Goal: Find specific page/section: Find specific page/section

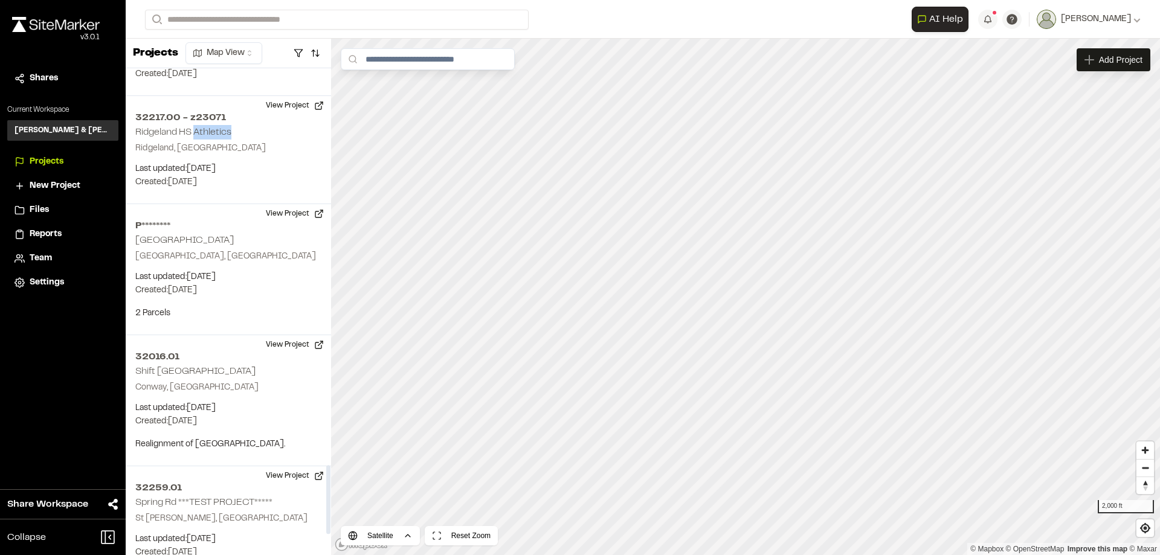
scroll to position [2569, 0]
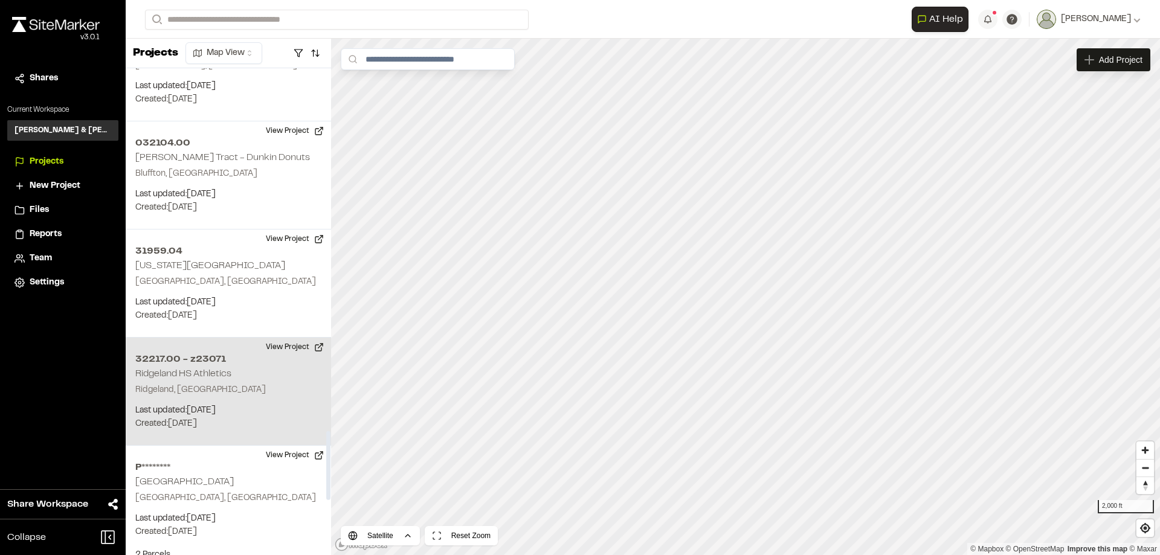
click at [254, 384] on p "Ridgeland, SC" at bounding box center [228, 390] width 186 height 13
click at [743, 302] on div "32217.00 - z23071 Ridgeland HS Athletics" at bounding box center [746, 298] width 18 height 18
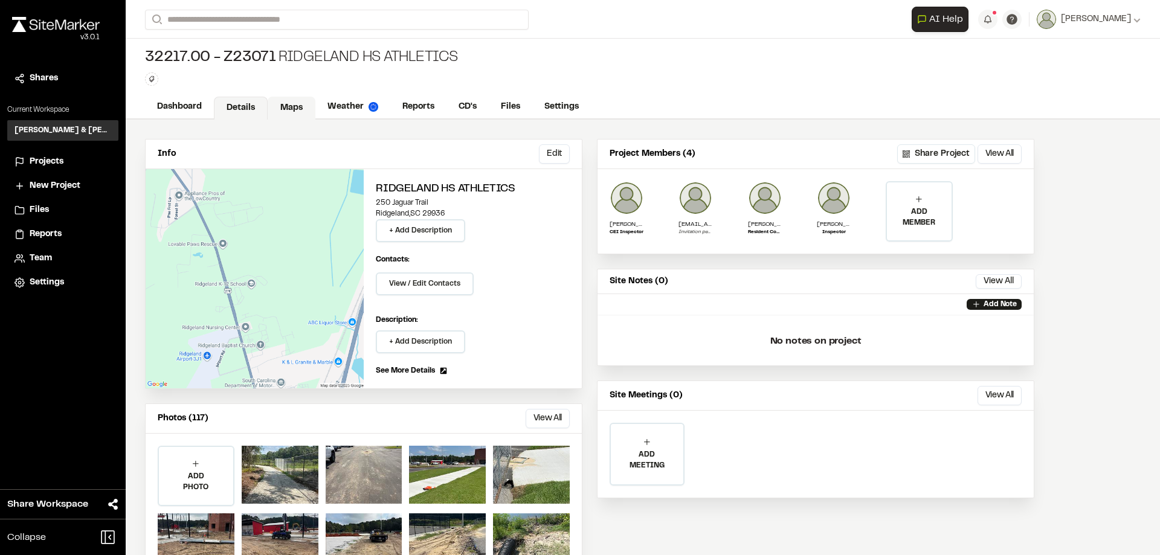
click at [282, 112] on link "Maps" at bounding box center [292, 108] width 48 height 23
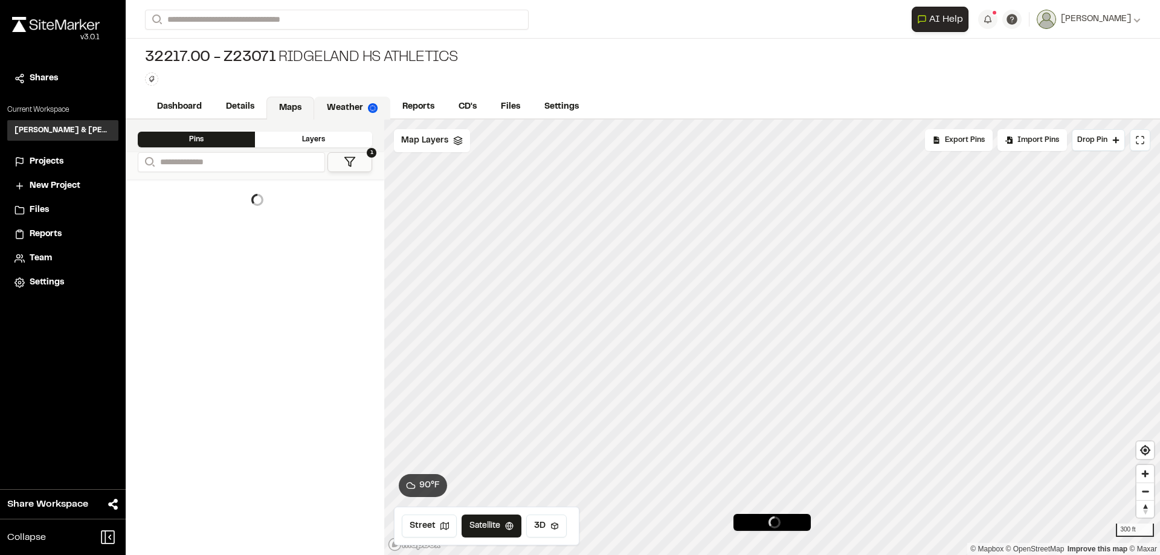
click at [337, 108] on link "Weather" at bounding box center [352, 108] width 76 height 23
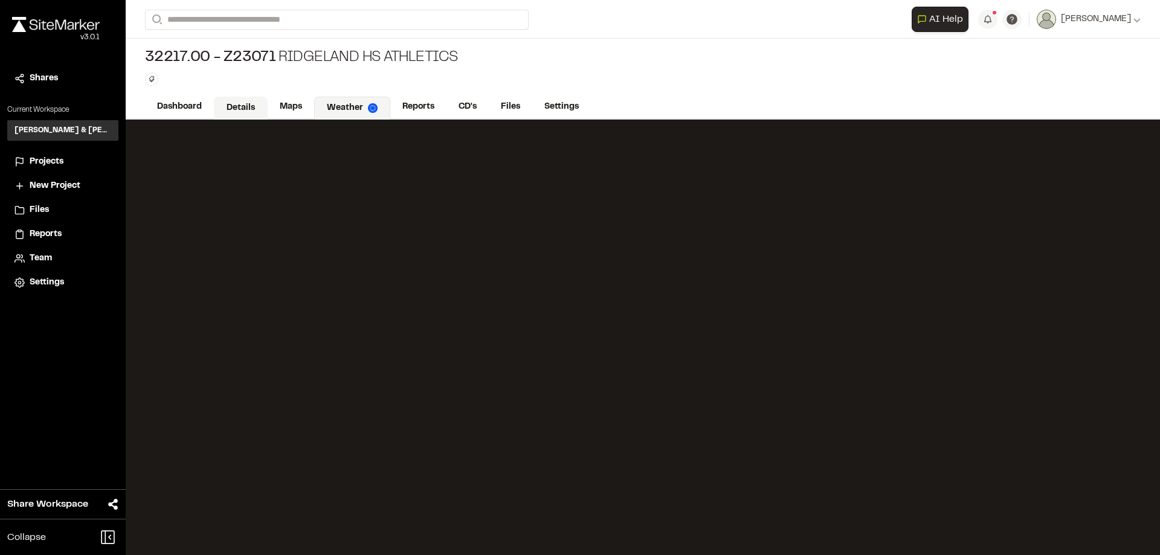
click at [255, 108] on link "Details" at bounding box center [241, 108] width 54 height 23
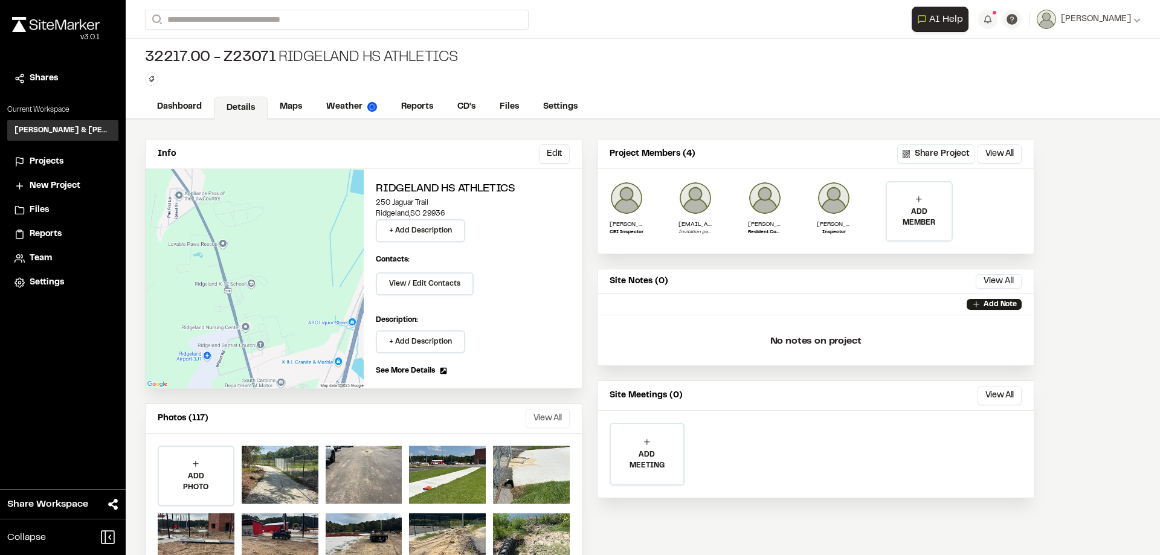
click at [564, 416] on button "View All" at bounding box center [548, 418] width 44 height 19
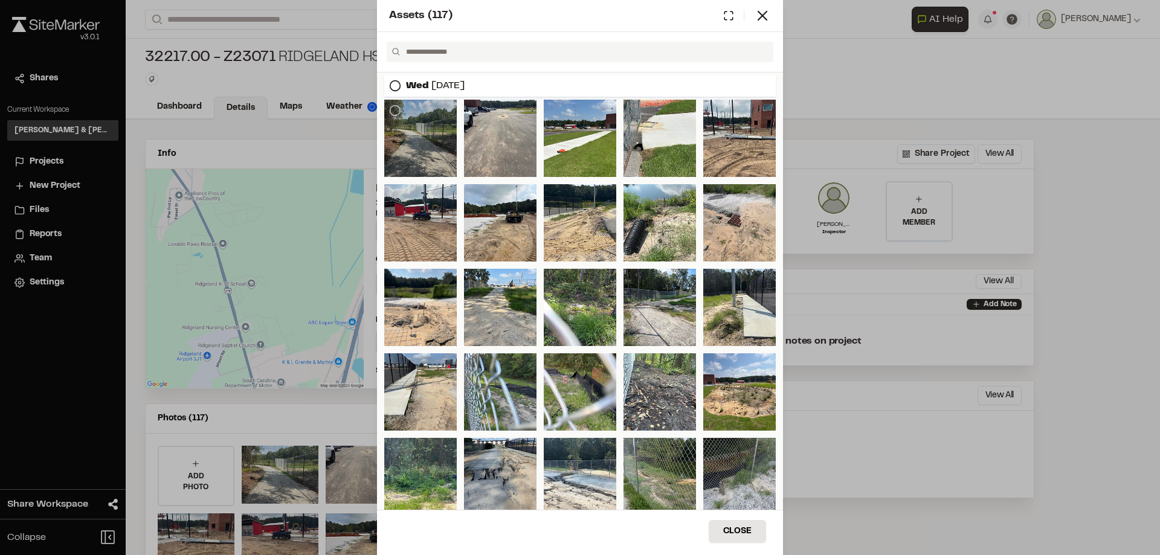
click at [426, 144] on div at bounding box center [420, 138] width 73 height 77
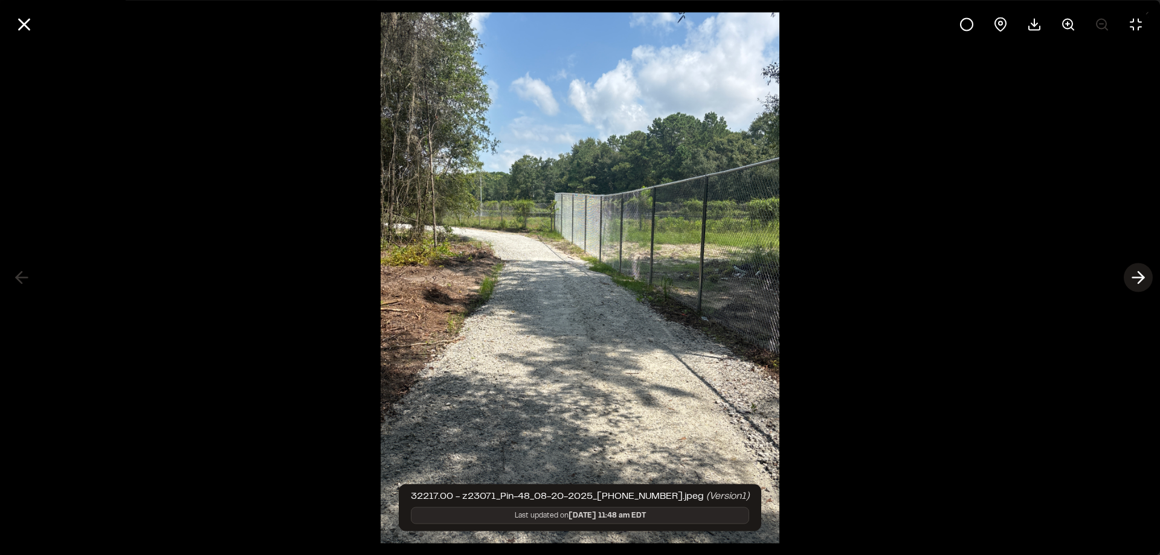
click at [1133, 276] on icon at bounding box center [1138, 278] width 19 height 21
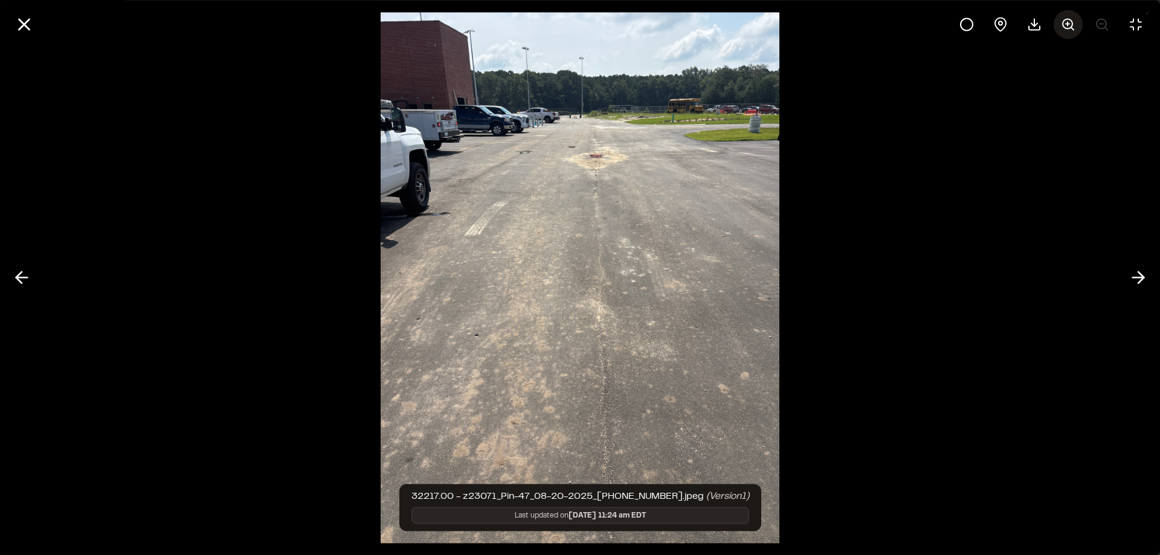
click at [1065, 24] on icon at bounding box center [1068, 24] width 15 height 15
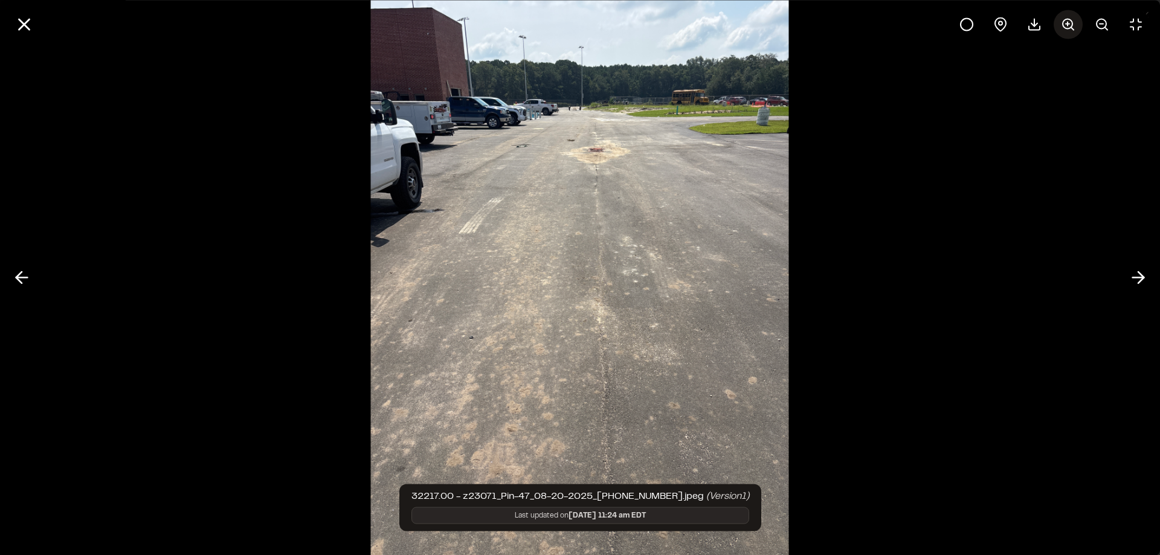
click at [1065, 24] on icon at bounding box center [1068, 24] width 15 height 15
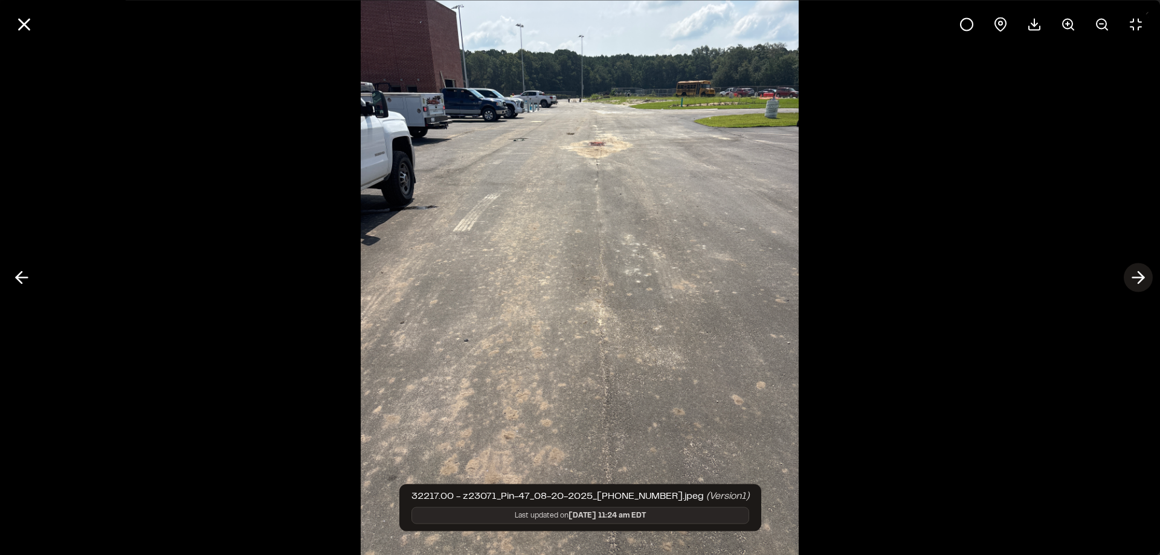
click at [1139, 281] on icon at bounding box center [1138, 278] width 19 height 21
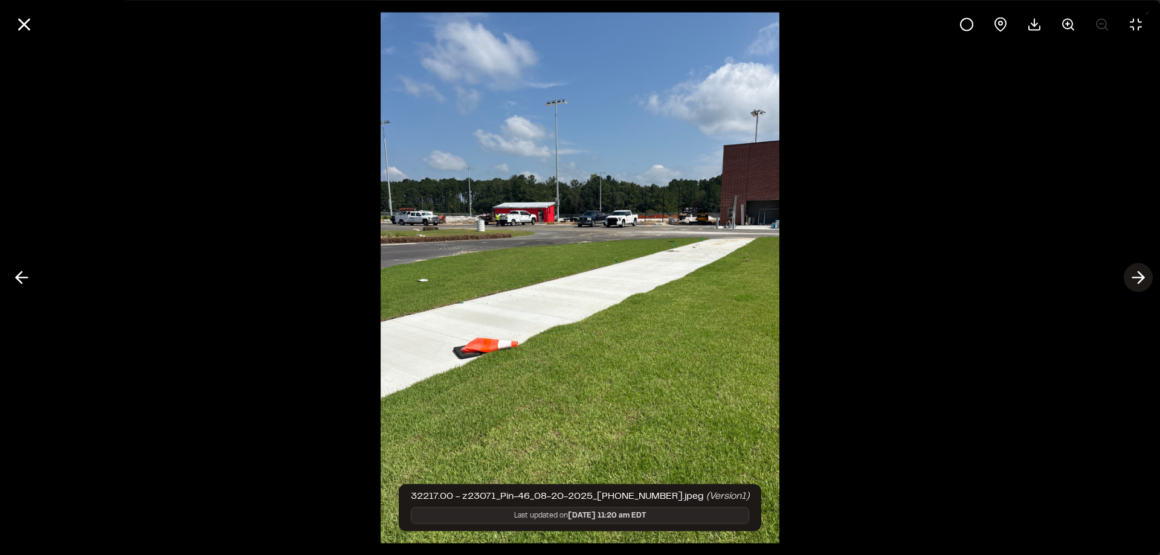
click at [1139, 276] on icon at bounding box center [1138, 278] width 19 height 21
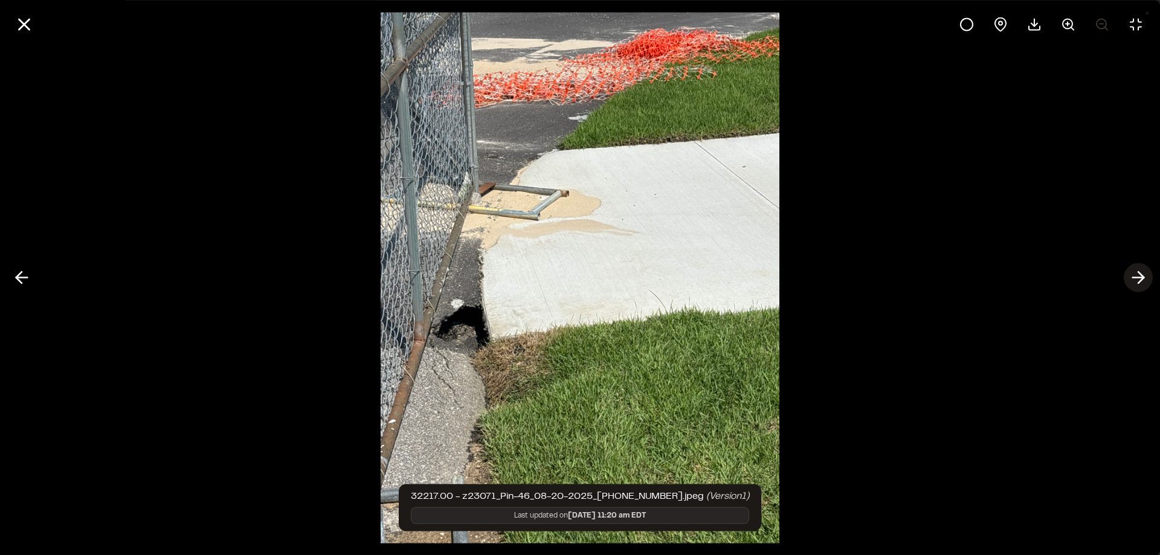
click at [1140, 277] on icon at bounding box center [1138, 278] width 19 height 21
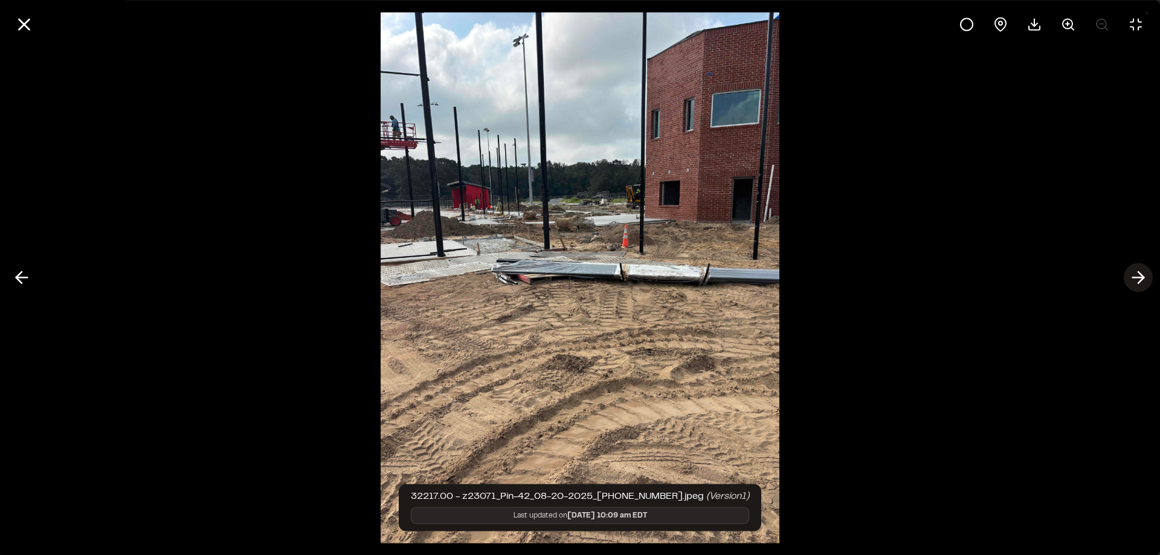
click at [1140, 277] on icon at bounding box center [1138, 278] width 19 height 21
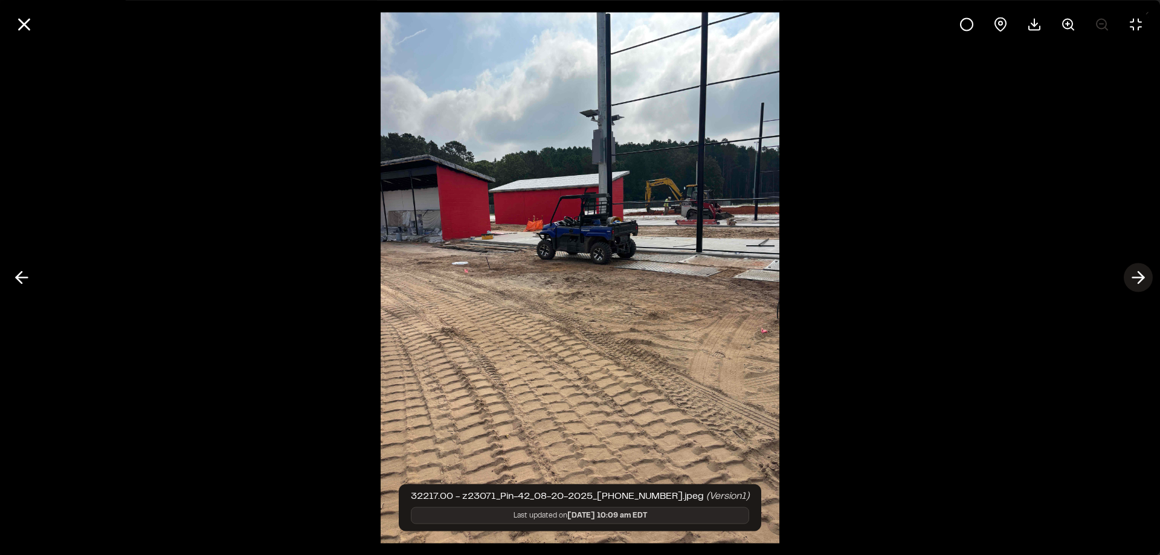
click at [1140, 277] on icon at bounding box center [1138, 278] width 19 height 21
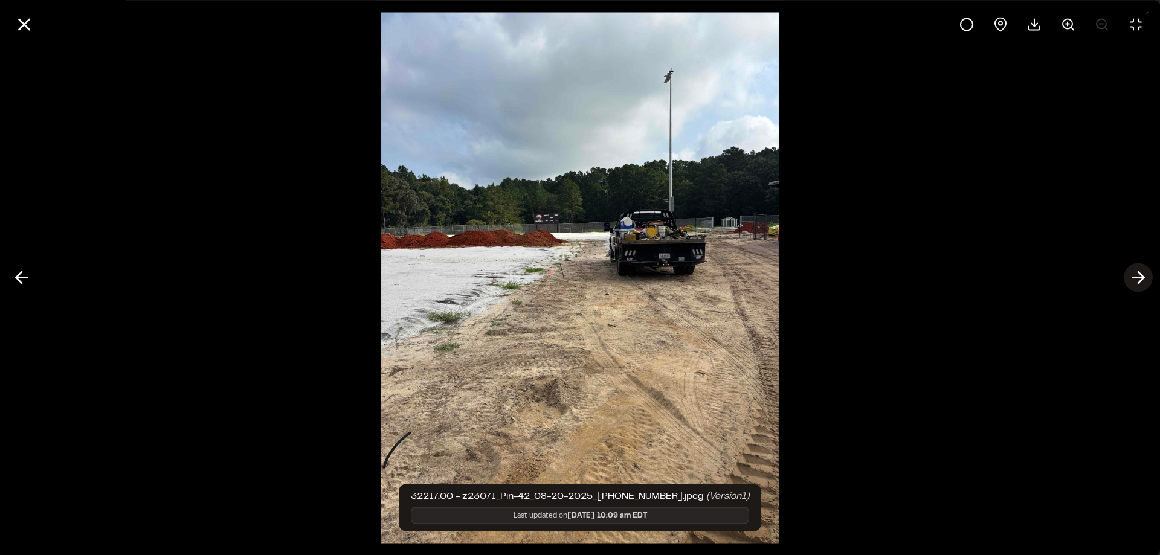
click at [1140, 277] on icon at bounding box center [1138, 278] width 19 height 21
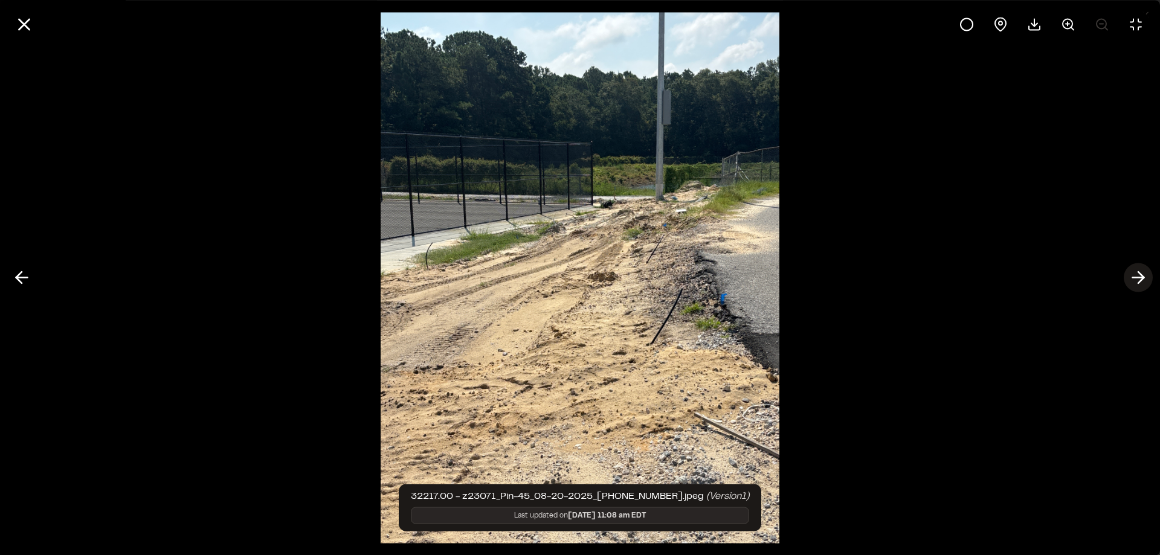
click at [1140, 277] on icon at bounding box center [1138, 278] width 19 height 21
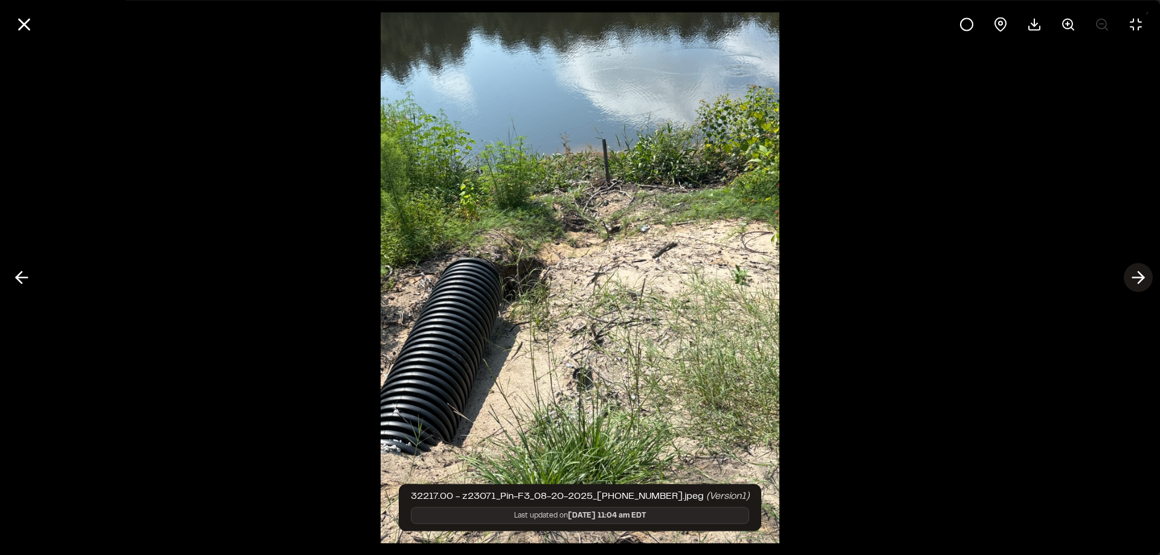
click at [1140, 277] on icon at bounding box center [1138, 278] width 19 height 21
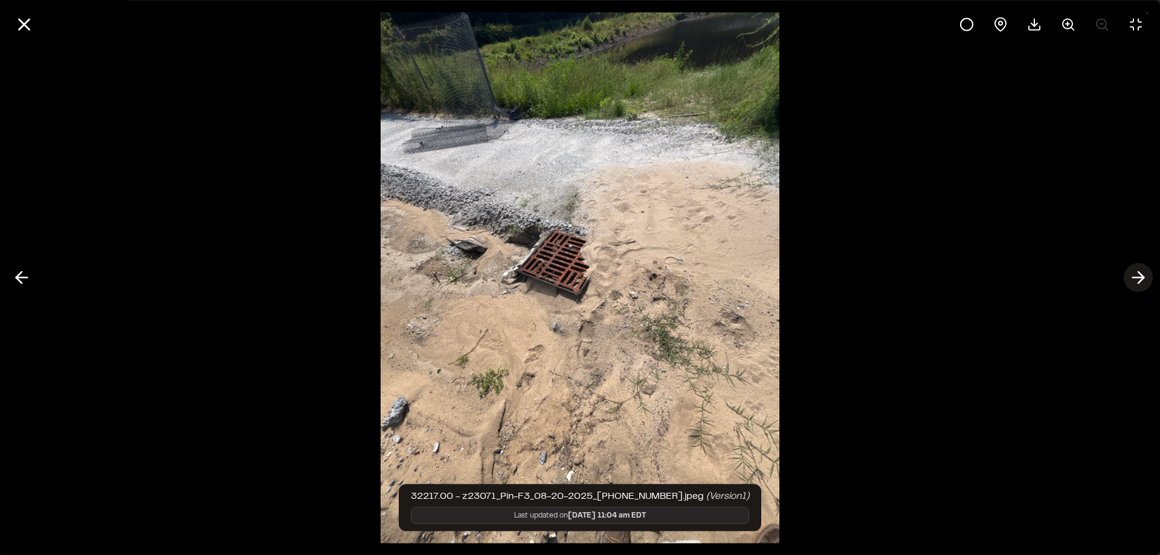
click at [1140, 277] on icon at bounding box center [1138, 278] width 19 height 21
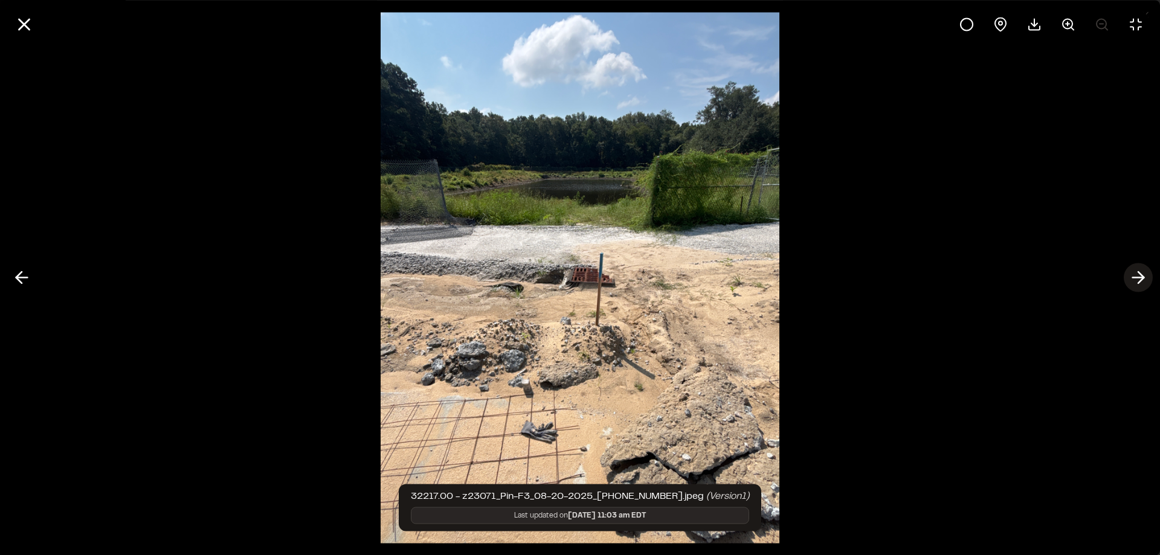
click at [1144, 276] on icon at bounding box center [1138, 278] width 19 height 21
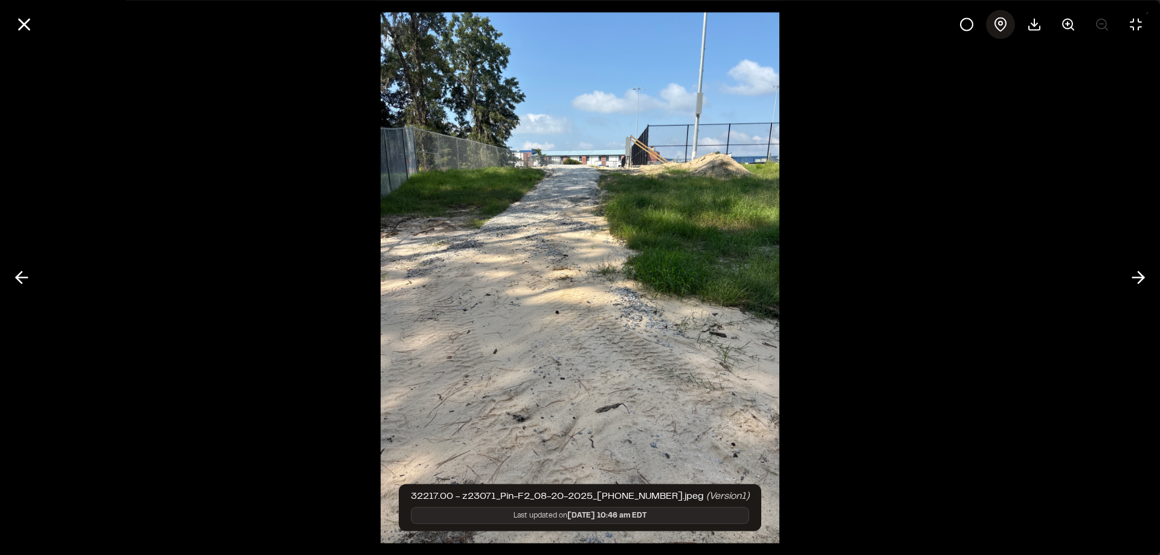
click at [1003, 24] on icon at bounding box center [1000, 24] width 15 height 15
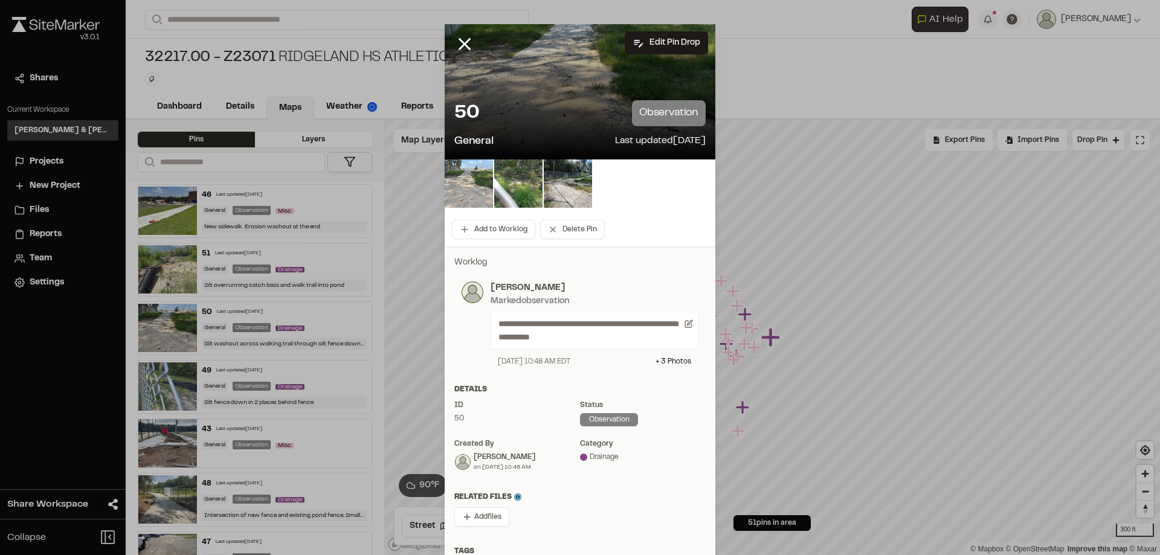
click at [463, 175] on img at bounding box center [469, 184] width 48 height 48
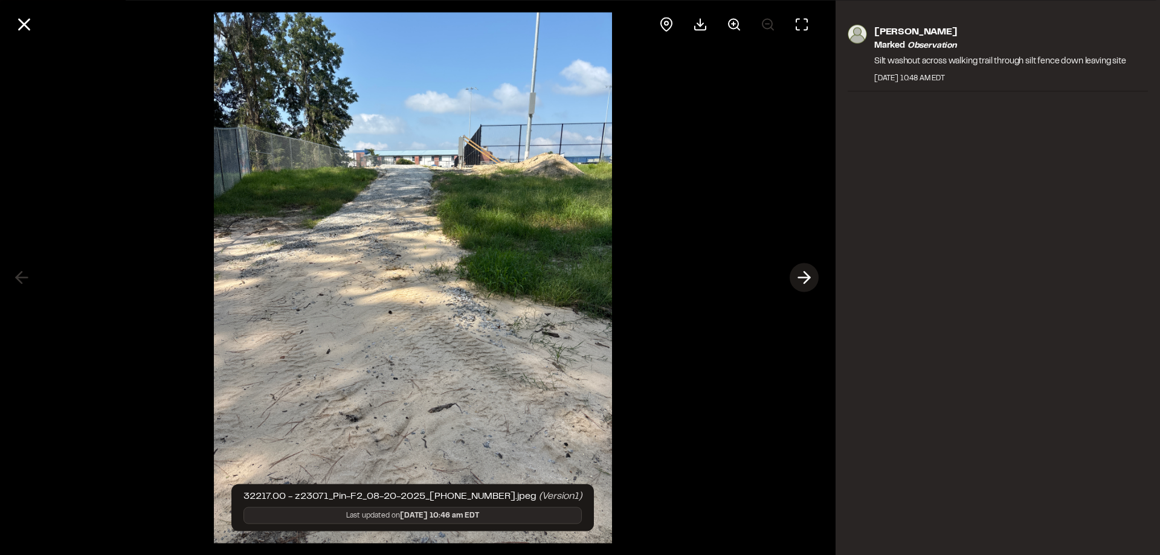
click at [808, 277] on polyline at bounding box center [806, 277] width 5 height 11
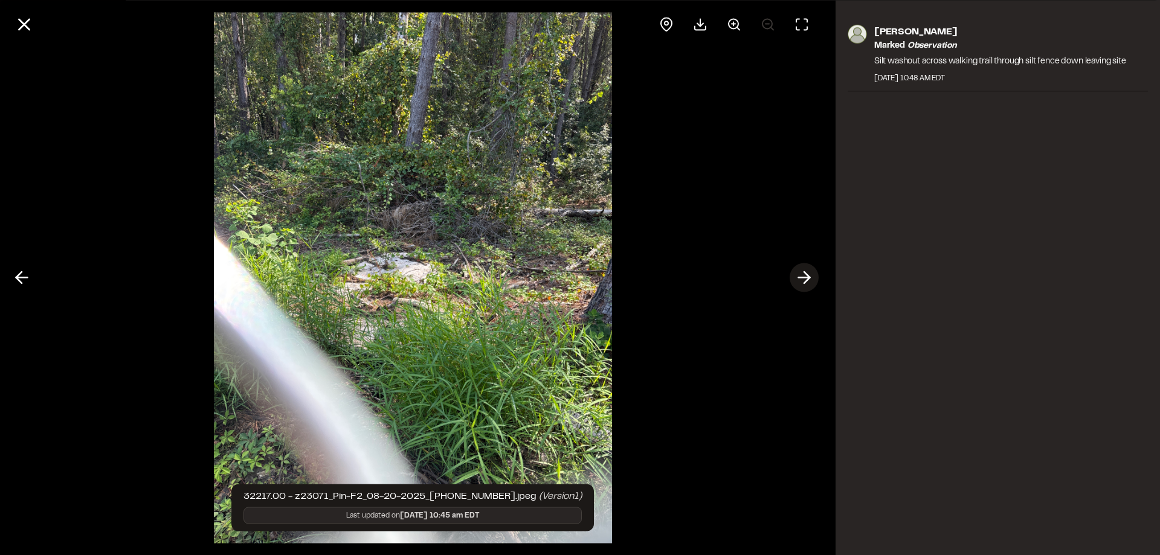
click at [808, 276] on polyline at bounding box center [806, 277] width 5 height 11
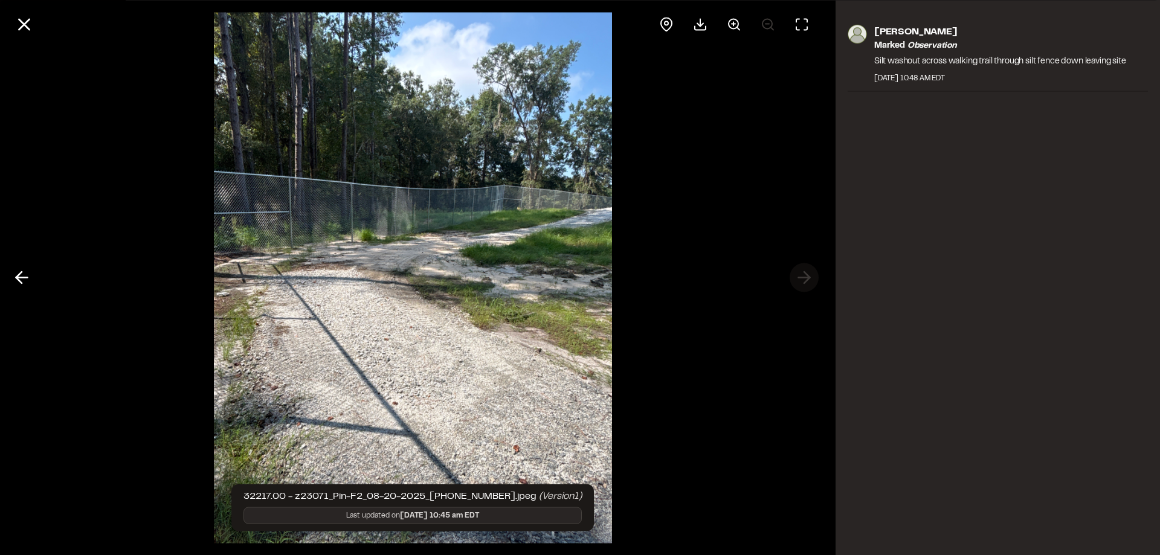
click at [808, 276] on div at bounding box center [413, 277] width 826 height 555
click at [26, 285] on icon at bounding box center [21, 278] width 19 height 21
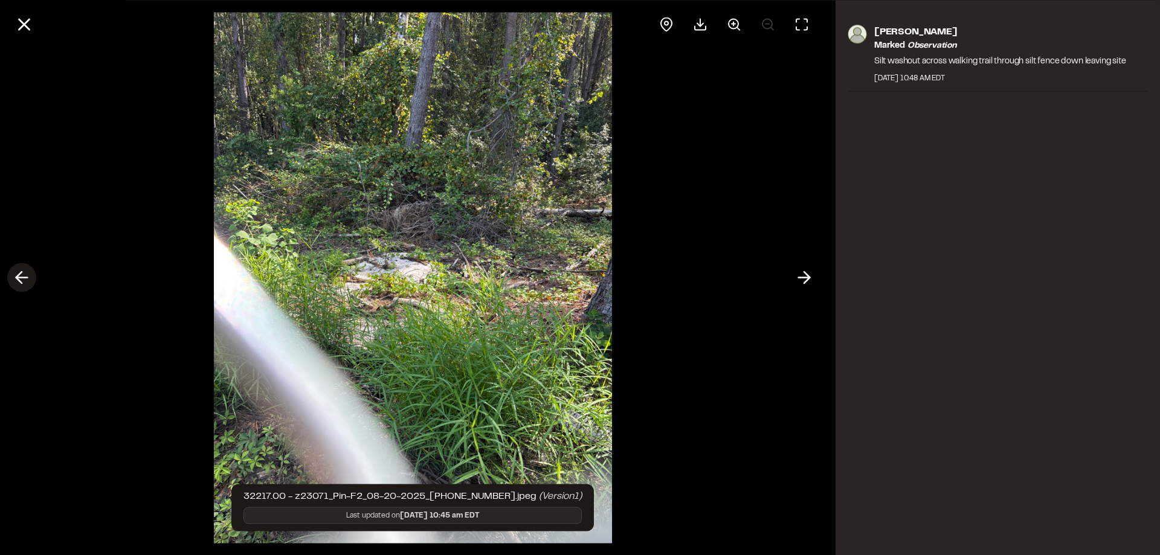
click at [26, 285] on icon at bounding box center [21, 278] width 19 height 21
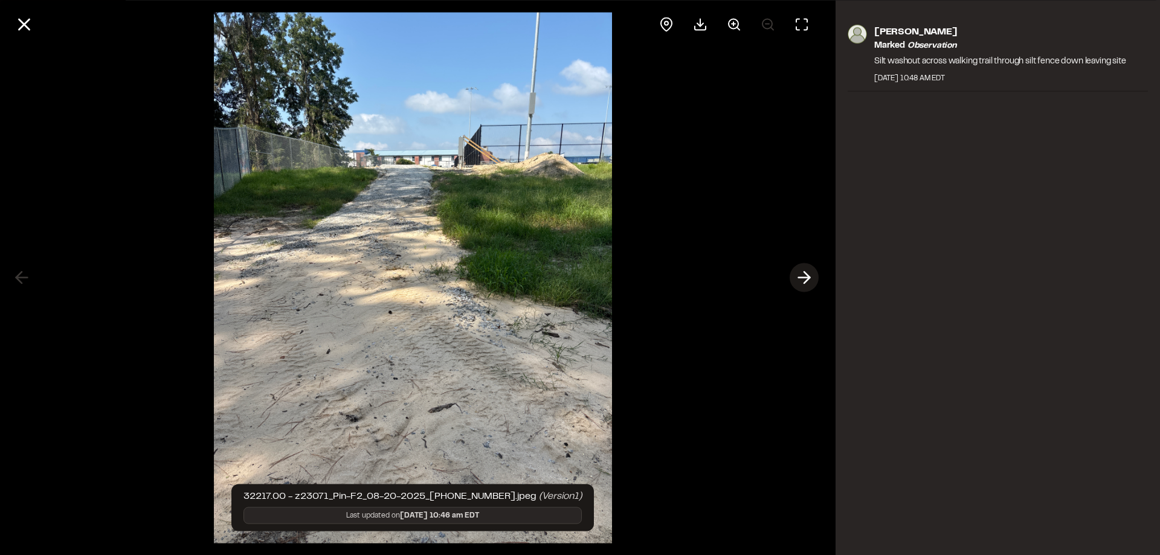
click at [815, 279] on button at bounding box center [804, 277] width 29 height 29
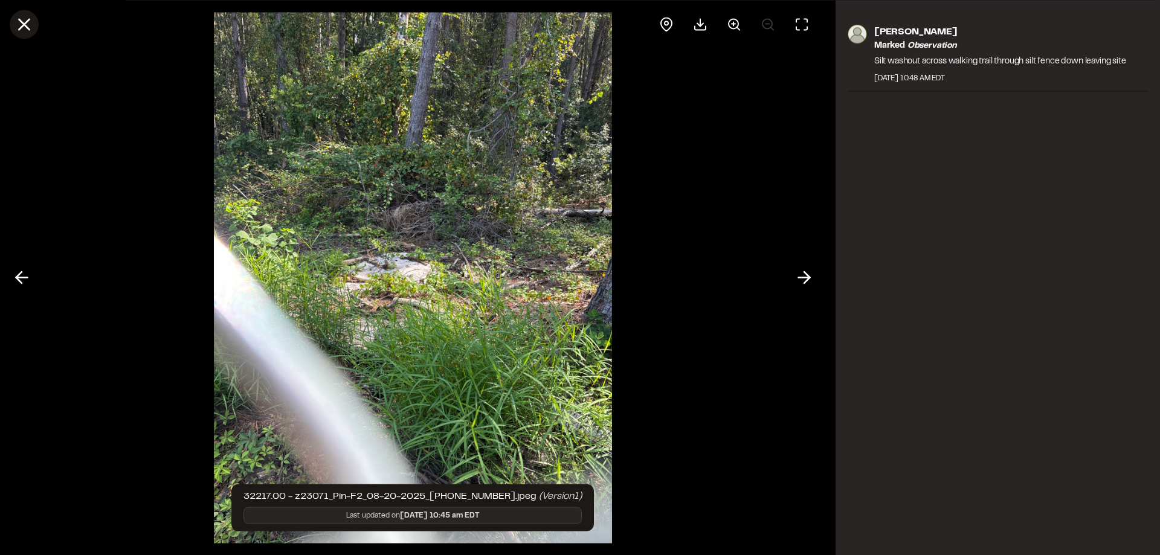
click at [14, 27] on icon at bounding box center [24, 24] width 21 height 21
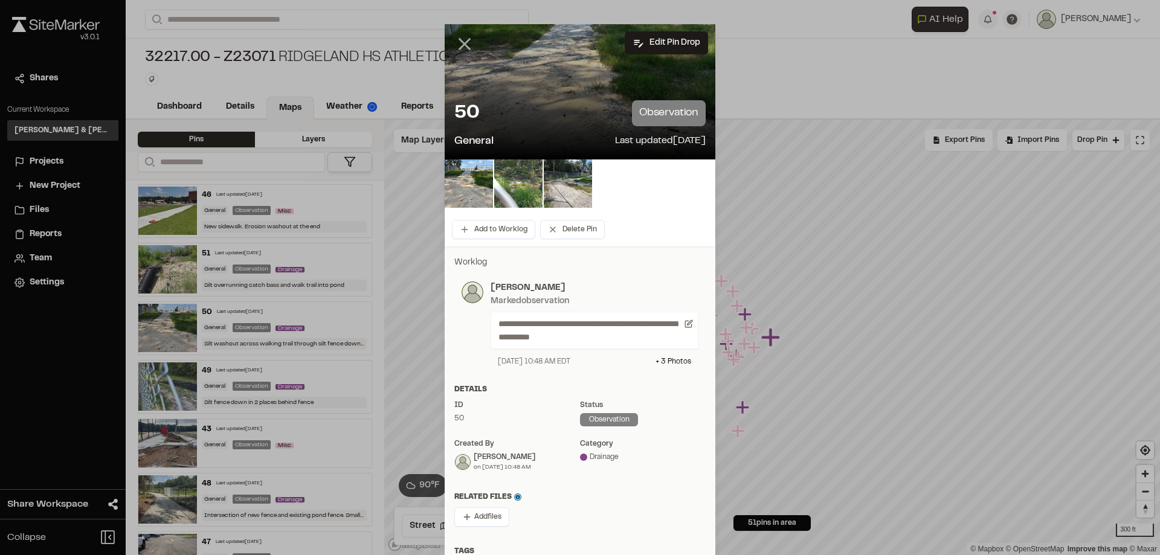
click at [463, 37] on icon at bounding box center [464, 44] width 21 height 21
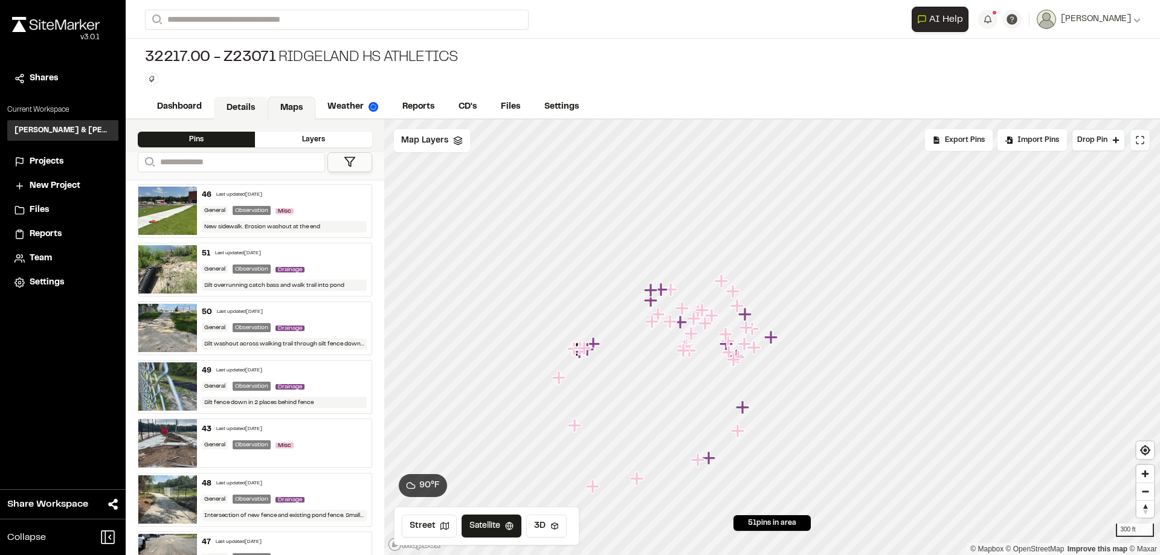
click at [252, 108] on link "Details" at bounding box center [241, 108] width 54 height 23
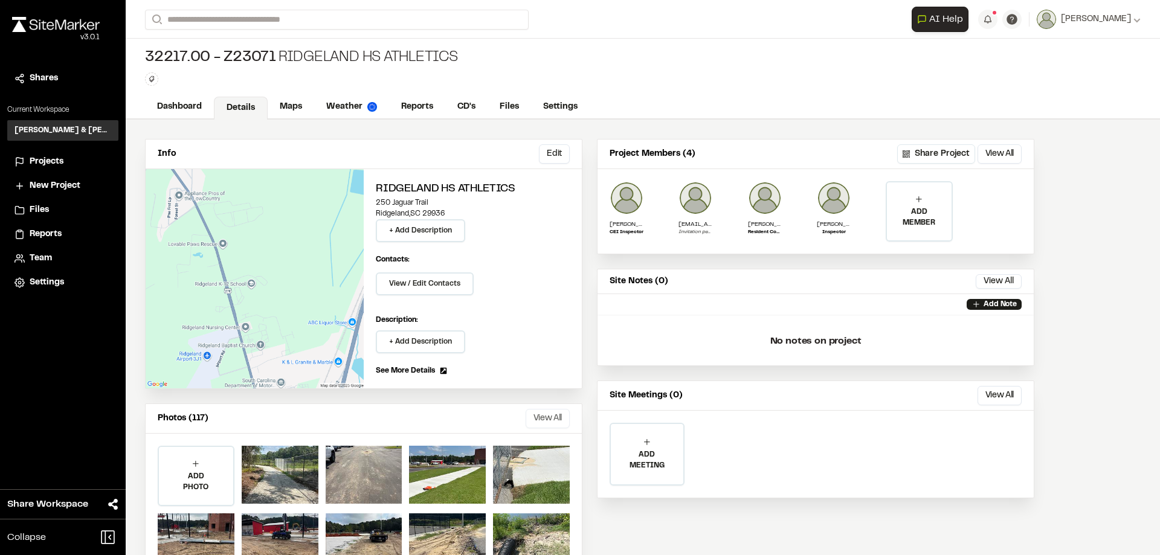
click at [552, 417] on button "View All" at bounding box center [548, 418] width 44 height 19
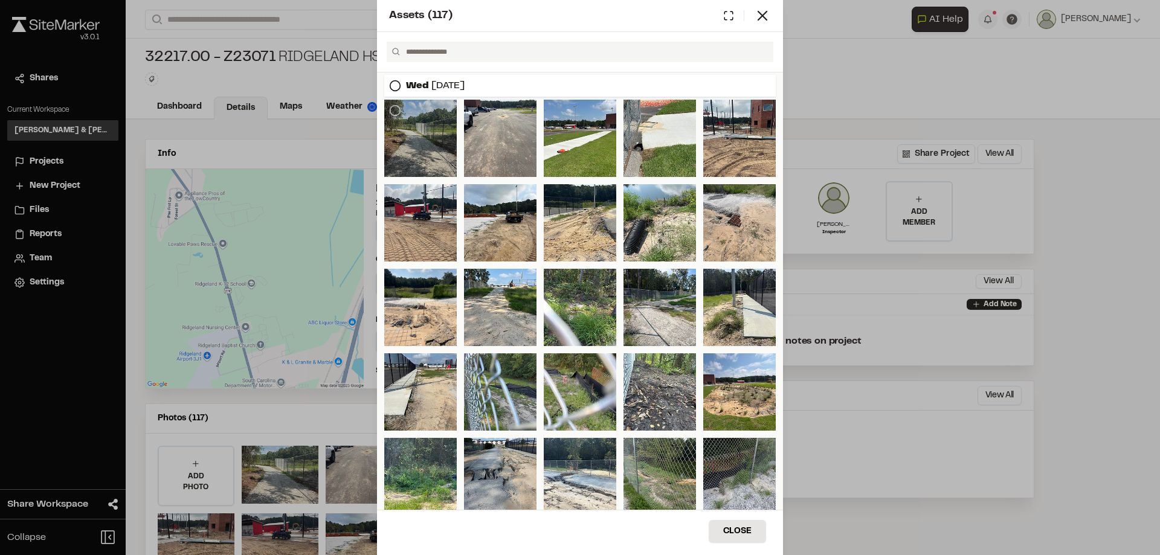
click at [443, 140] on div at bounding box center [420, 138] width 73 height 77
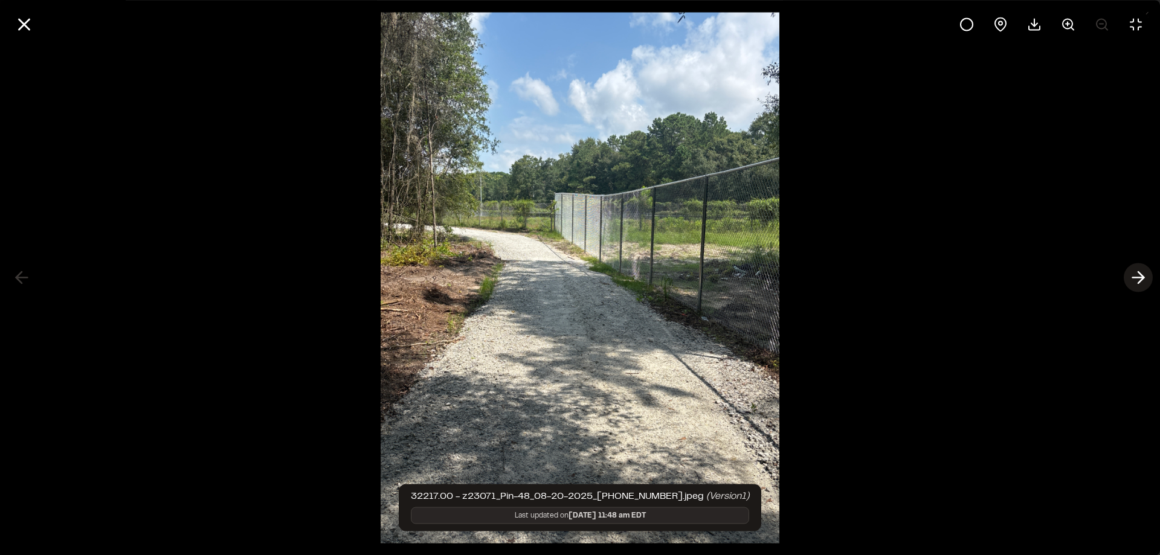
click at [1140, 280] on icon at bounding box center [1138, 278] width 19 height 21
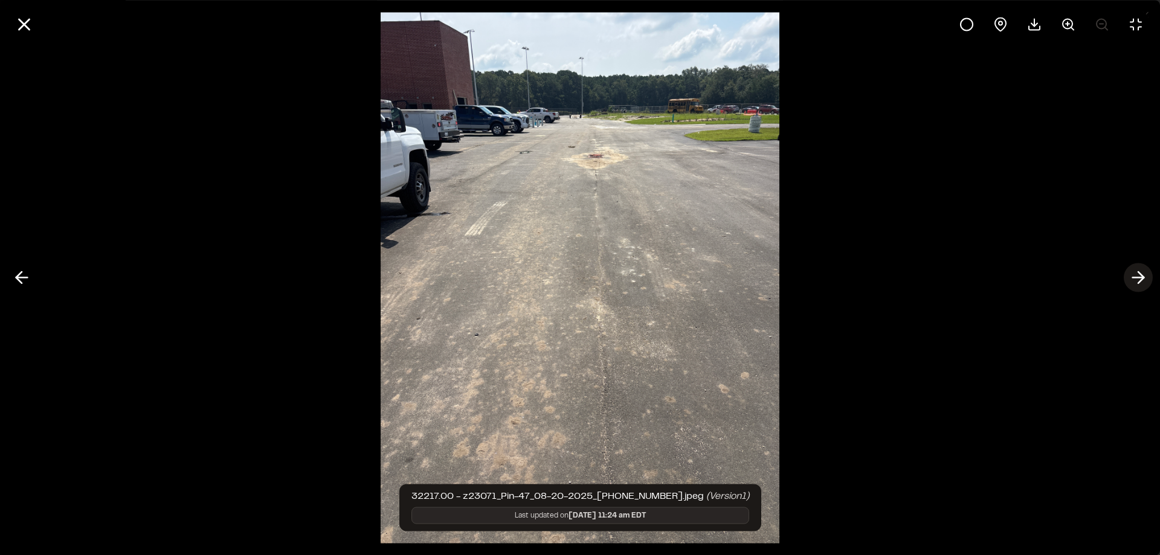
click at [1140, 280] on icon at bounding box center [1138, 278] width 19 height 21
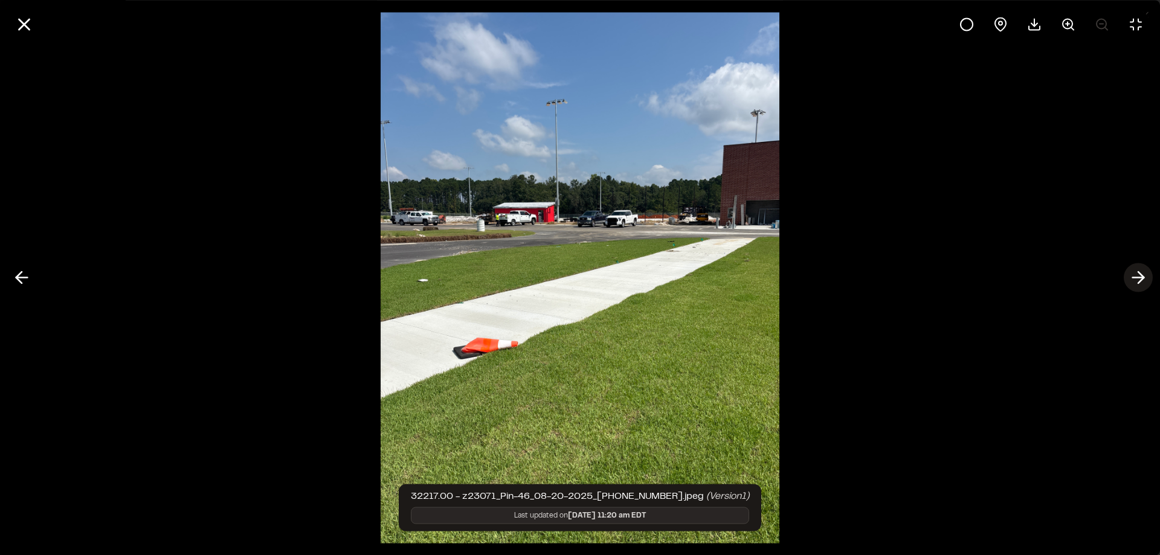
click at [1140, 280] on icon at bounding box center [1138, 278] width 19 height 21
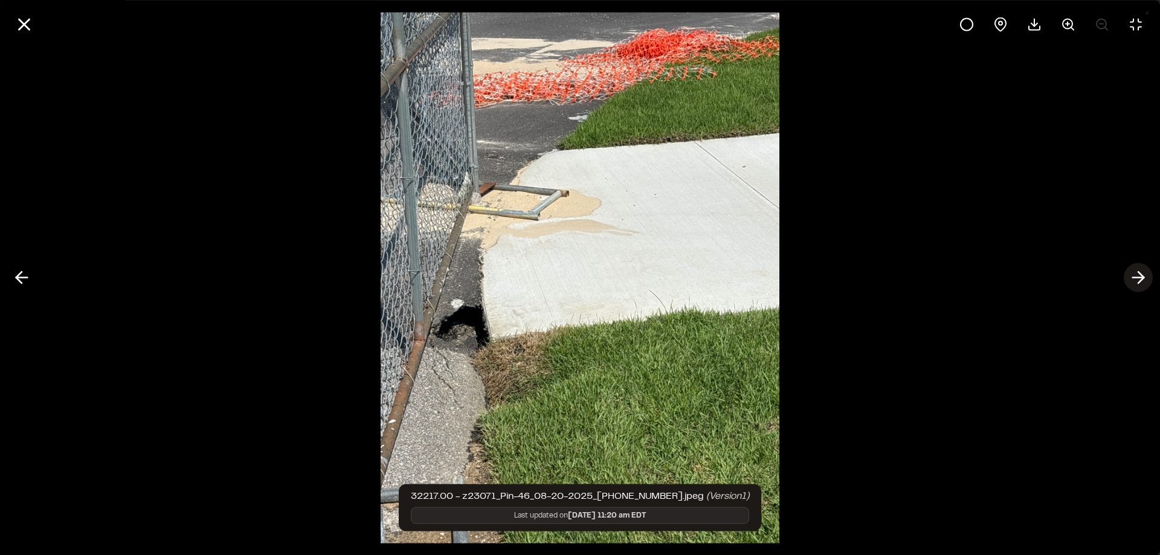
click at [1140, 280] on icon at bounding box center [1138, 278] width 19 height 21
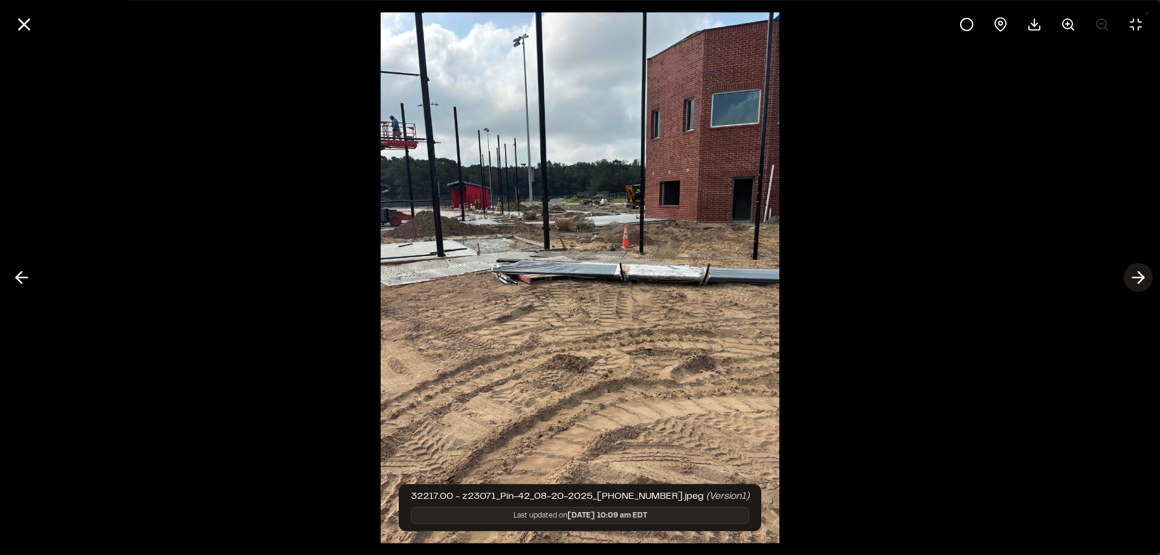
click at [1140, 280] on icon at bounding box center [1138, 278] width 19 height 21
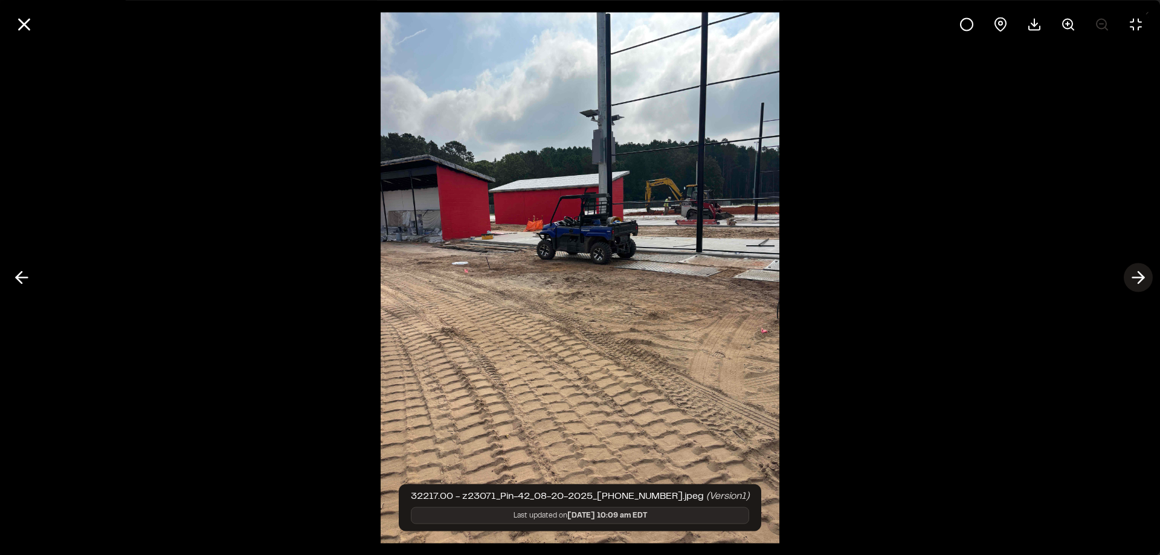
click at [1136, 278] on line at bounding box center [1138, 278] width 11 height 0
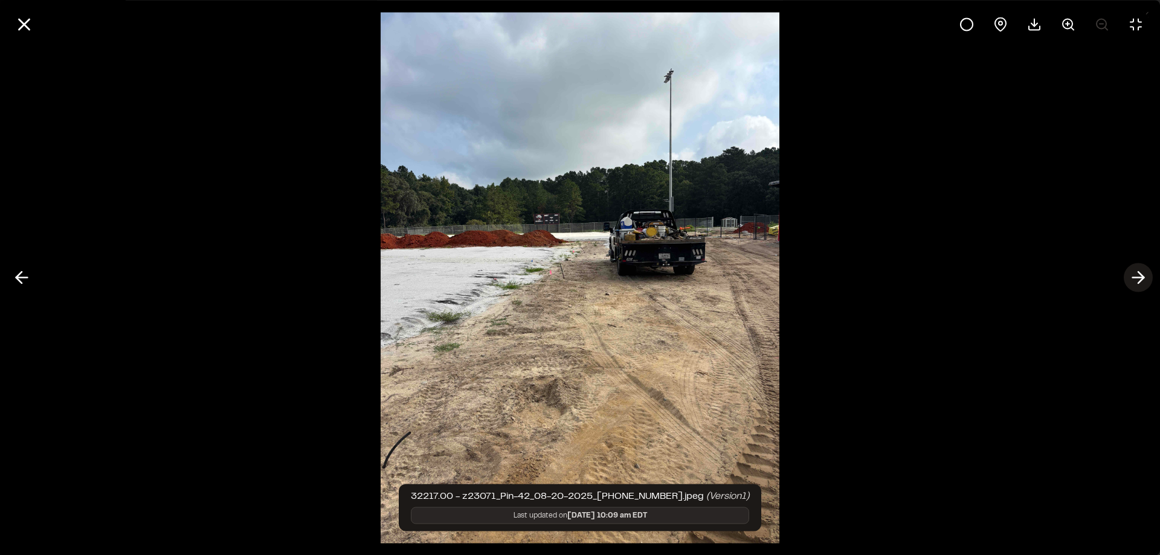
click at [1137, 277] on icon at bounding box center [1138, 278] width 19 height 21
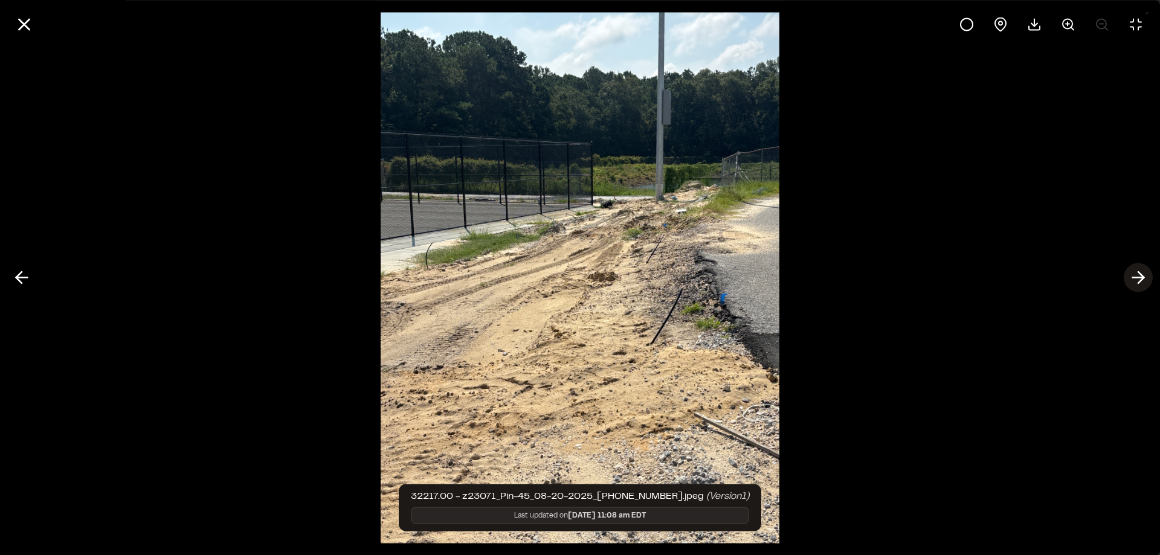
click at [1137, 277] on icon at bounding box center [1138, 278] width 19 height 21
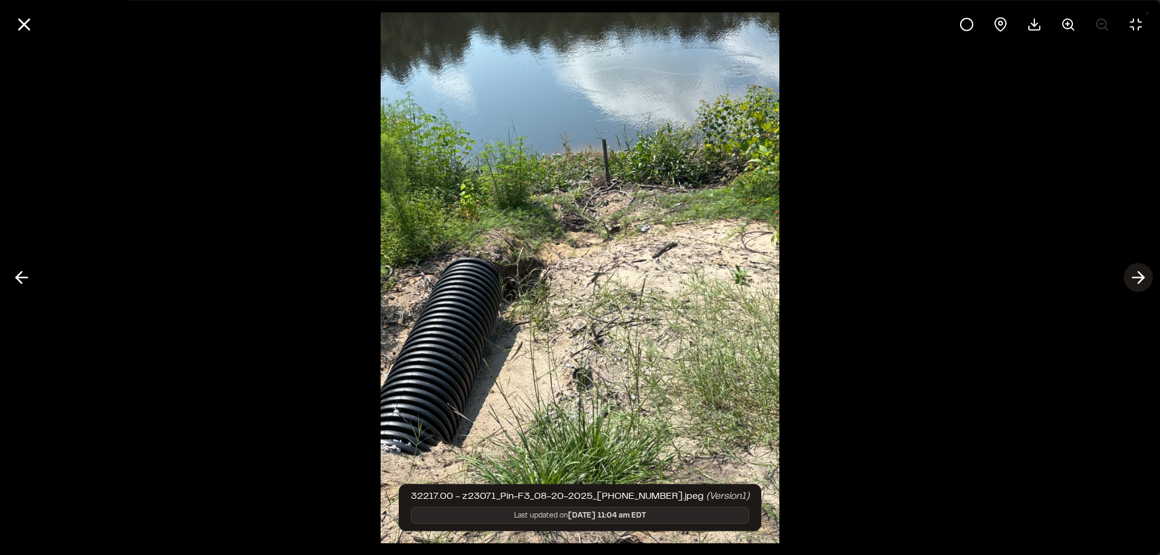
click at [1139, 278] on line at bounding box center [1138, 278] width 11 height 0
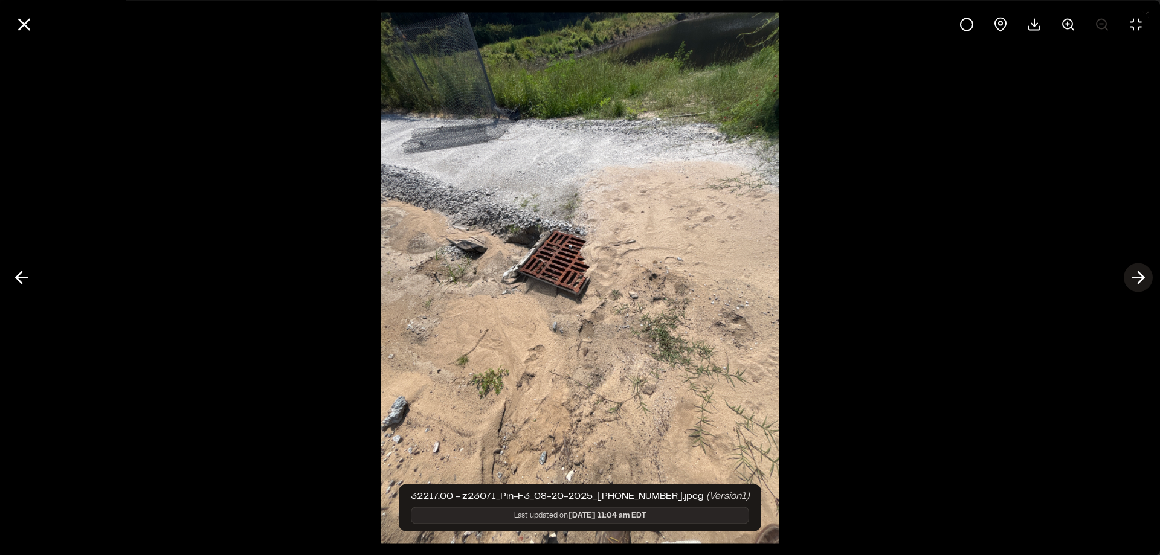
click at [1139, 278] on line at bounding box center [1138, 278] width 11 height 0
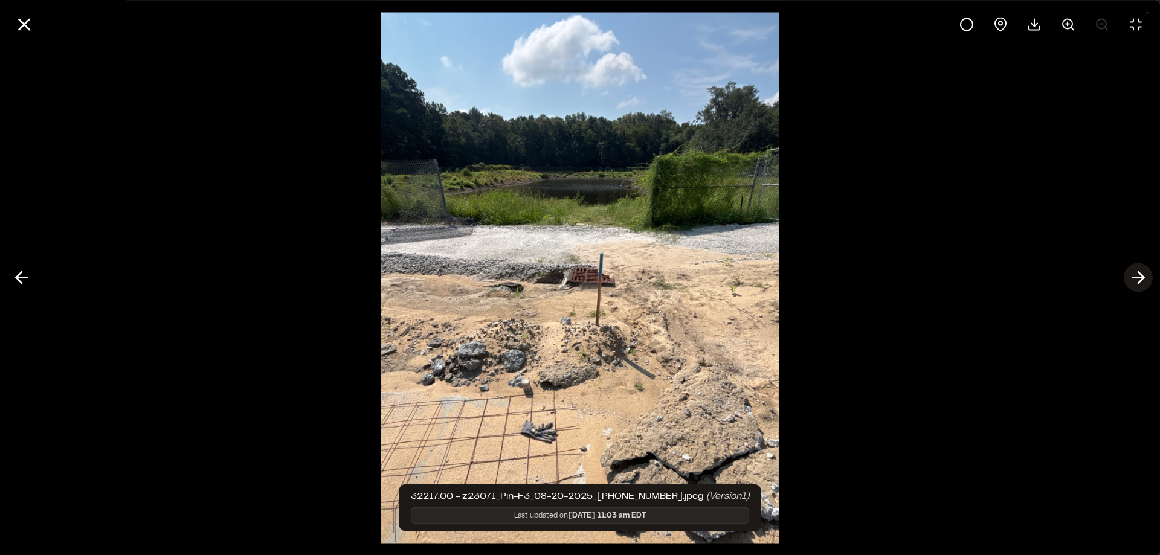
click at [1138, 277] on icon at bounding box center [1138, 278] width 19 height 21
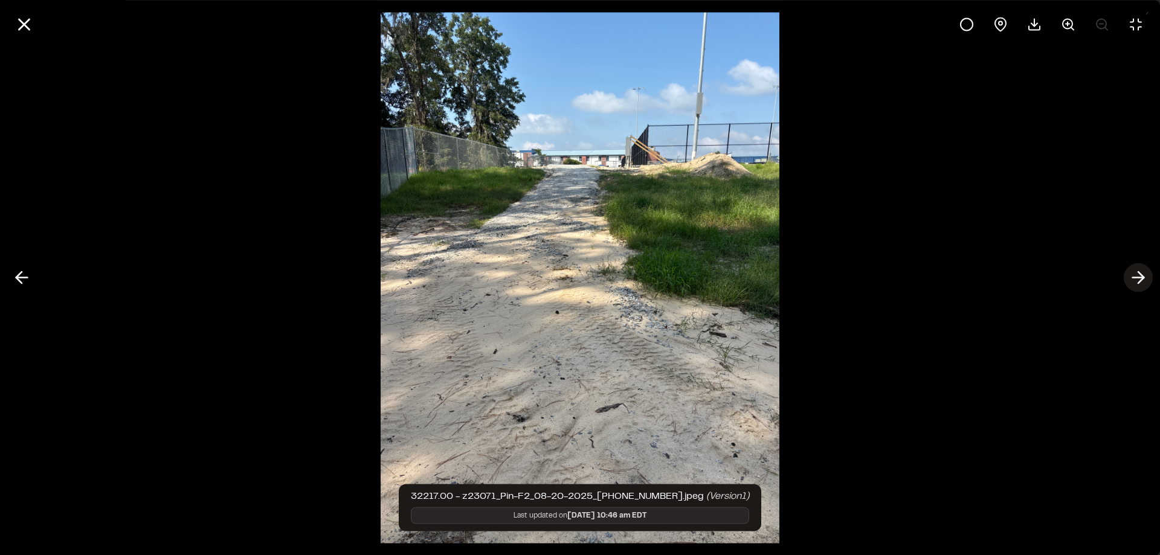
click at [1136, 274] on icon at bounding box center [1138, 278] width 19 height 21
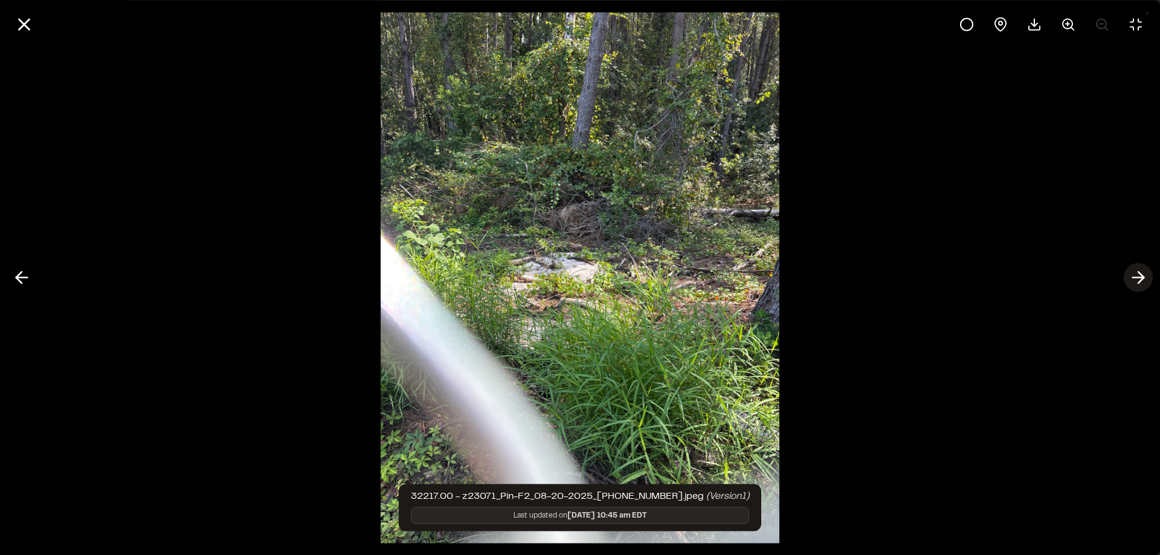
click at [1134, 270] on icon at bounding box center [1138, 278] width 19 height 21
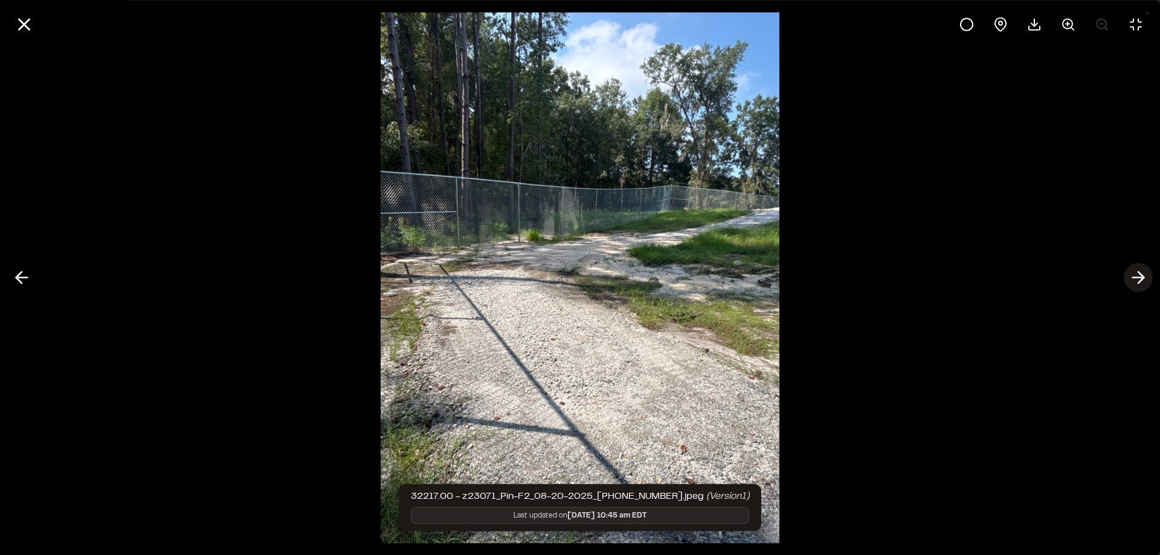
click at [1134, 270] on icon at bounding box center [1138, 278] width 19 height 21
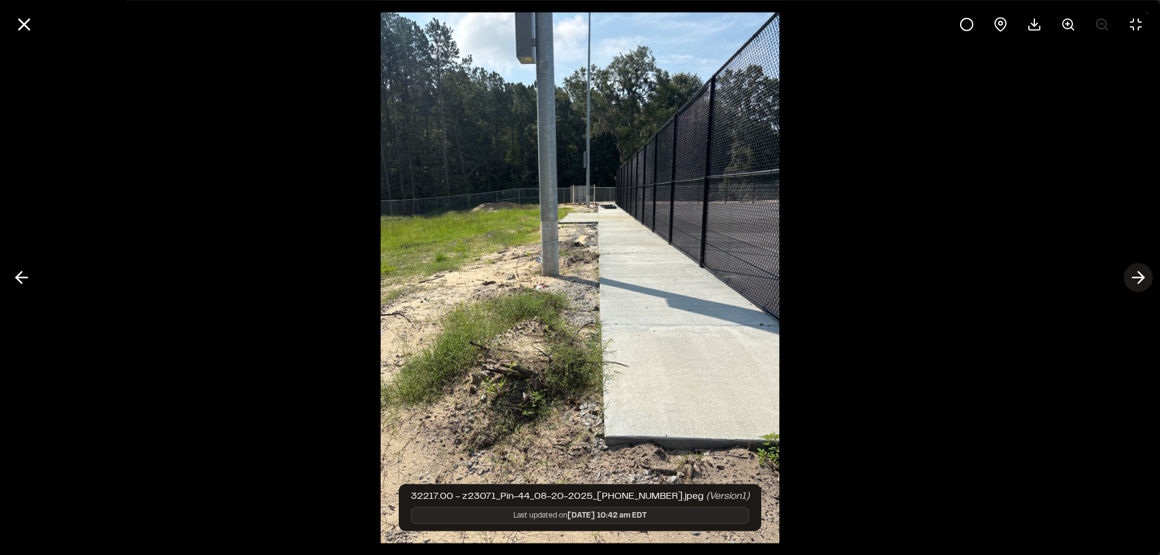
click at [1134, 270] on icon at bounding box center [1138, 278] width 19 height 21
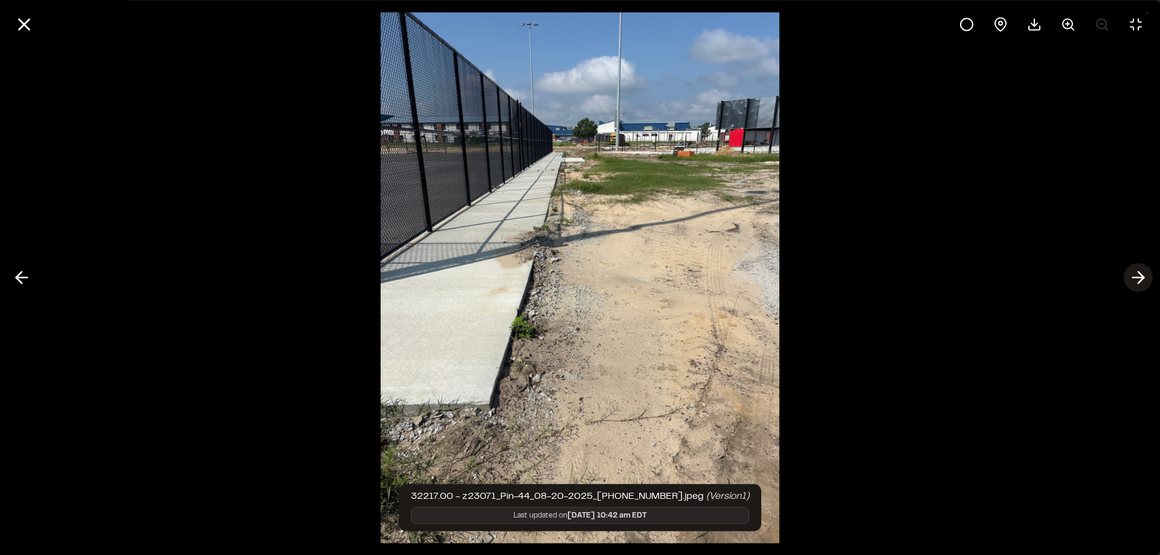
click at [1134, 270] on icon at bounding box center [1138, 278] width 19 height 21
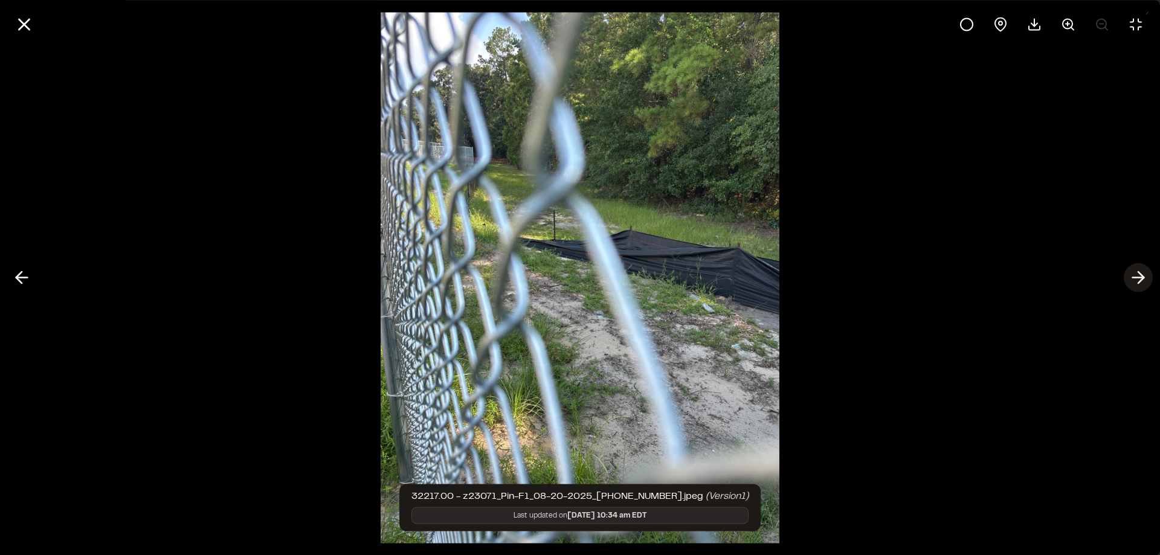
click at [1134, 273] on icon at bounding box center [1138, 278] width 19 height 21
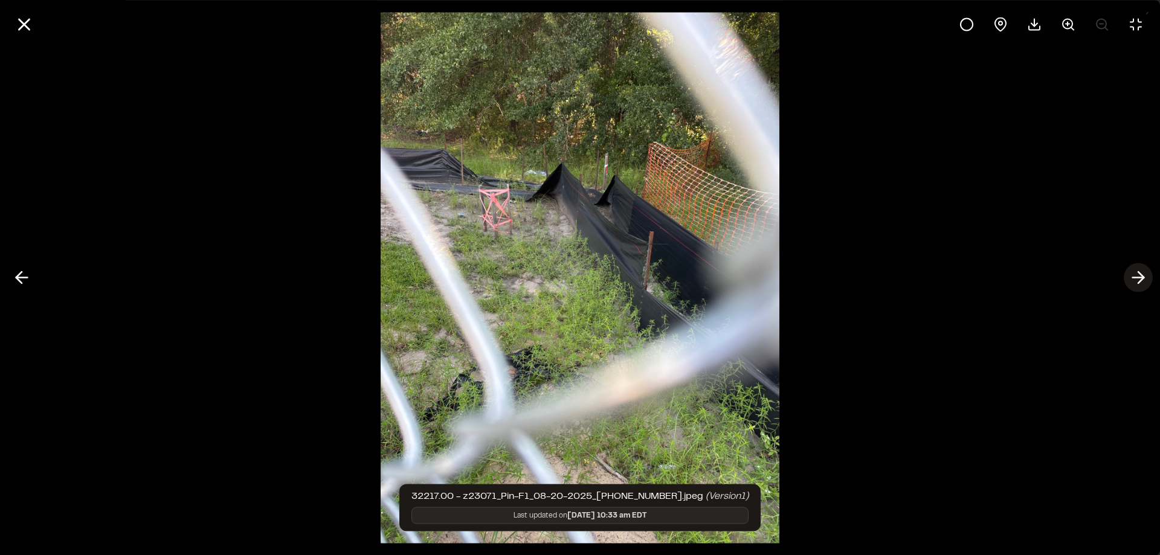
click at [1134, 273] on icon at bounding box center [1138, 278] width 19 height 21
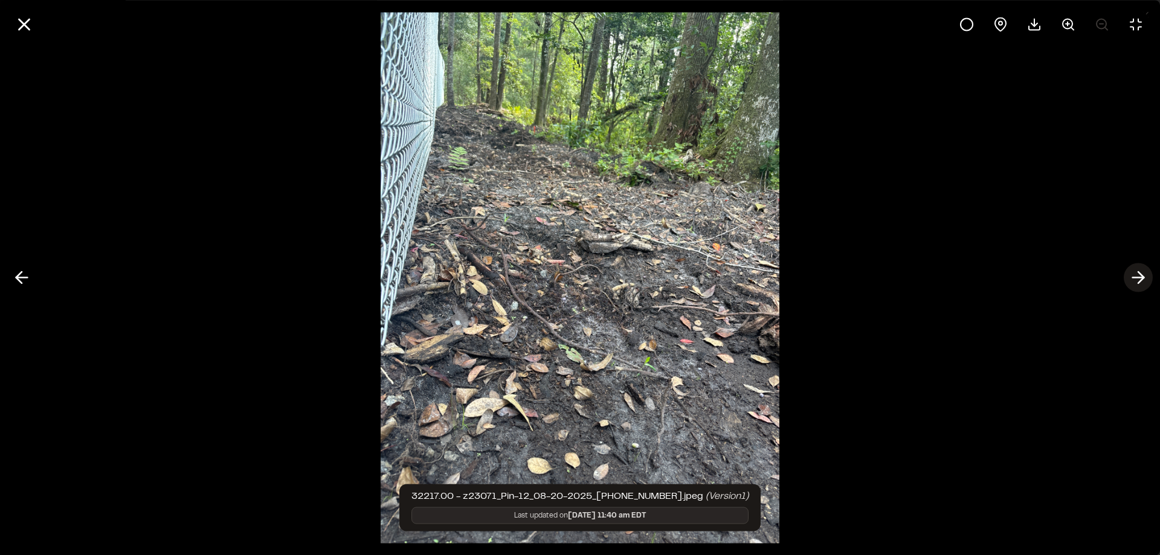
click at [1134, 273] on icon at bounding box center [1138, 278] width 19 height 21
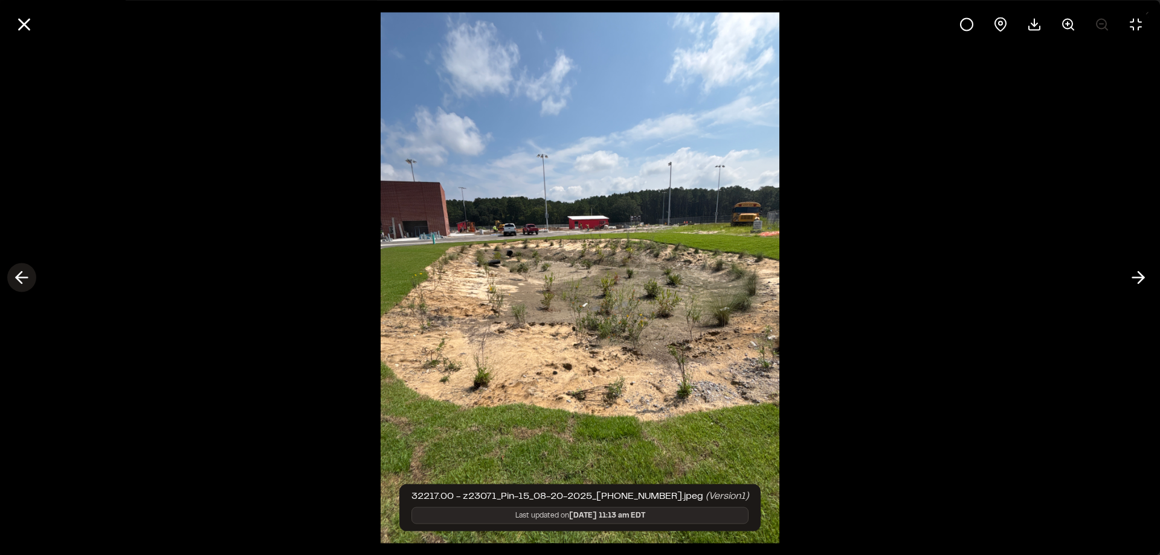
click at [21, 274] on polyline at bounding box center [18, 277] width 5 height 11
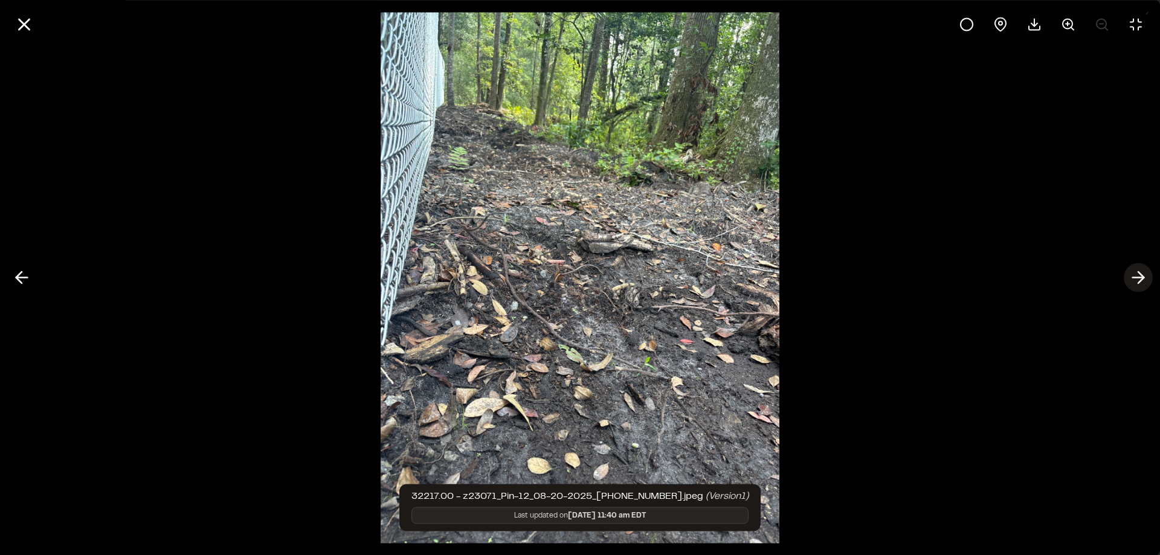
click at [1139, 274] on icon at bounding box center [1138, 278] width 19 height 21
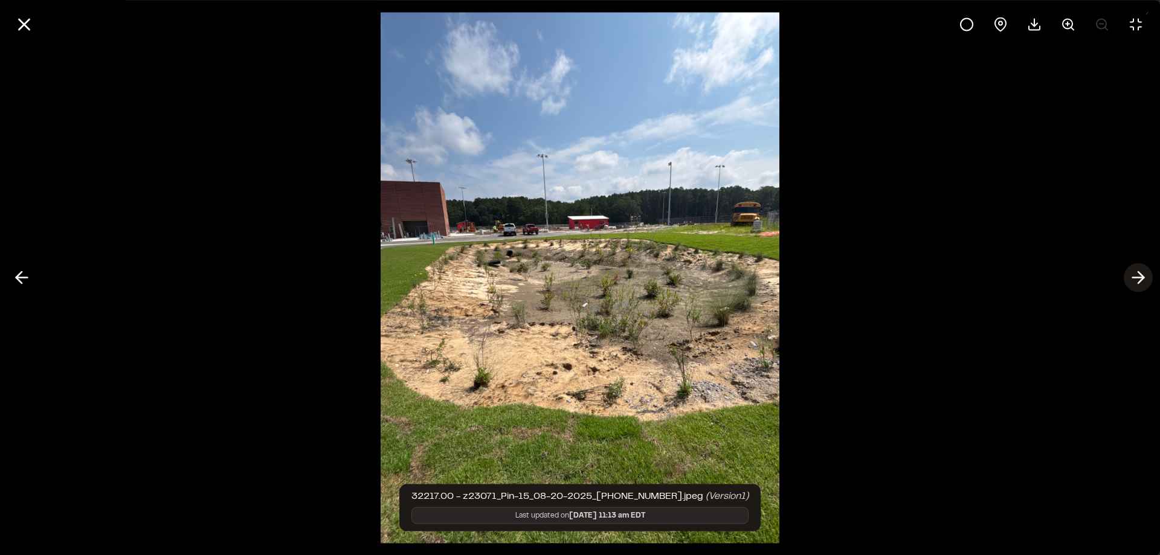
click at [1140, 274] on polyline at bounding box center [1140, 277] width 5 height 11
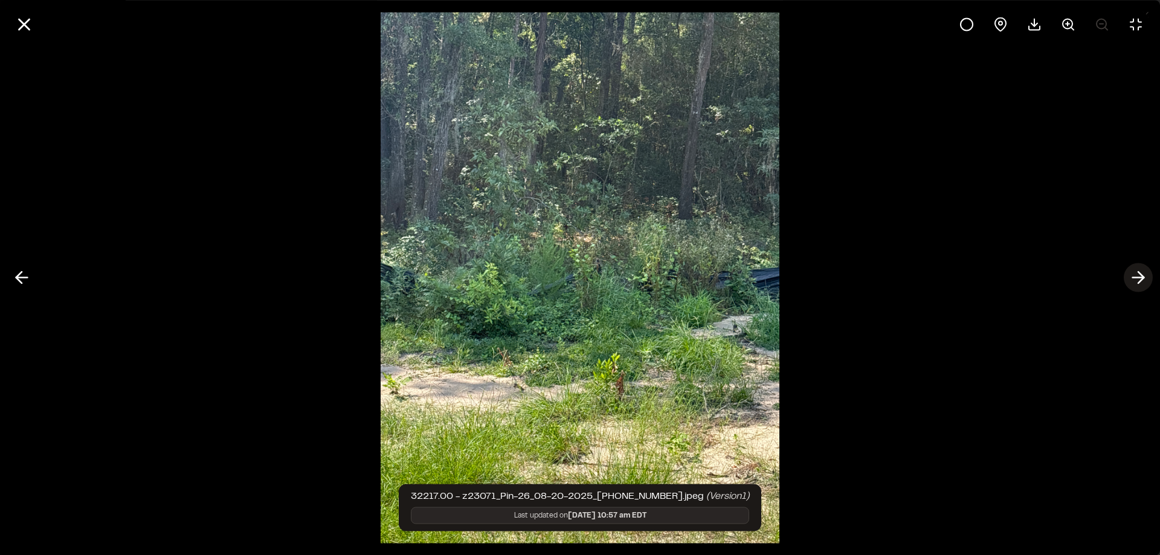
click at [1140, 274] on polyline at bounding box center [1140, 277] width 5 height 11
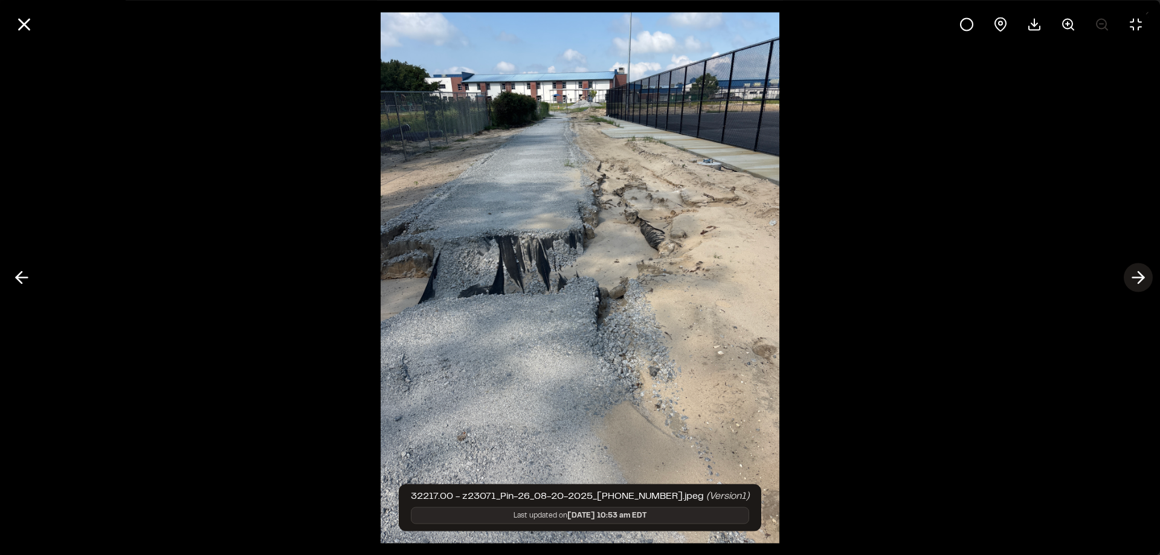
click at [1140, 274] on polyline at bounding box center [1140, 277] width 5 height 11
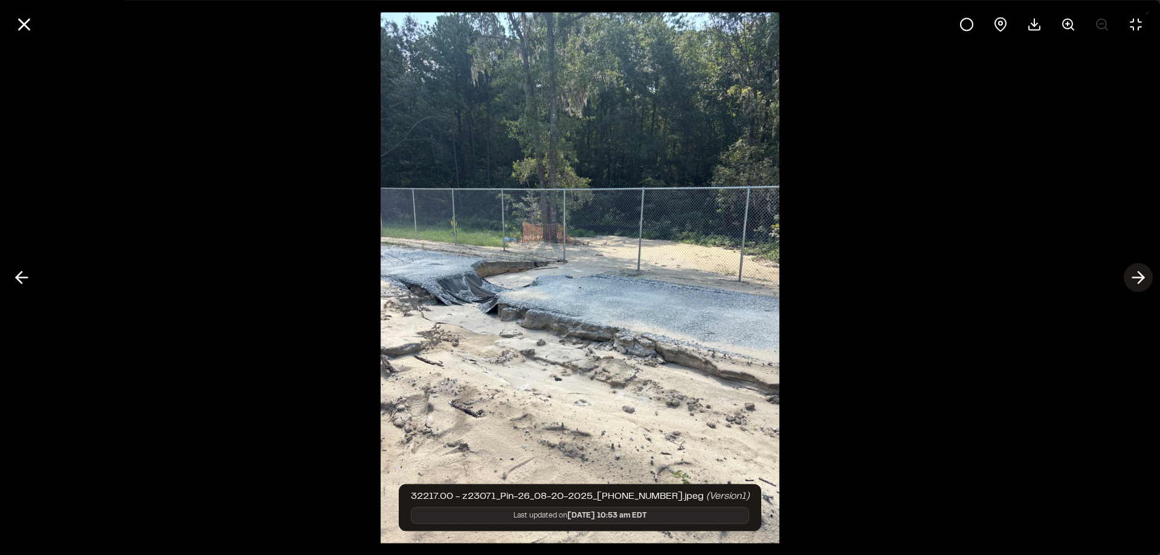
click at [1146, 274] on icon at bounding box center [1138, 278] width 19 height 21
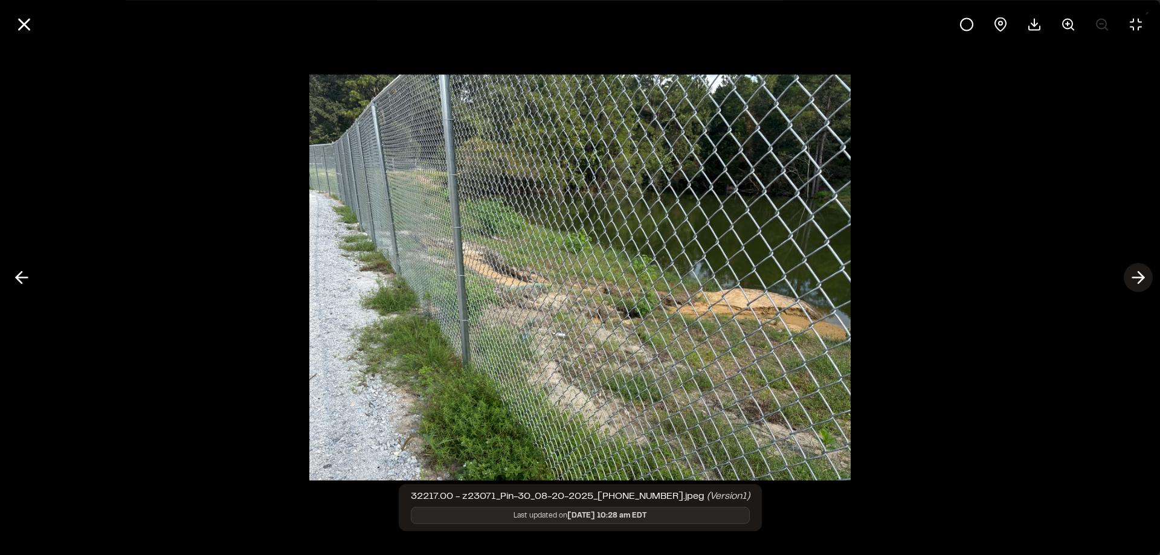
click at [1141, 273] on icon at bounding box center [1138, 278] width 19 height 21
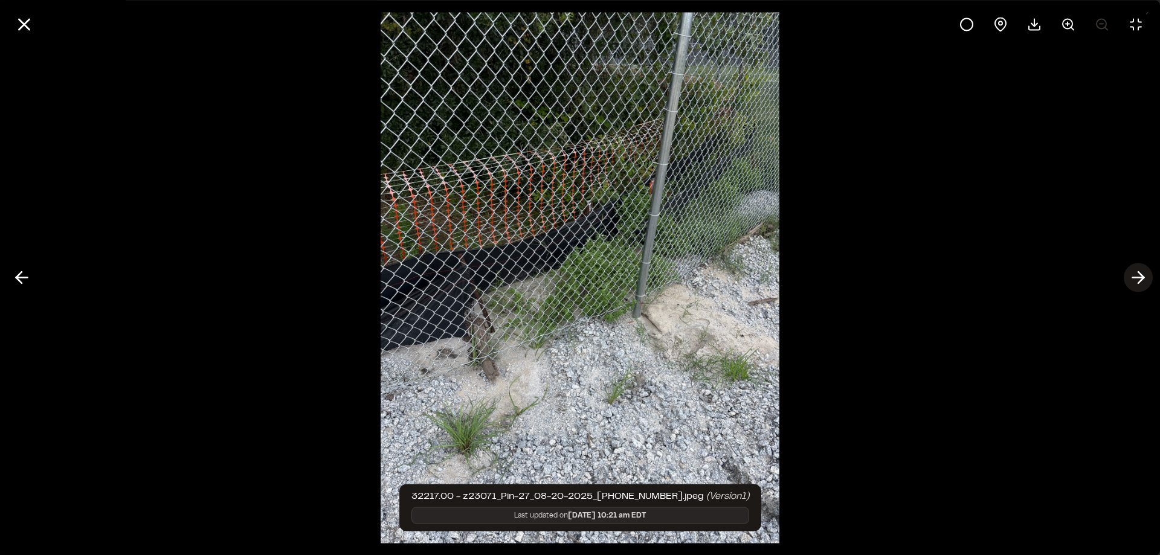
click at [1141, 273] on icon at bounding box center [1138, 278] width 19 height 21
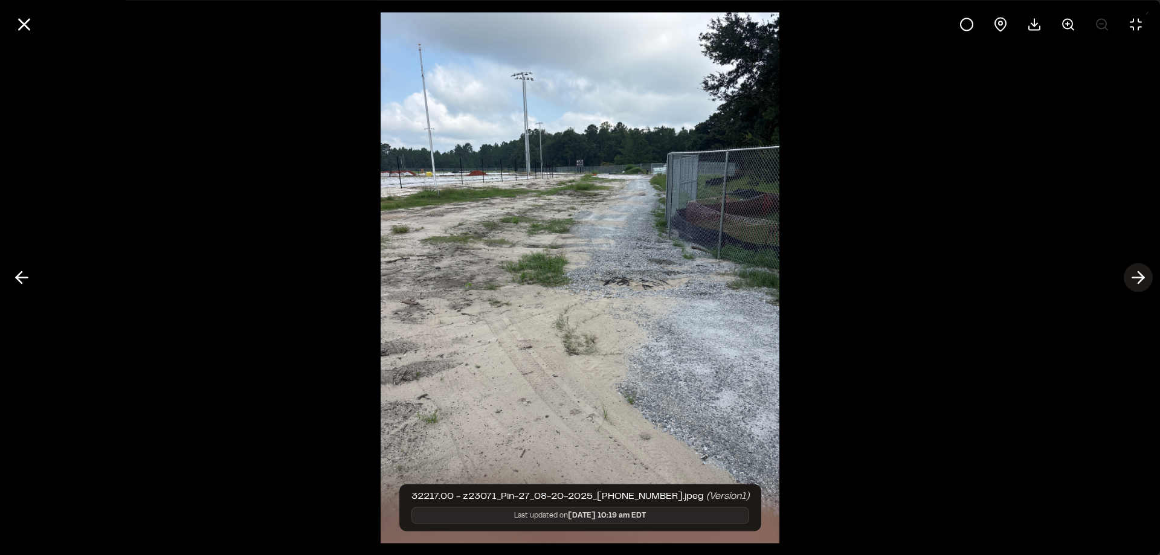
click at [1143, 279] on polyline at bounding box center [1140, 277] width 5 height 11
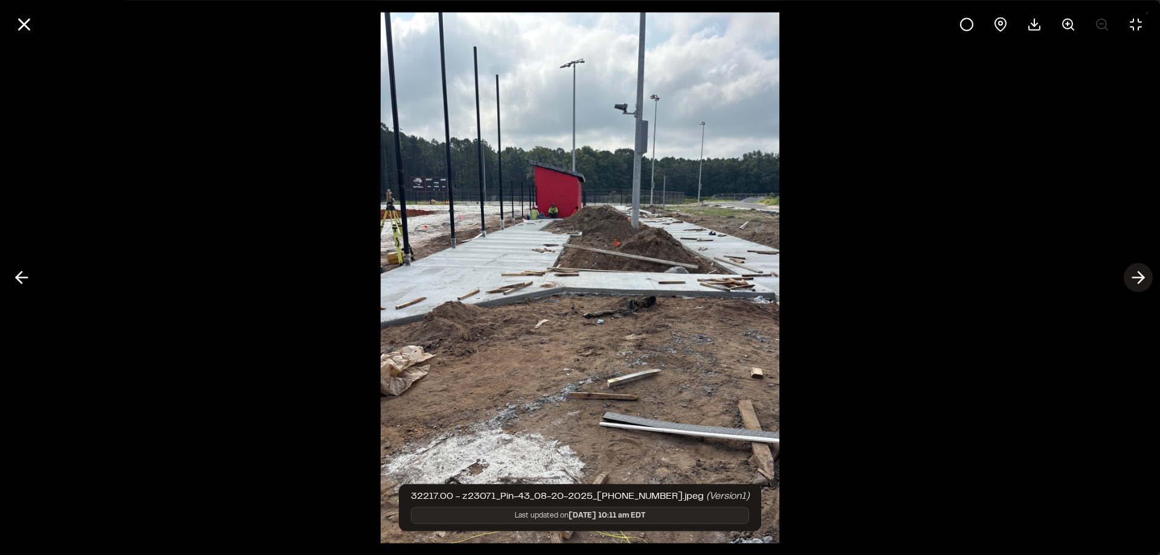
click at [1143, 279] on polyline at bounding box center [1140, 277] width 5 height 11
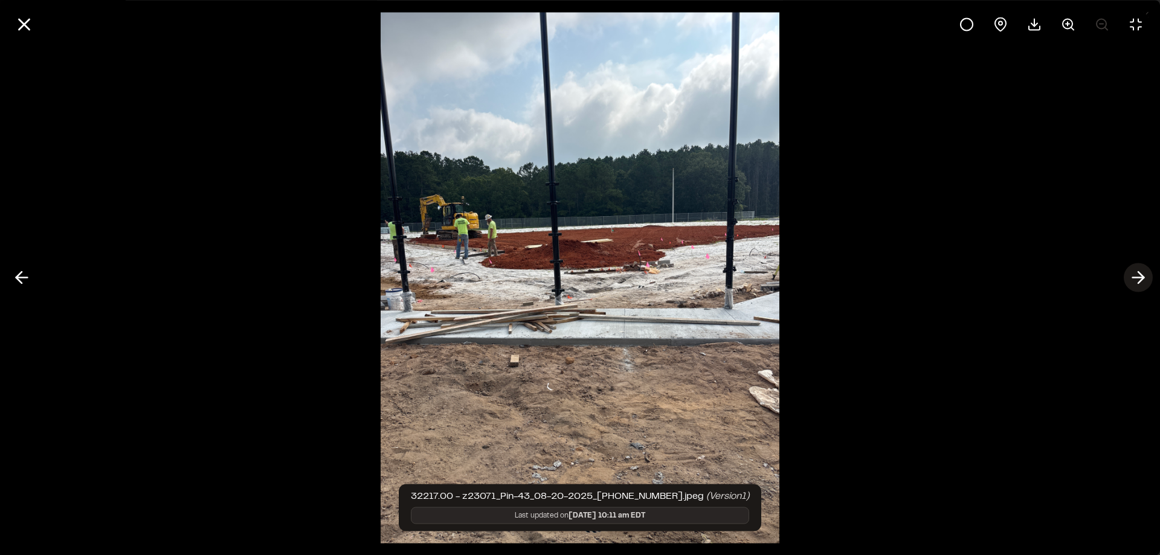
click at [1143, 279] on polyline at bounding box center [1140, 277] width 5 height 11
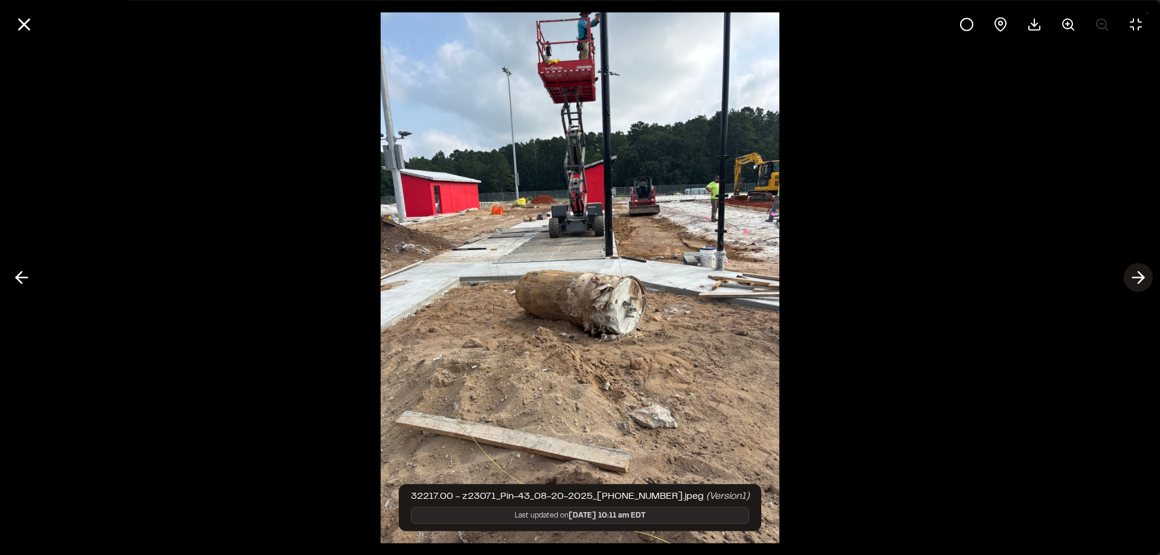
click at [1143, 279] on polyline at bounding box center [1140, 277] width 5 height 11
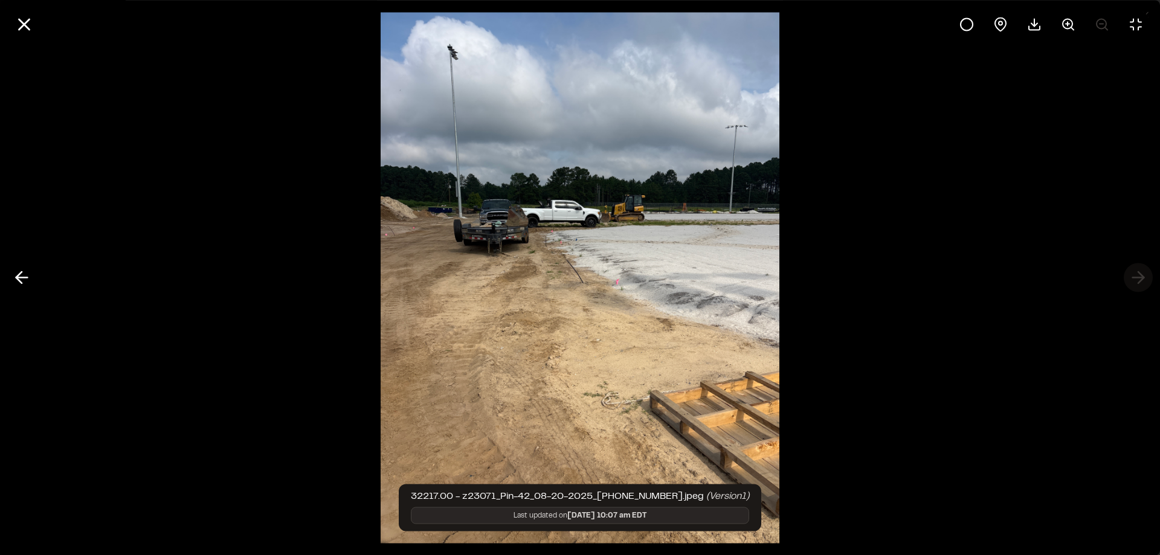
click at [1143, 279] on div at bounding box center [580, 277] width 1160 height 555
click at [1005, 24] on icon at bounding box center [1000, 24] width 11 height 13
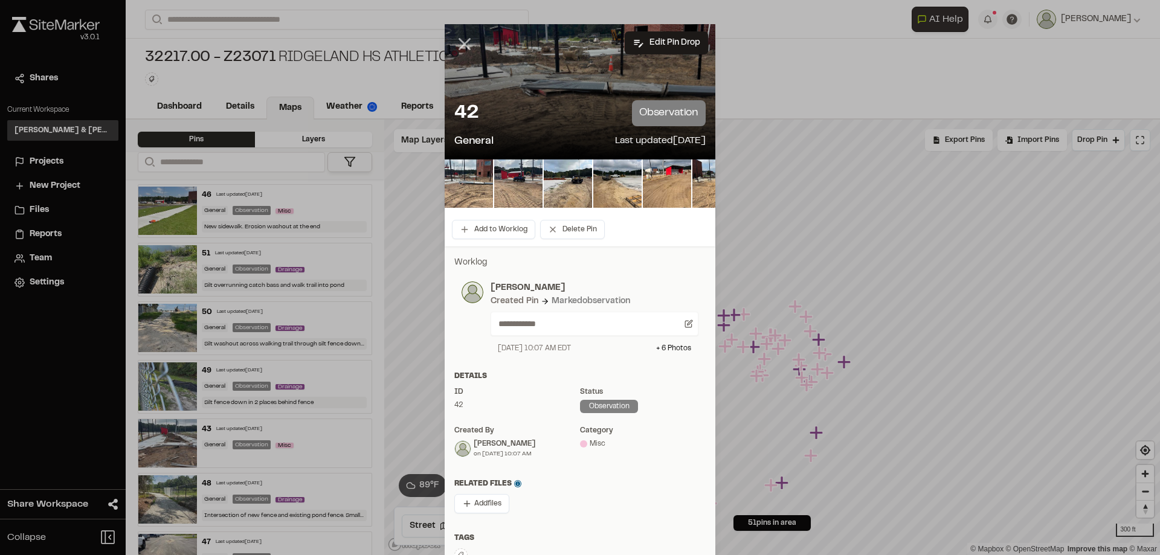
click at [457, 44] on icon at bounding box center [464, 44] width 21 height 21
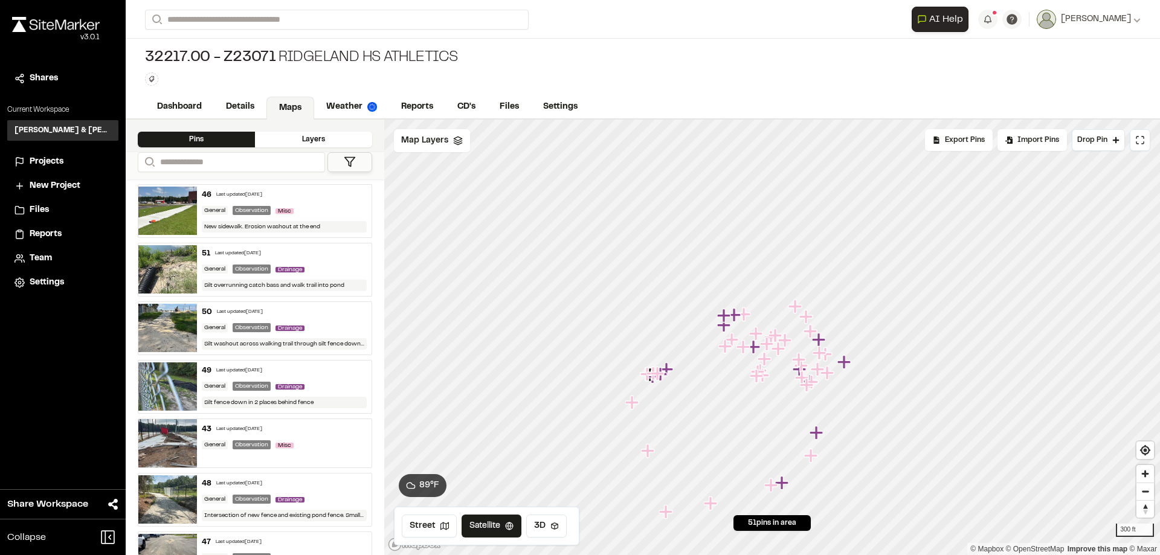
click at [290, 311] on div "50 Last updated Aug 20, 2025" at bounding box center [285, 312] width 166 height 11
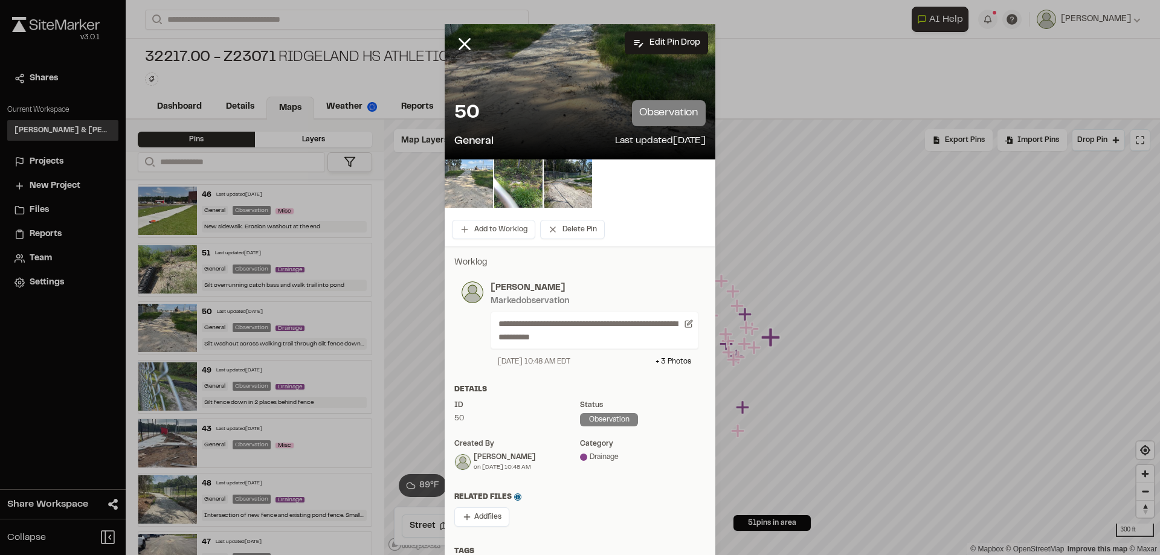
click at [466, 170] on img at bounding box center [469, 184] width 48 height 48
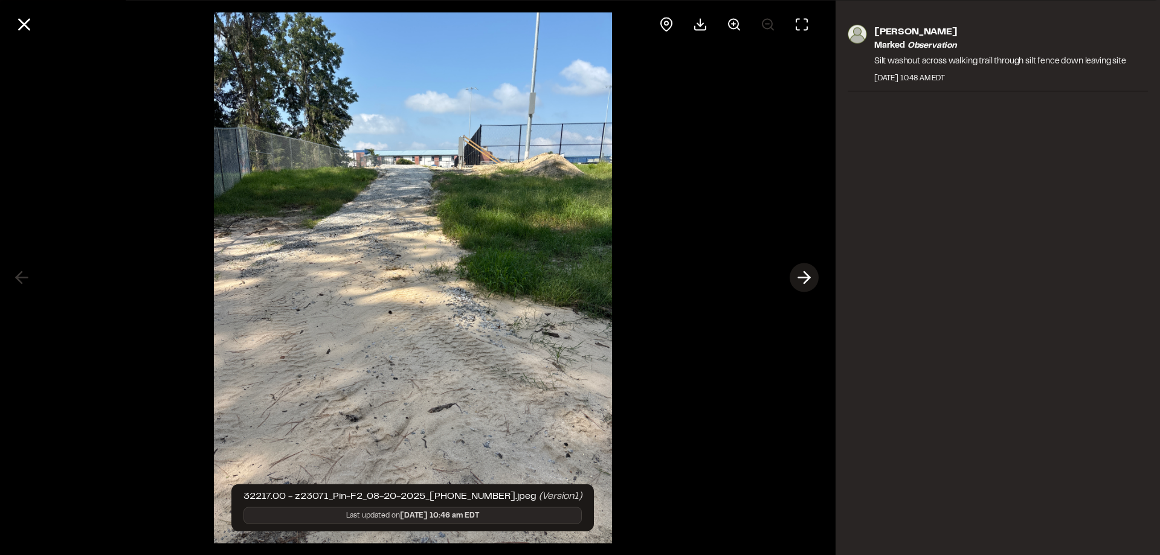
click at [810, 274] on icon at bounding box center [804, 278] width 19 height 21
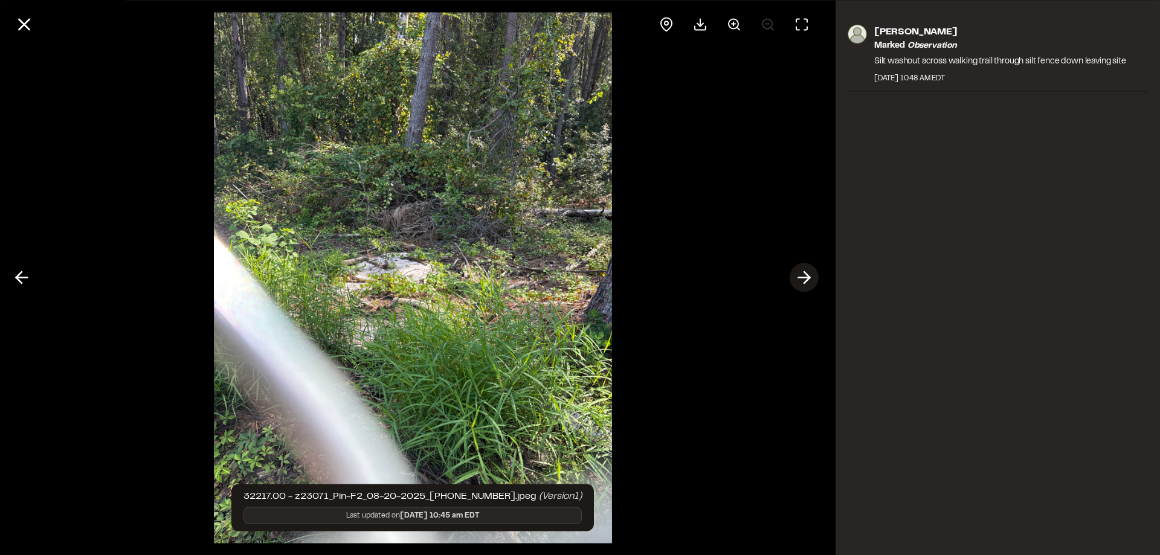
click at [810, 274] on icon at bounding box center [804, 278] width 19 height 21
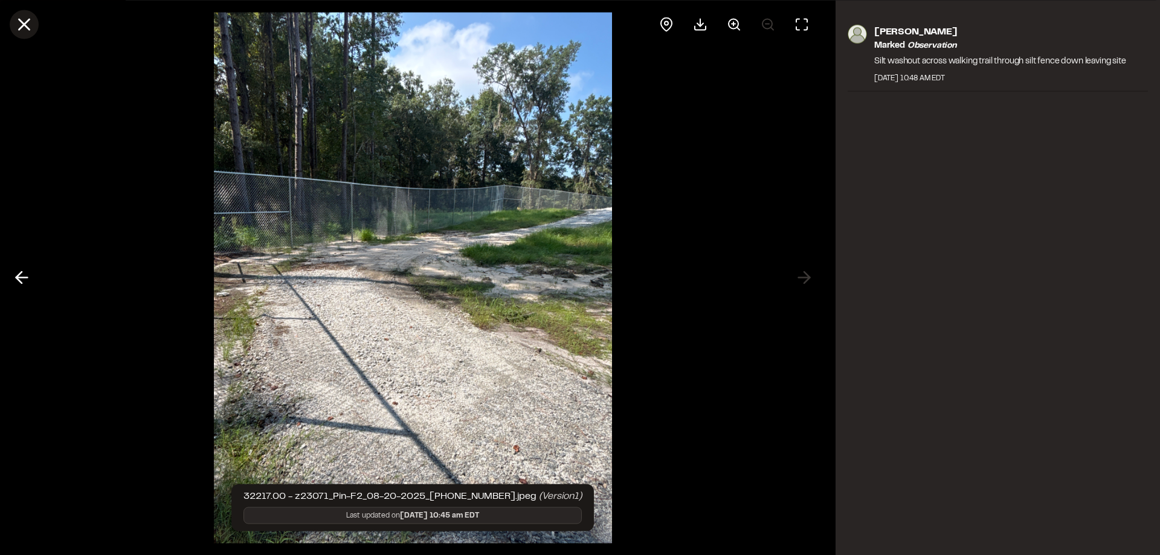
click at [31, 25] on icon at bounding box center [24, 24] width 21 height 21
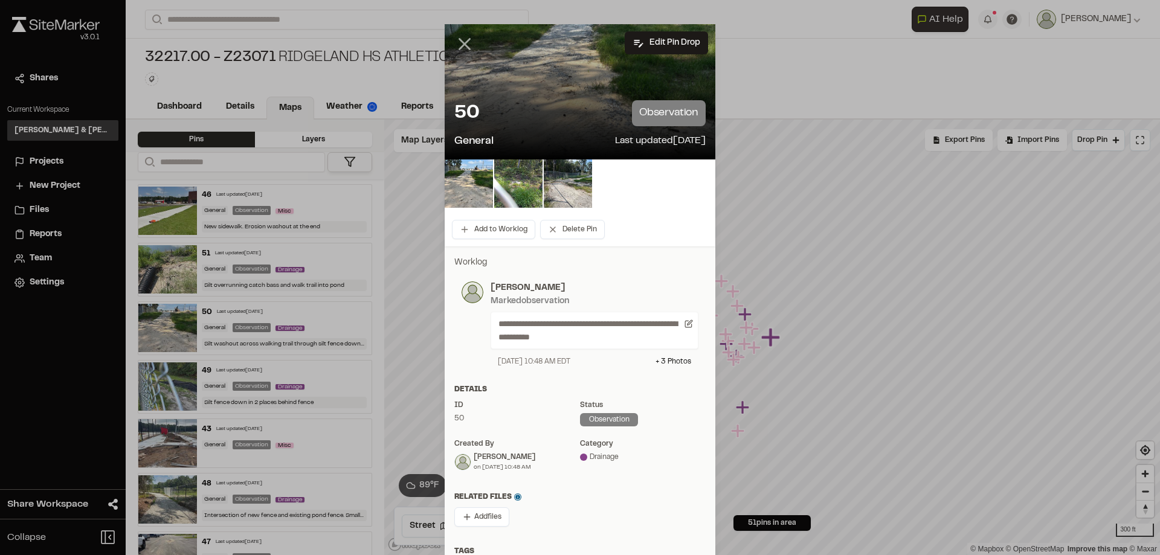
click at [463, 37] on icon at bounding box center [464, 44] width 21 height 21
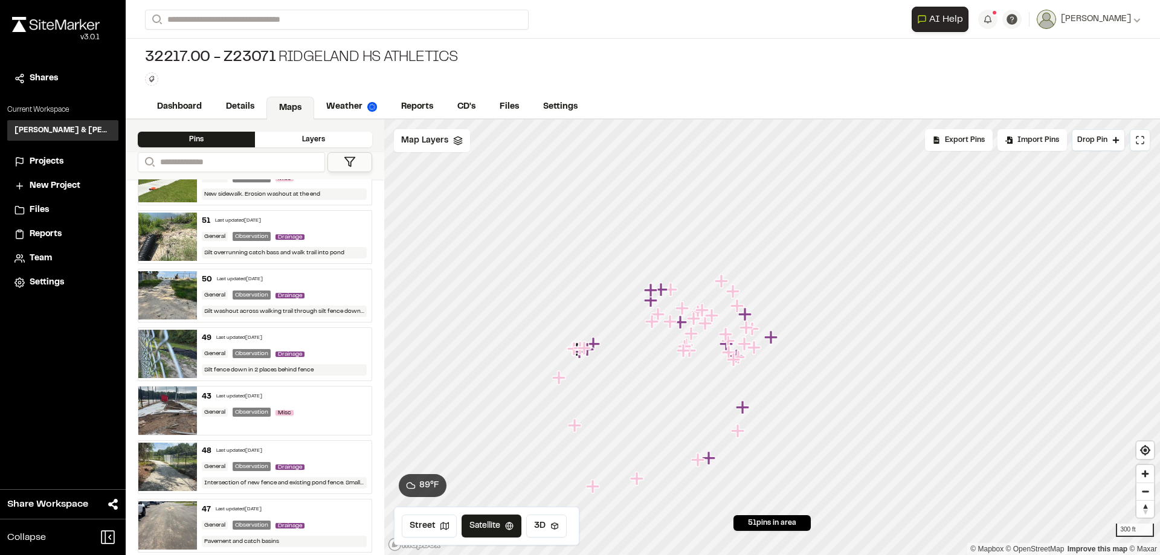
scroll to position [60, 0]
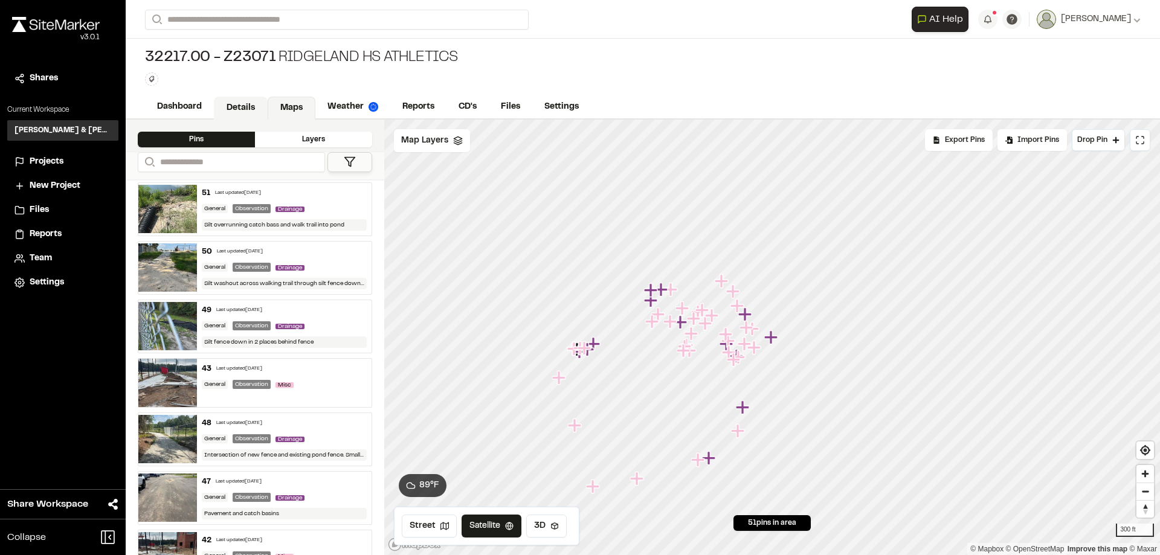
click at [236, 107] on link "Details" at bounding box center [241, 108] width 54 height 23
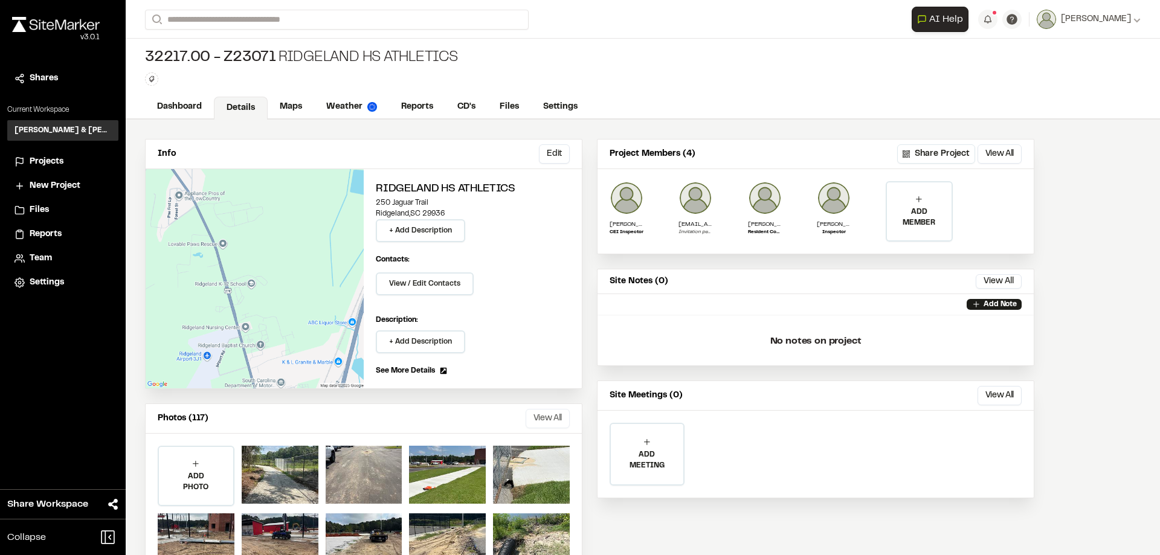
click at [540, 411] on button "View All" at bounding box center [548, 418] width 44 height 19
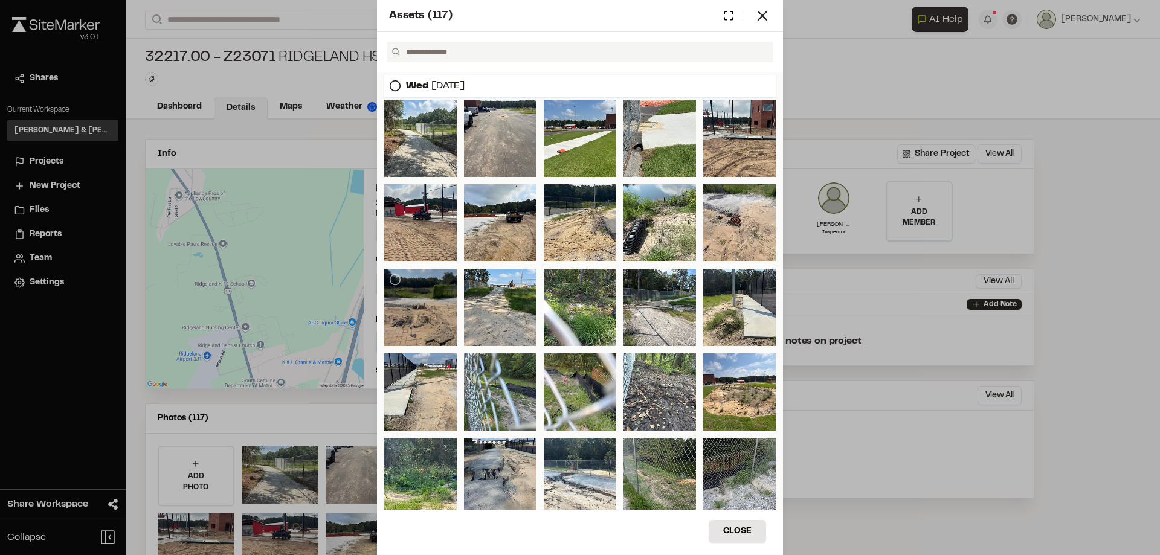
click at [419, 329] on div at bounding box center [420, 307] width 73 height 77
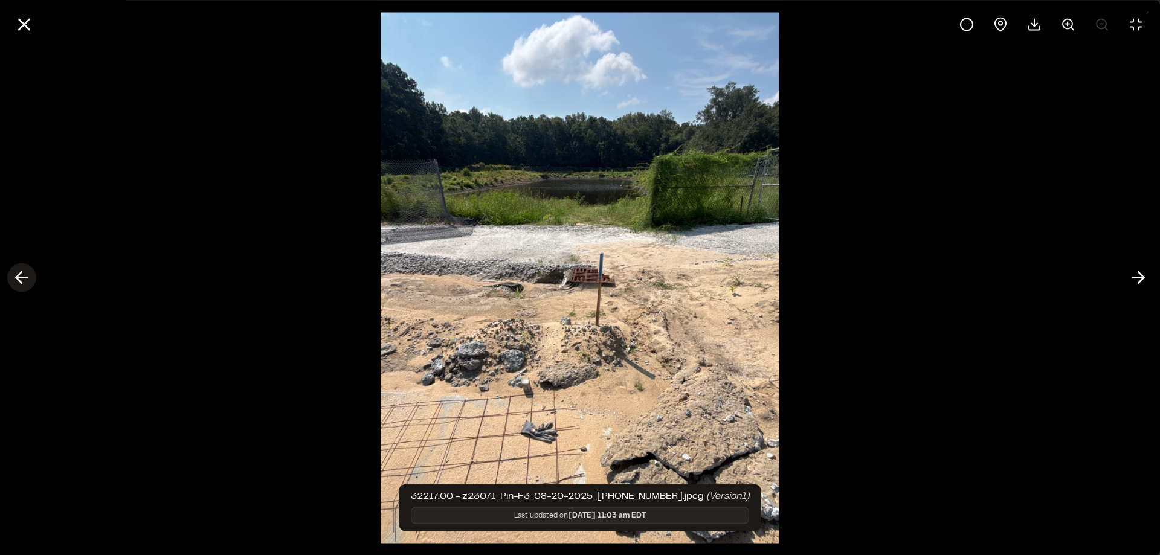
click at [19, 283] on icon at bounding box center [21, 278] width 19 height 21
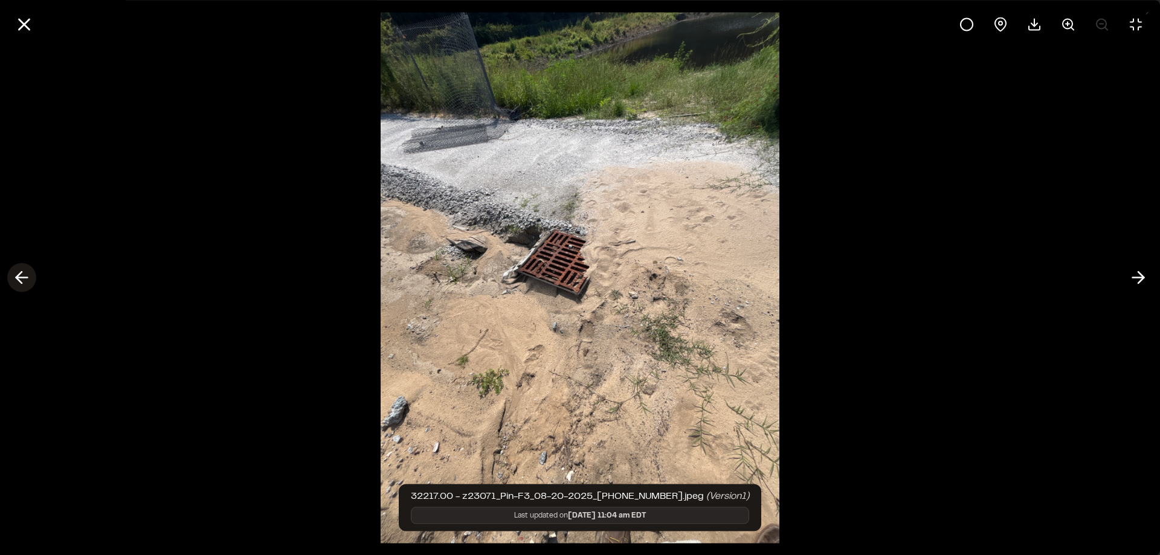
click at [19, 283] on icon at bounding box center [21, 278] width 19 height 21
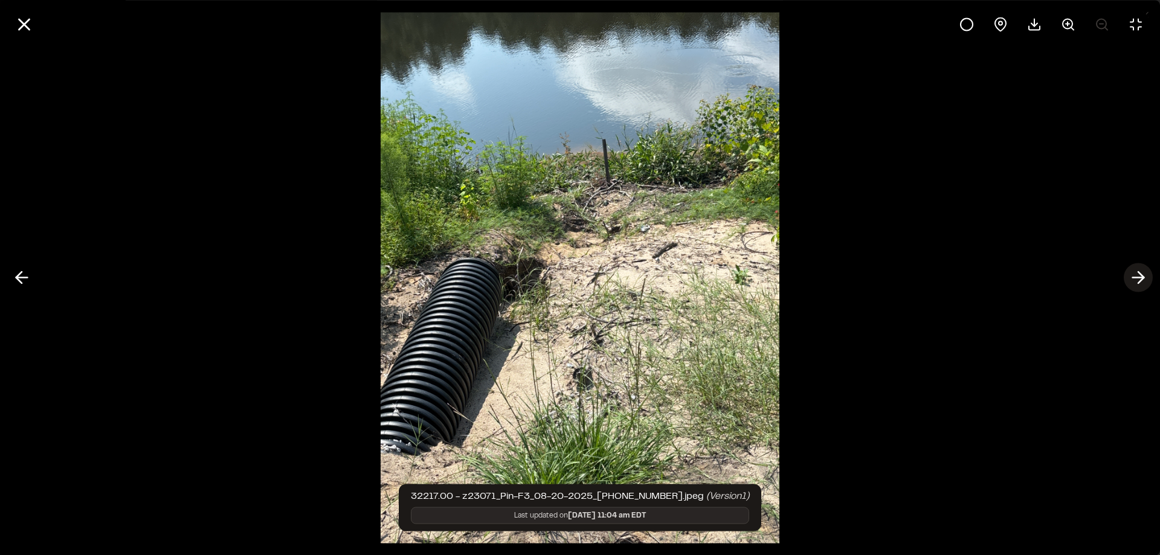
click at [1132, 276] on icon at bounding box center [1138, 278] width 19 height 21
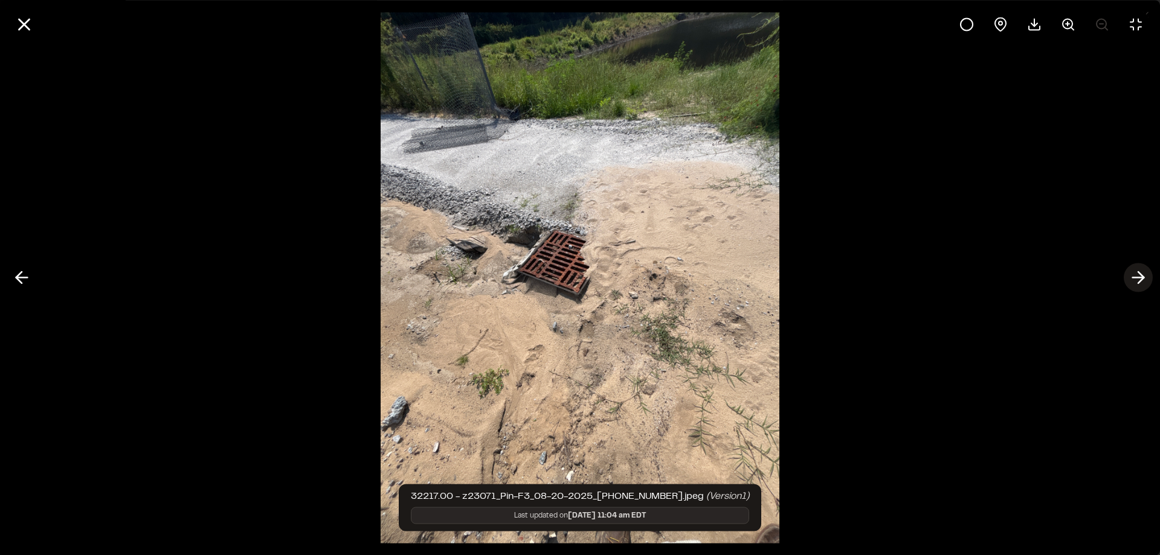
click at [1132, 276] on icon at bounding box center [1138, 278] width 19 height 21
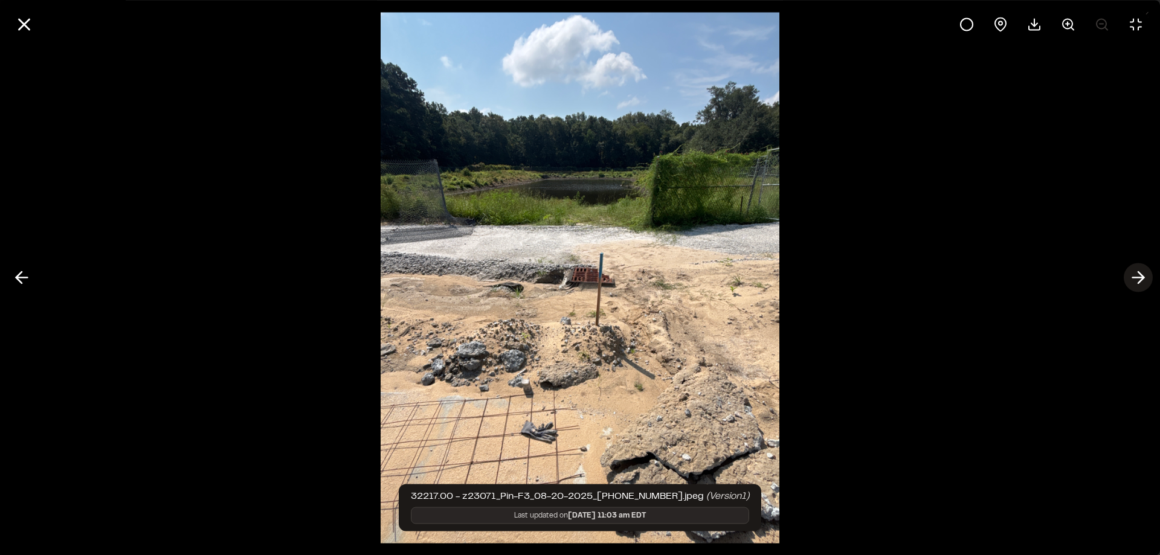
click at [1132, 276] on icon at bounding box center [1138, 278] width 19 height 21
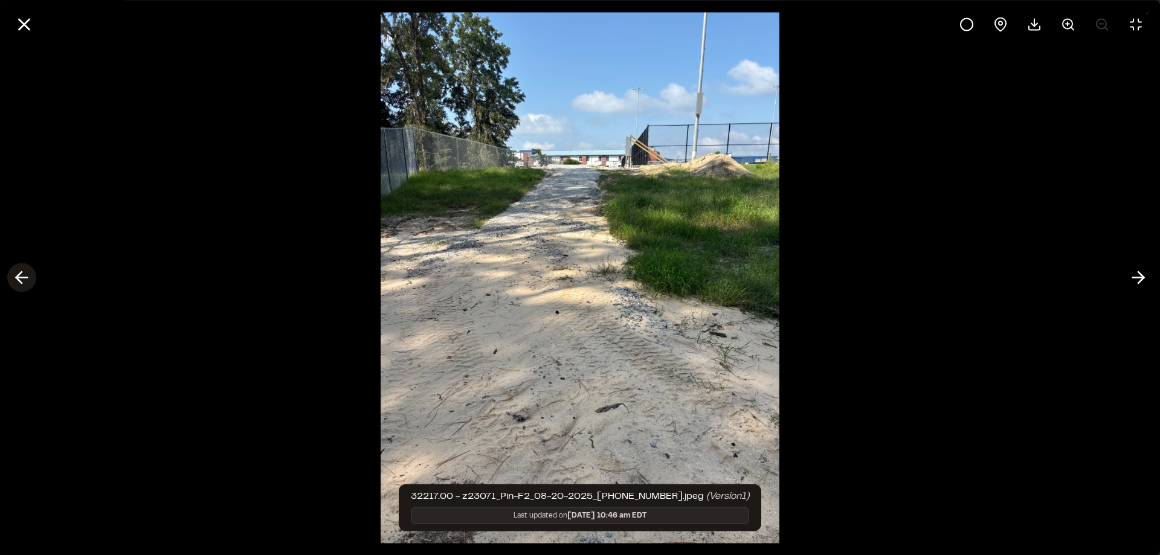
click at [19, 285] on icon at bounding box center [21, 278] width 19 height 21
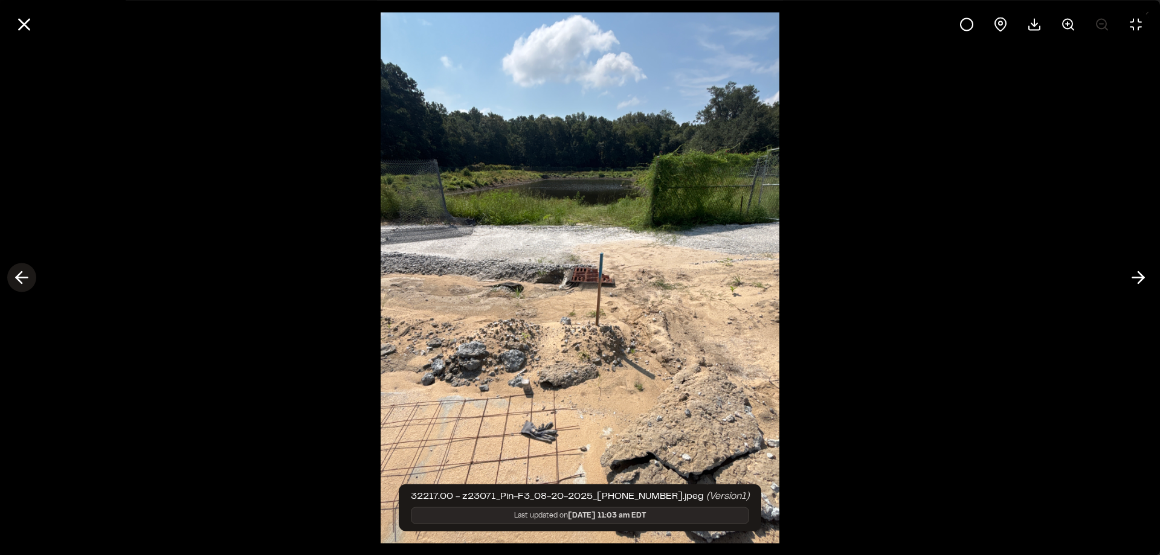
click at [19, 285] on icon at bounding box center [21, 278] width 19 height 21
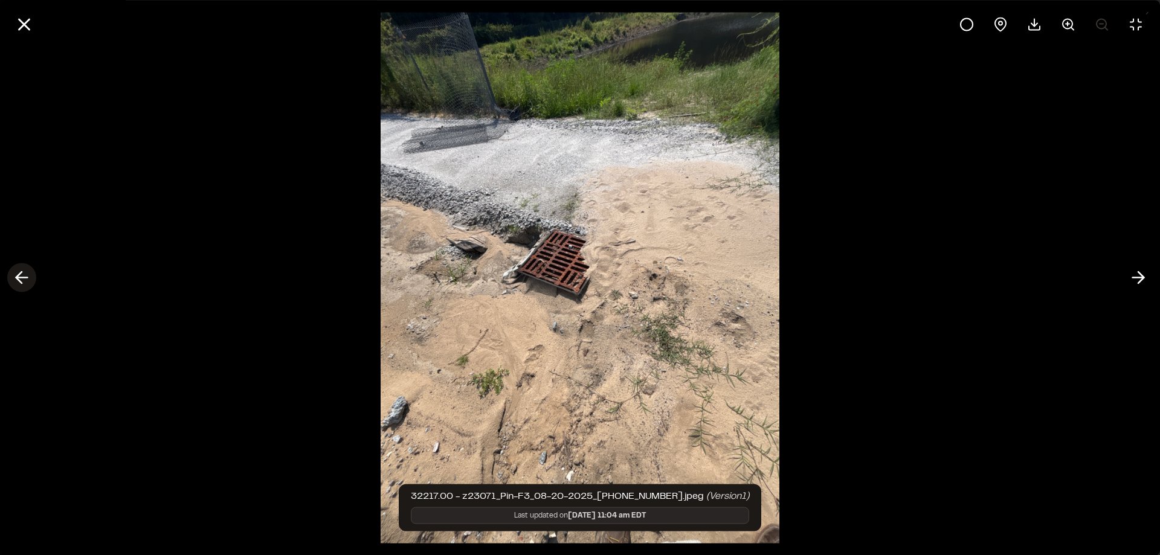
click at [19, 285] on icon at bounding box center [21, 278] width 19 height 21
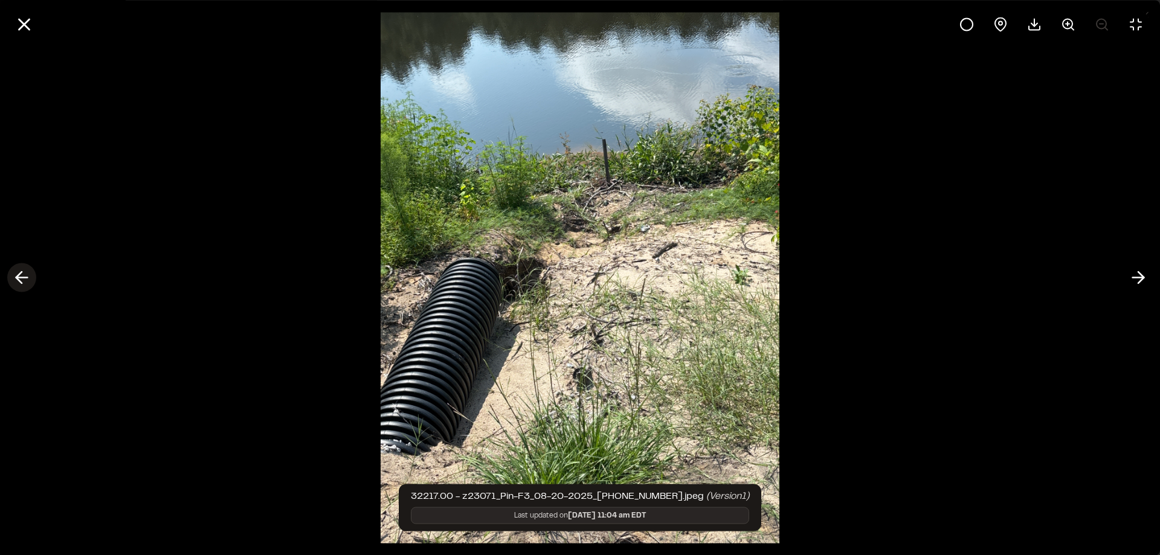
click at [19, 285] on icon at bounding box center [21, 278] width 19 height 21
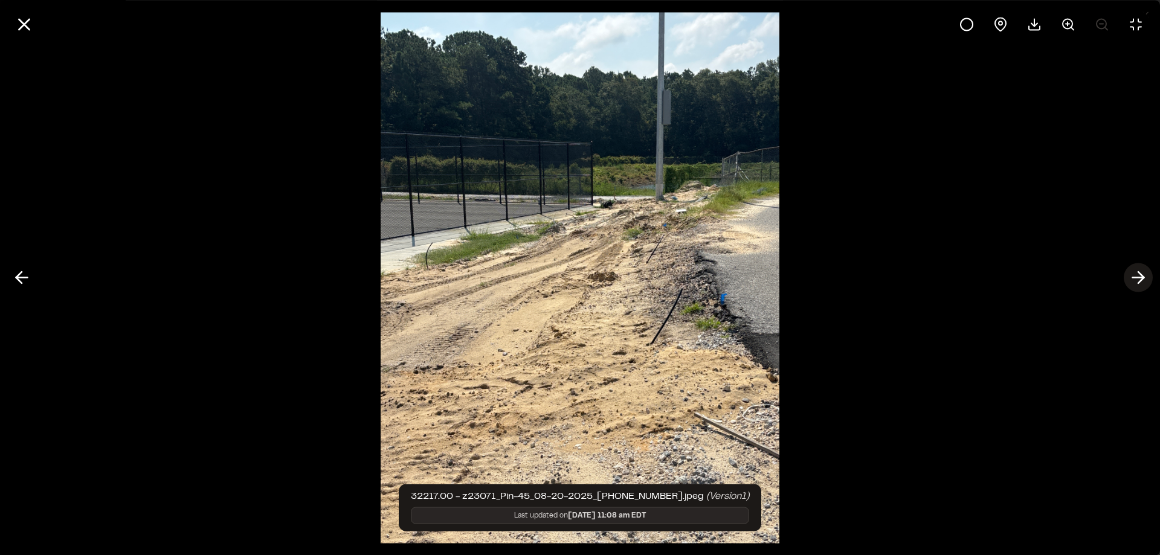
click at [1140, 280] on icon at bounding box center [1138, 278] width 19 height 21
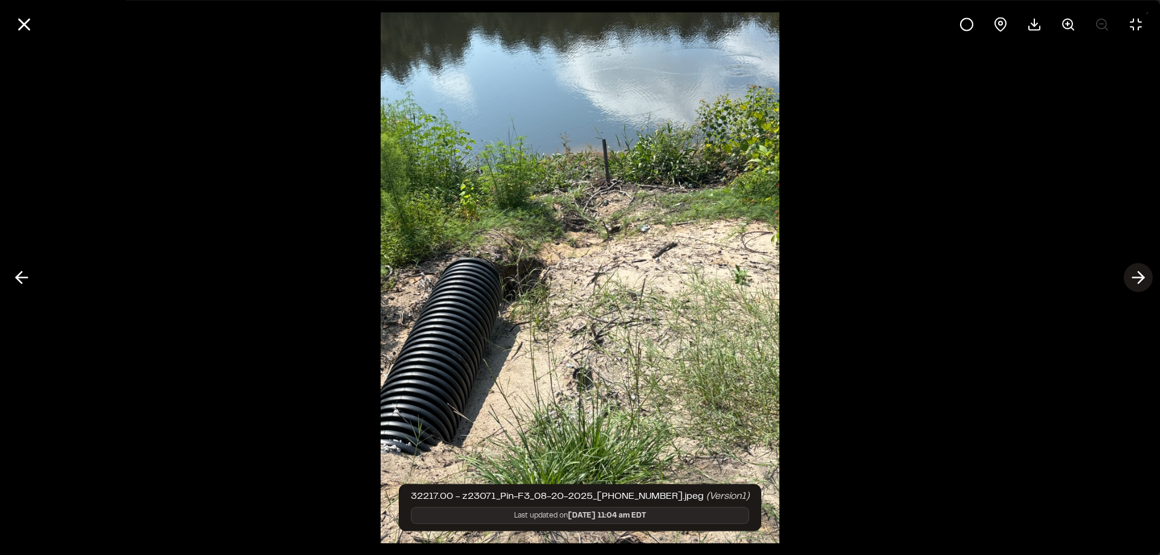
click at [1136, 265] on button at bounding box center [1138, 277] width 29 height 29
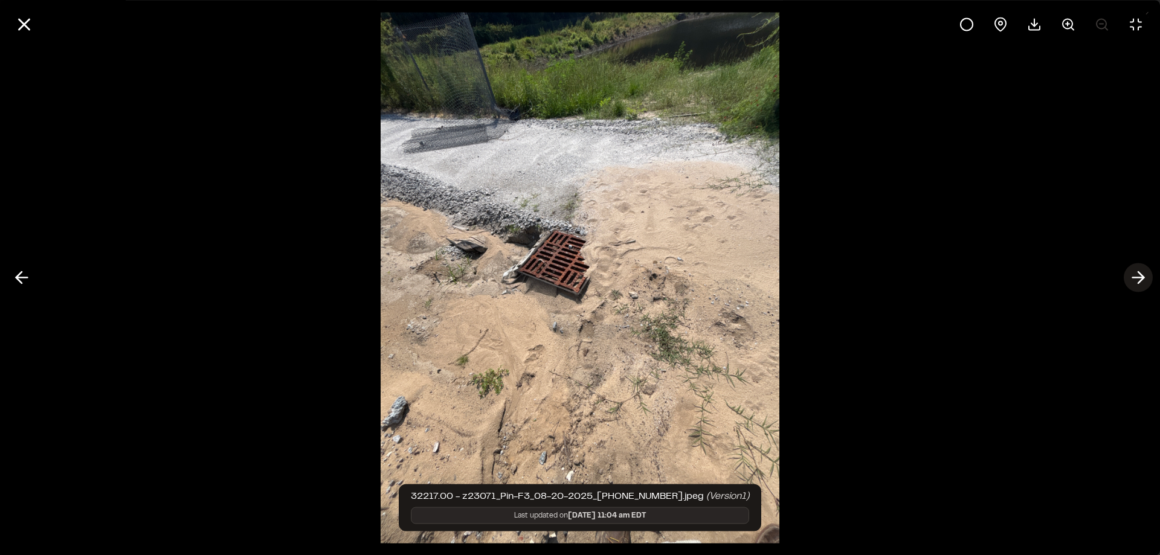
click at [1141, 282] on polyline at bounding box center [1140, 277] width 5 height 11
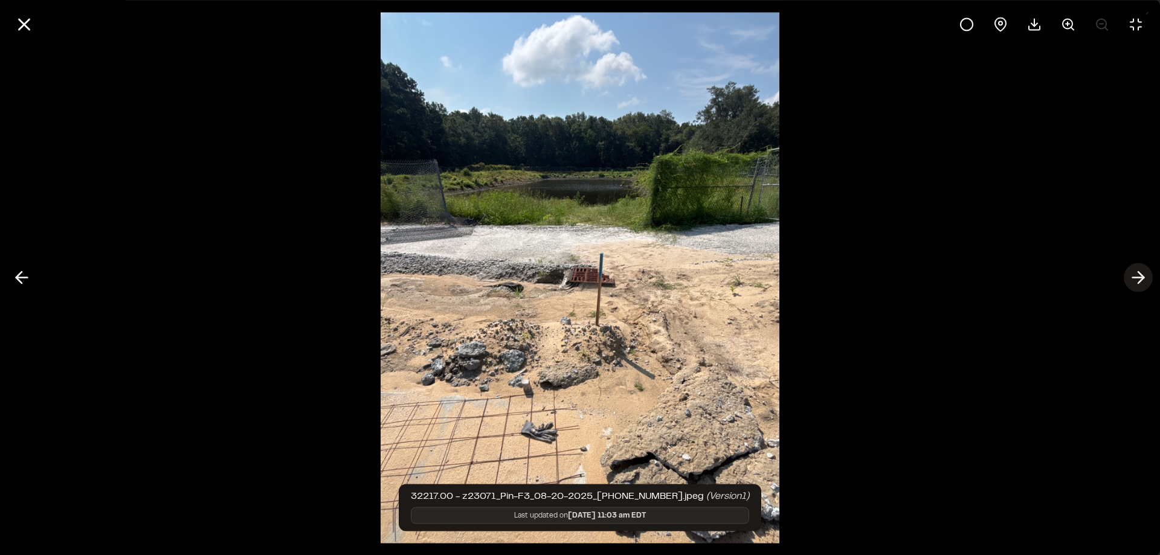
click at [1141, 282] on polyline at bounding box center [1140, 277] width 5 height 11
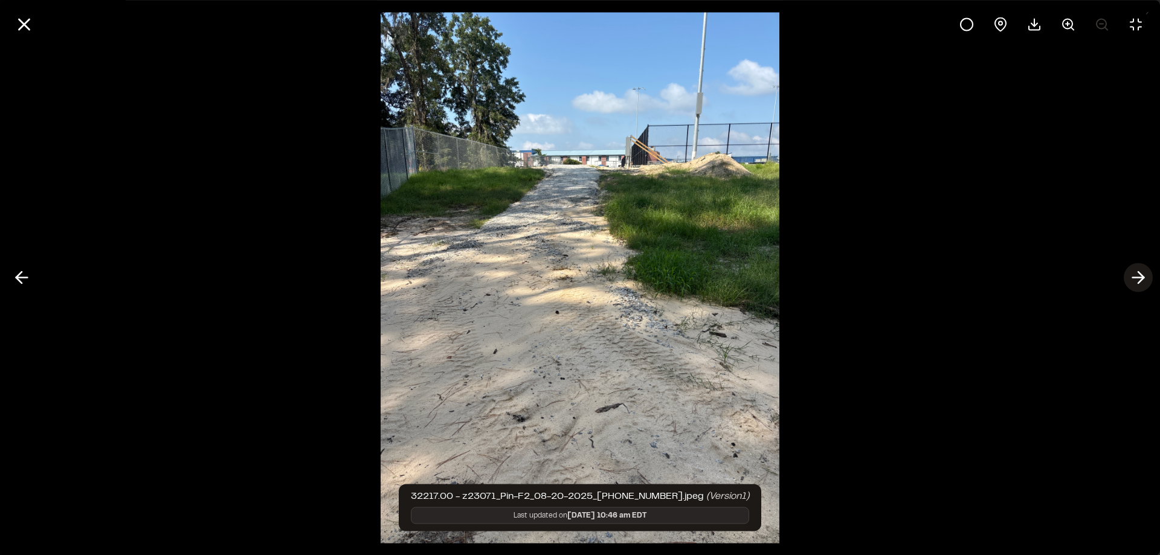
click at [1141, 282] on polyline at bounding box center [1140, 277] width 5 height 11
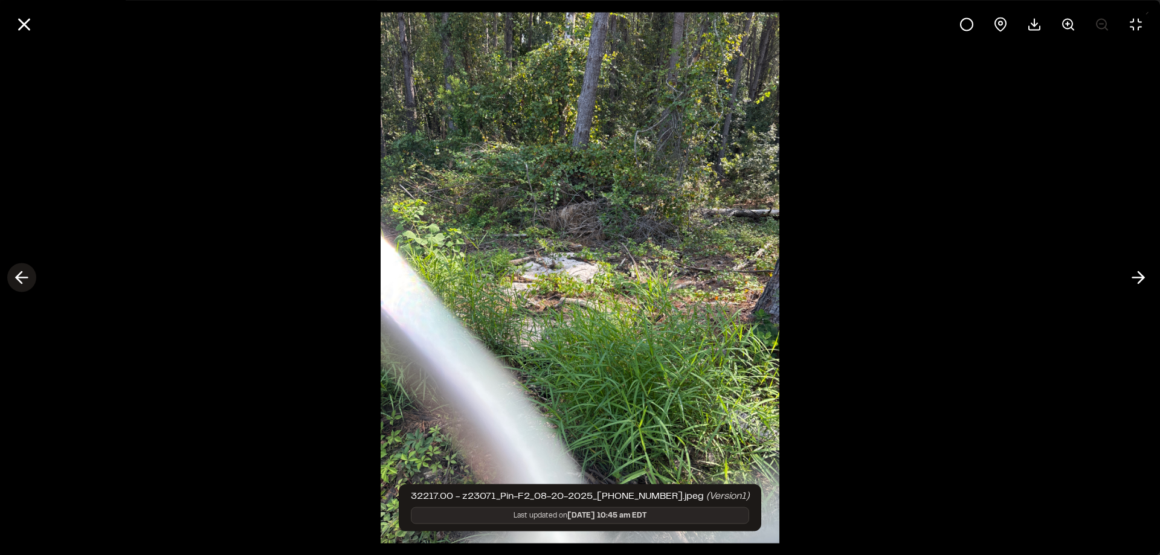
click at [25, 271] on icon at bounding box center [21, 278] width 19 height 21
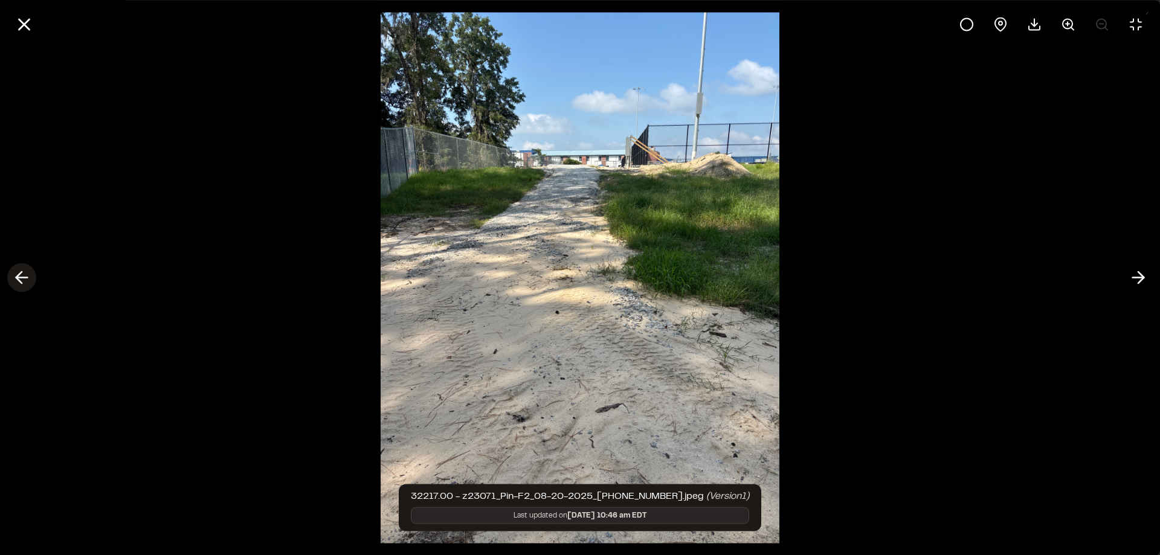
click at [25, 271] on icon at bounding box center [21, 278] width 19 height 21
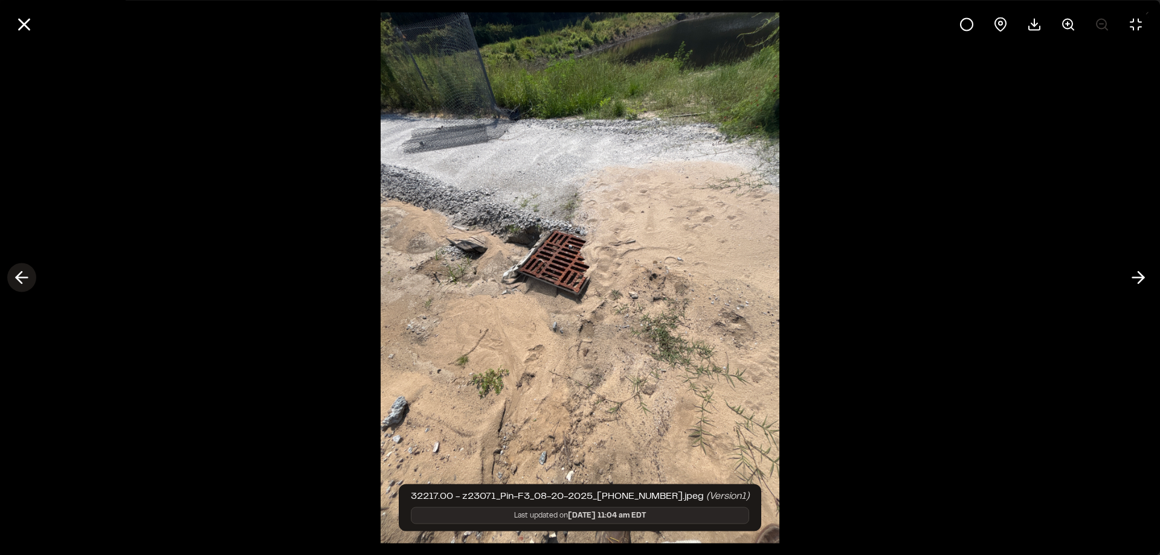
click at [25, 271] on icon at bounding box center [21, 278] width 19 height 21
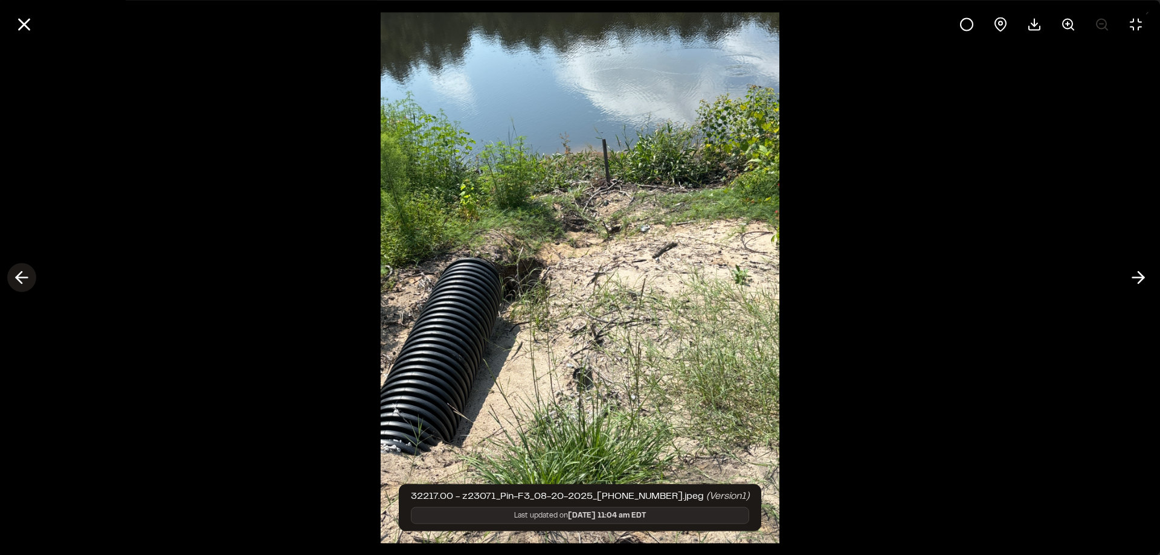
click at [25, 271] on icon at bounding box center [21, 278] width 19 height 21
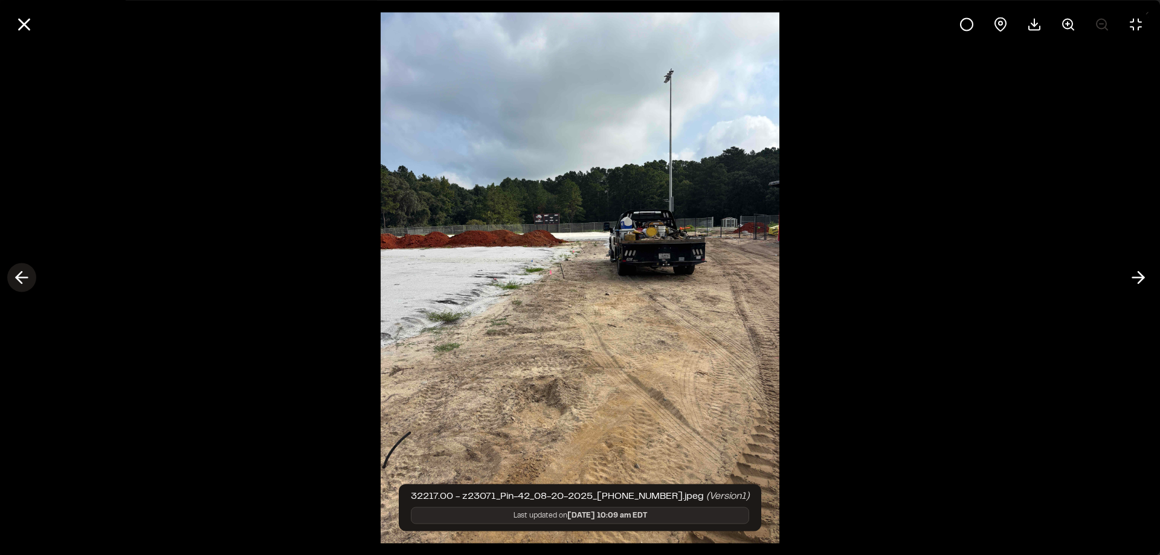
click at [25, 271] on icon at bounding box center [21, 278] width 19 height 21
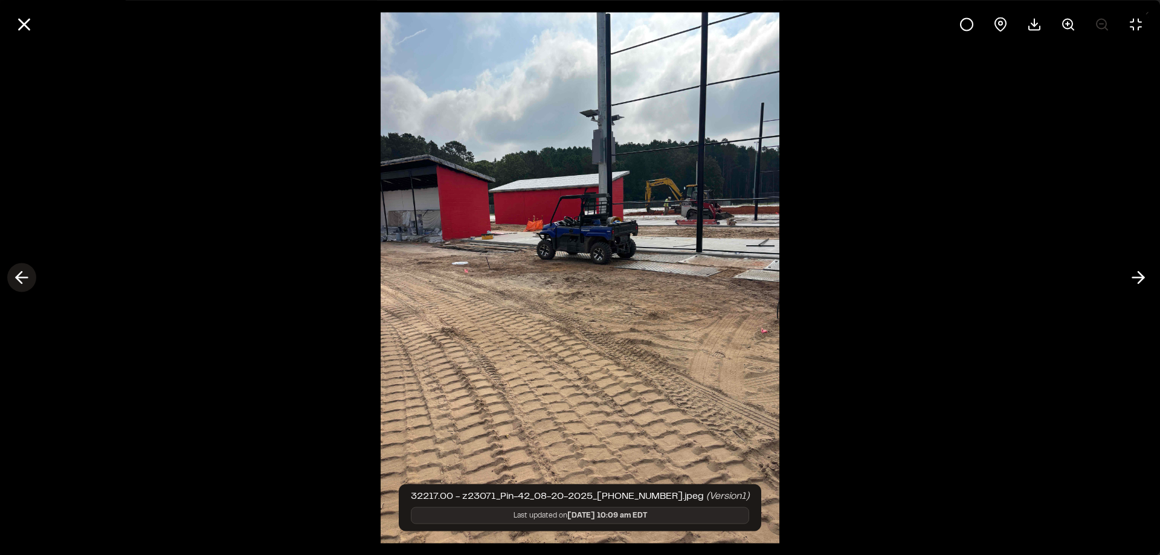
click at [25, 271] on icon at bounding box center [21, 278] width 19 height 21
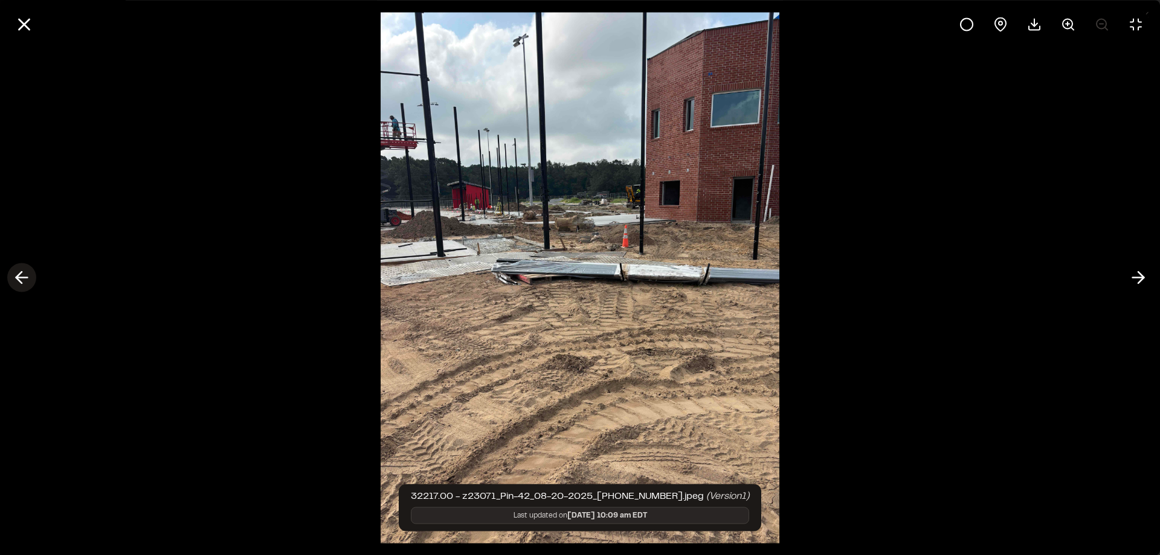
click at [25, 271] on icon at bounding box center [21, 278] width 19 height 21
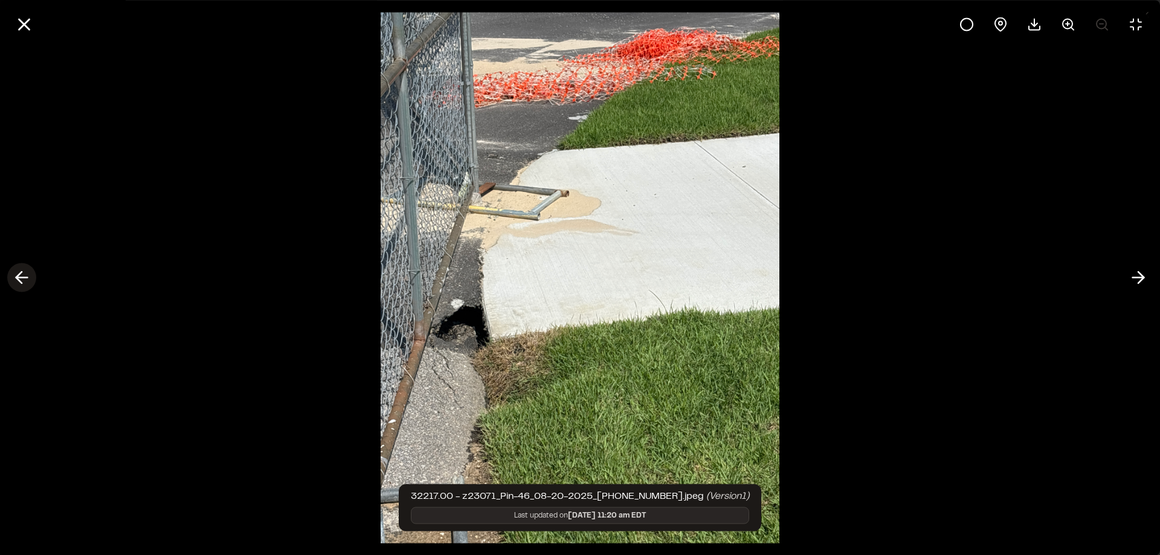
click at [25, 278] on line at bounding box center [21, 278] width 11 height 0
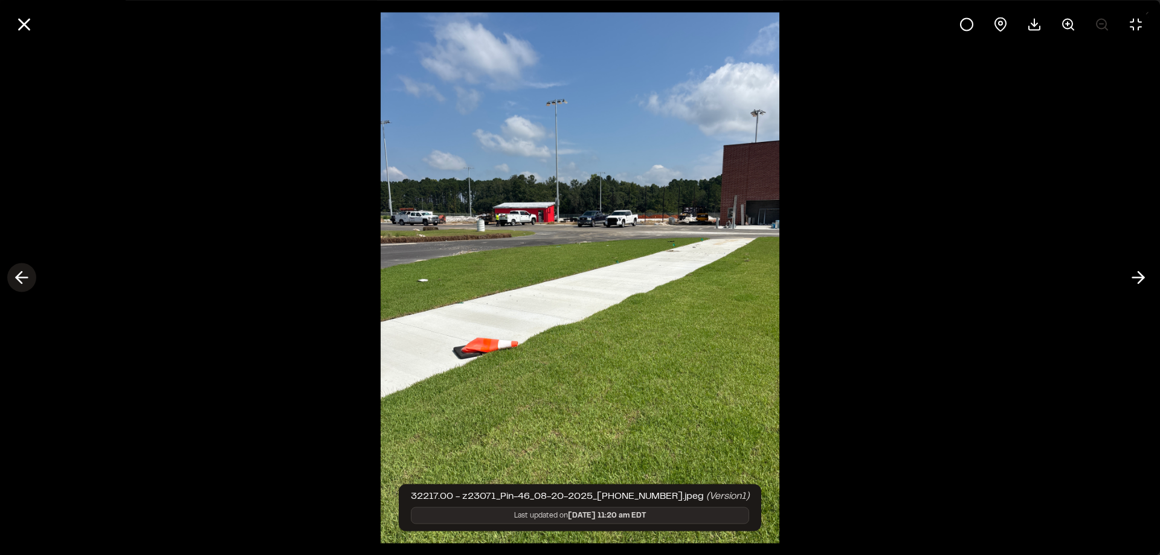
click at [19, 279] on icon at bounding box center [21, 278] width 19 height 21
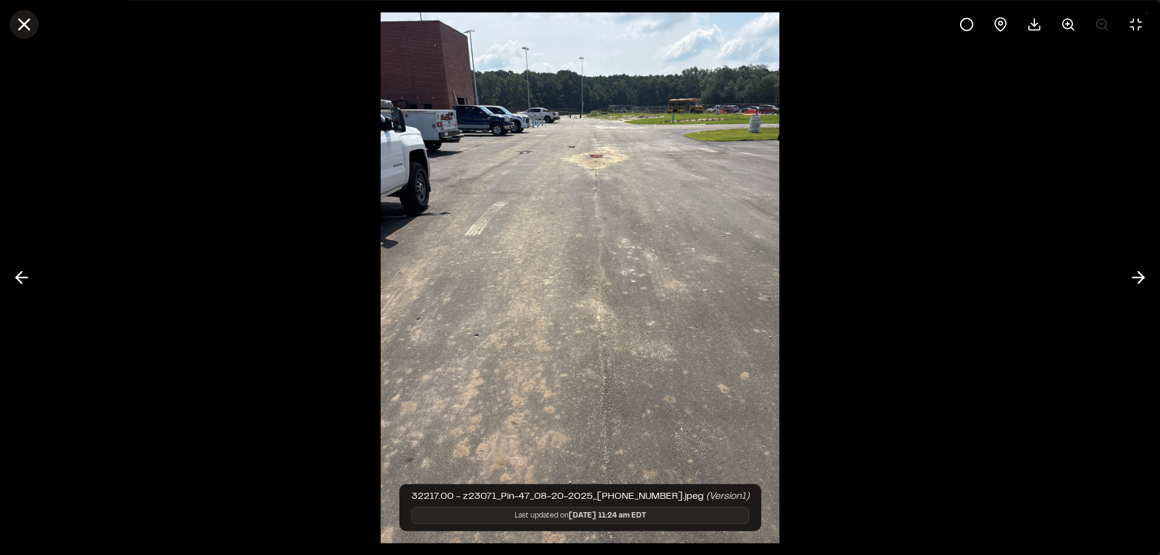
click at [24, 28] on icon at bounding box center [24, 24] width 21 height 21
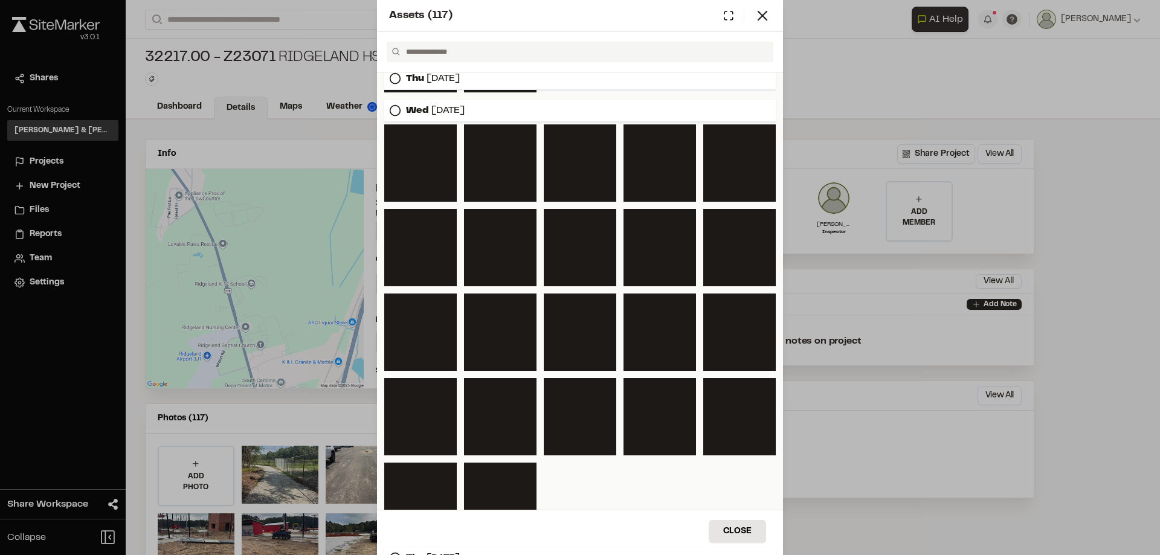
scroll to position [1233, 0]
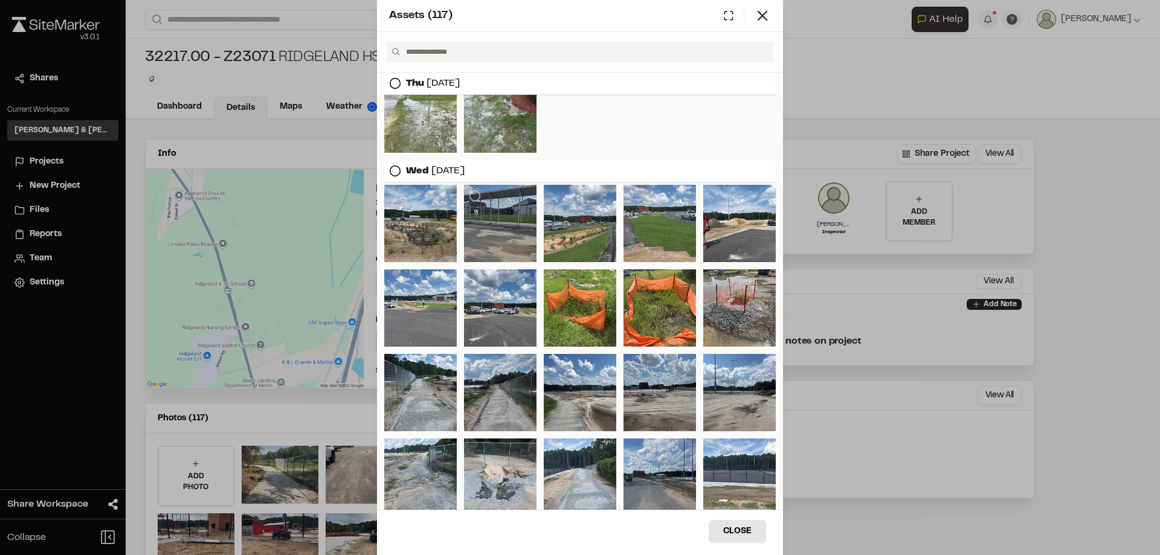
click at [486, 224] on div at bounding box center [500, 223] width 73 height 77
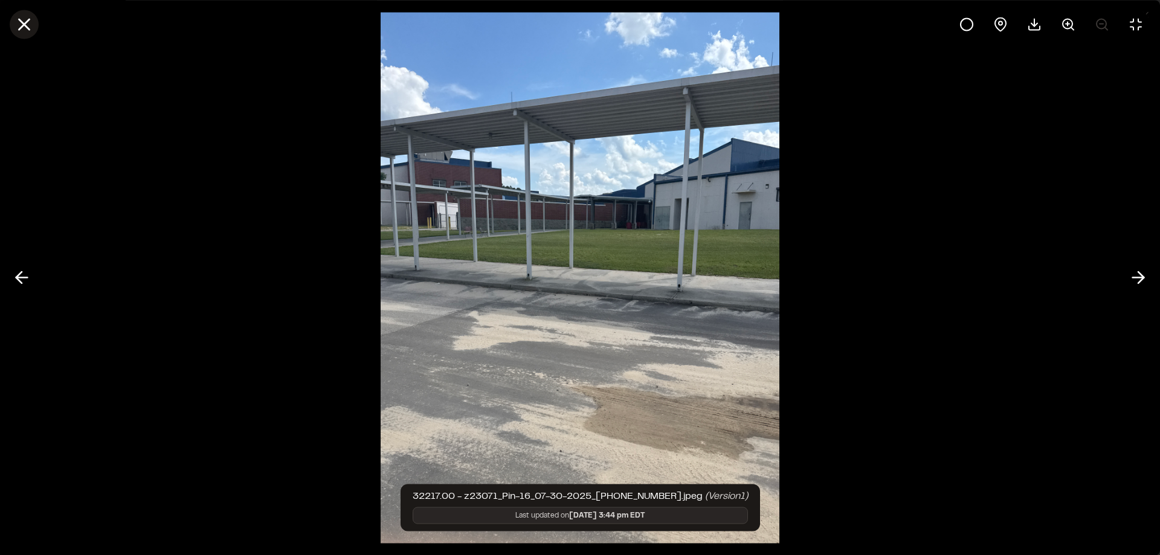
click at [31, 23] on icon at bounding box center [24, 24] width 21 height 21
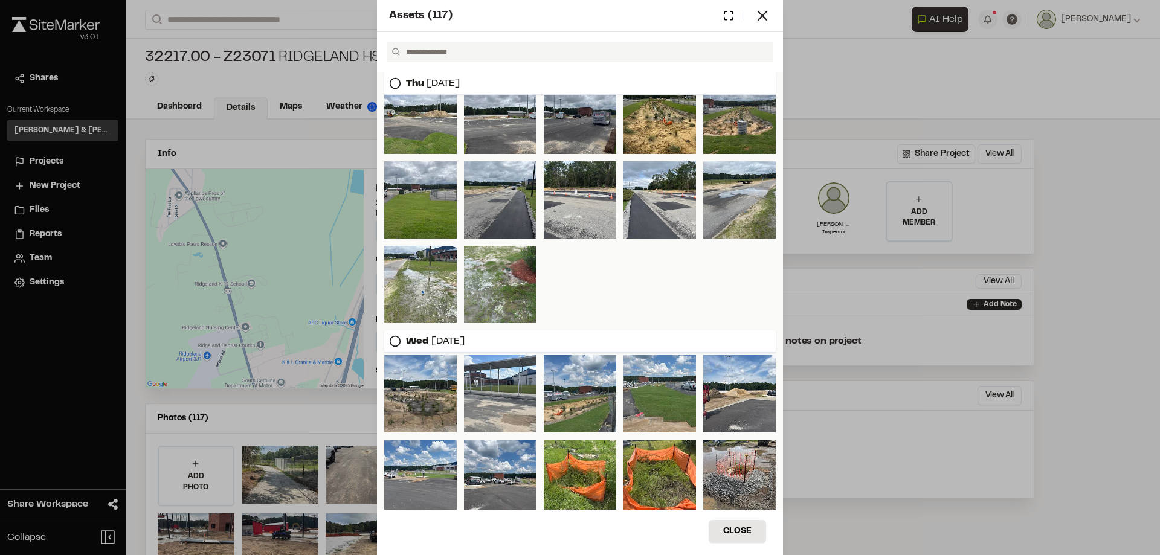
scroll to position [1052, 0]
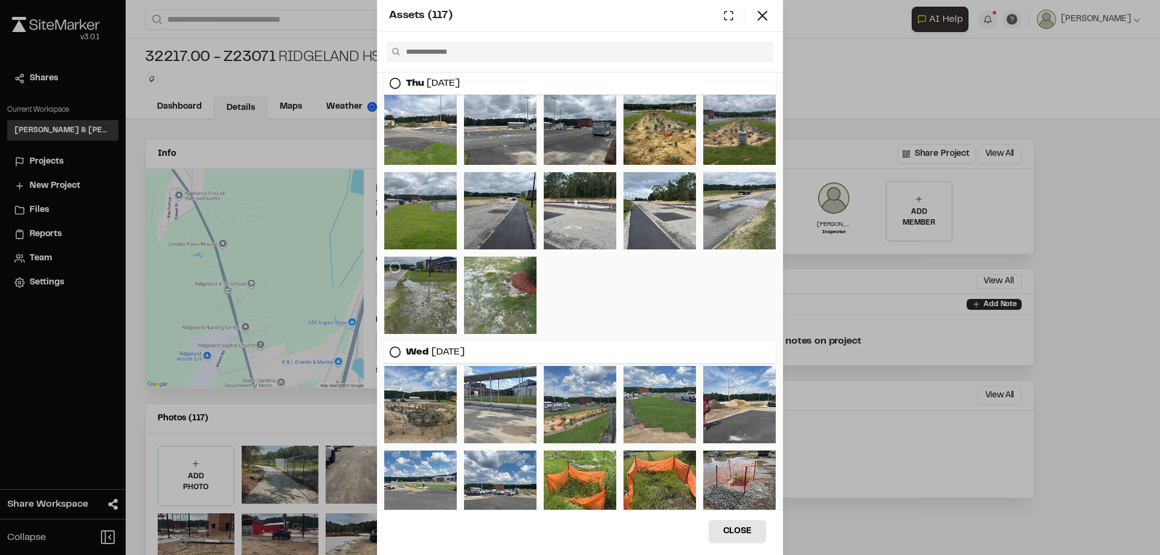
click at [416, 306] on div at bounding box center [420, 295] width 73 height 77
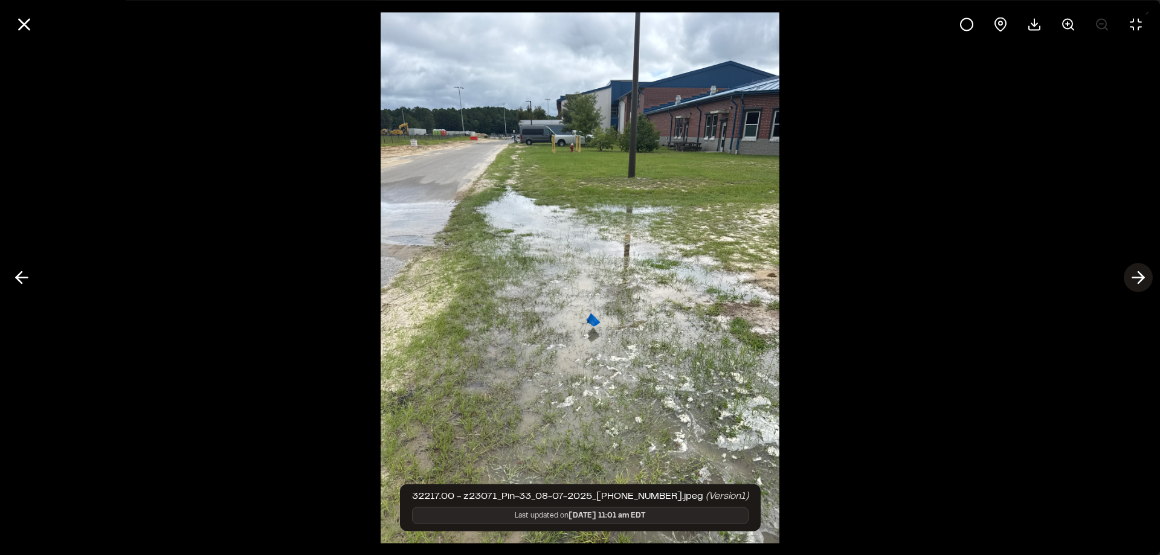
click at [1144, 277] on polyline at bounding box center [1140, 277] width 5 height 11
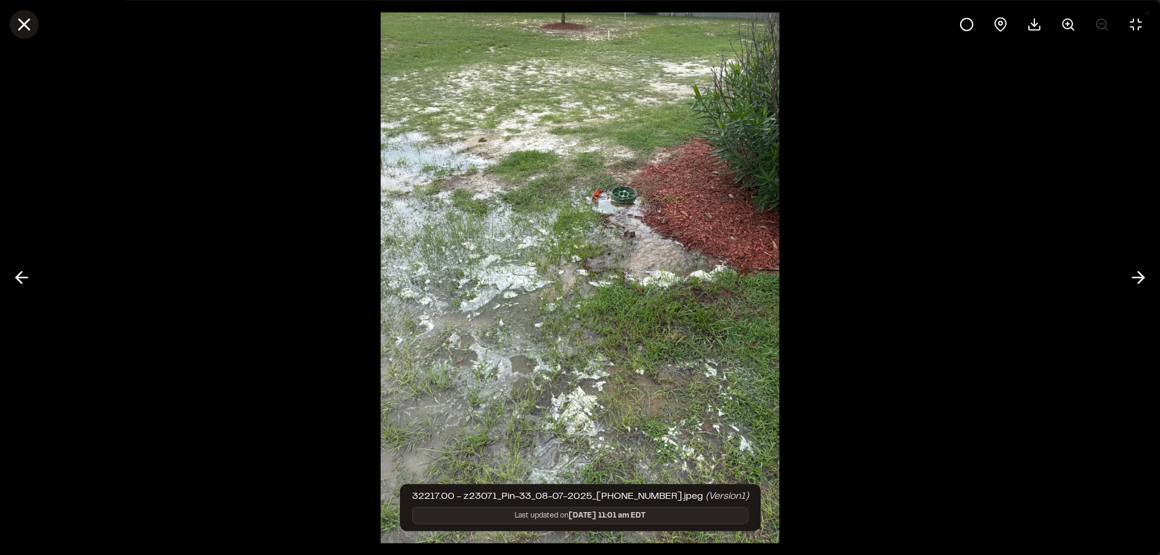
click at [23, 21] on icon at bounding box center [24, 24] width 21 height 21
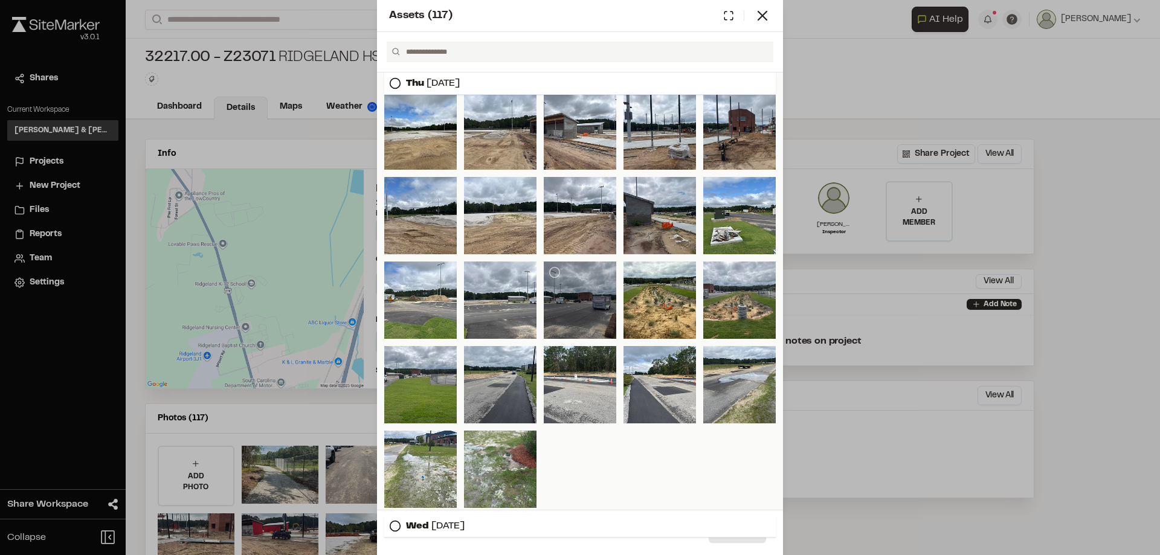
scroll to position [906, 0]
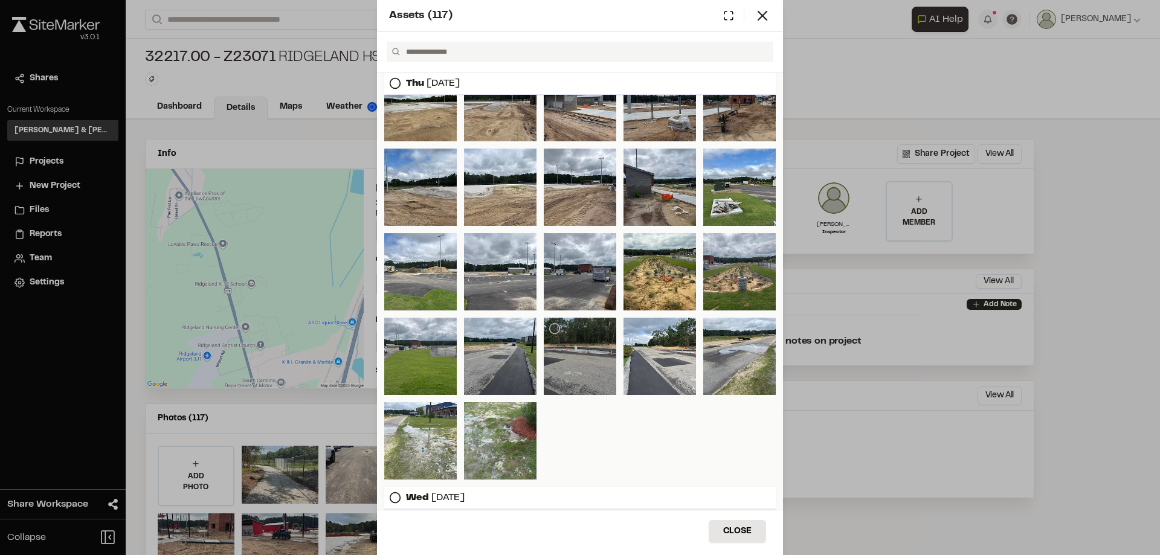
click at [592, 367] on div at bounding box center [580, 356] width 73 height 77
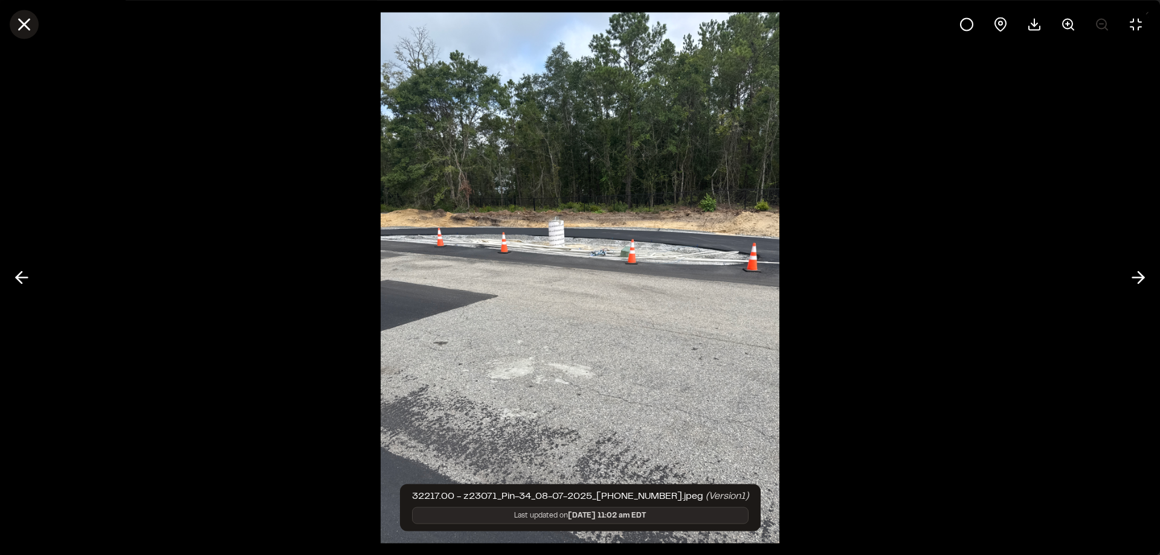
click at [21, 25] on icon at bounding box center [24, 24] width 21 height 21
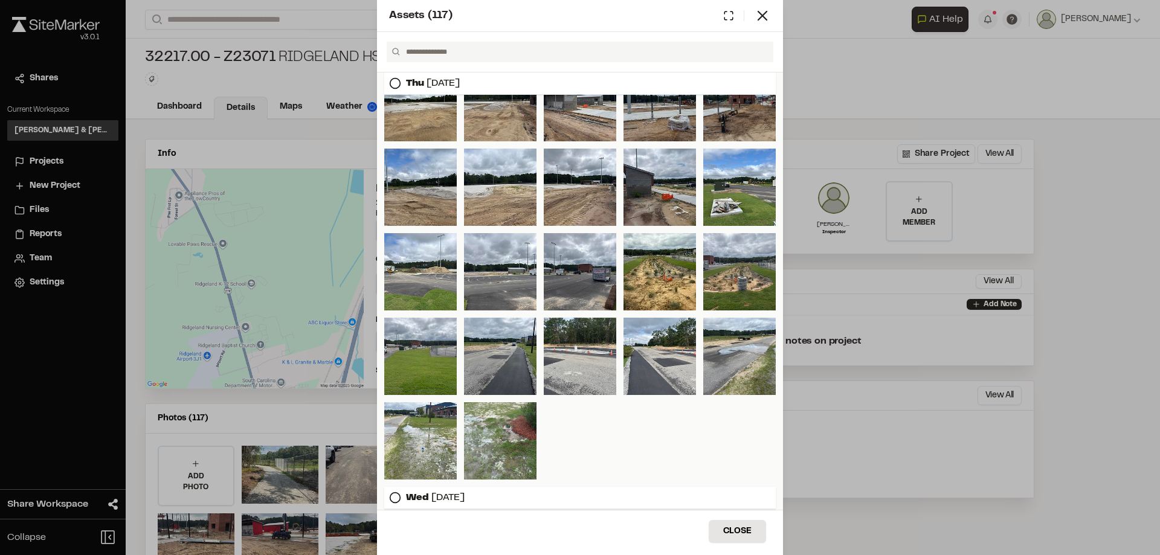
scroll to position [665, 0]
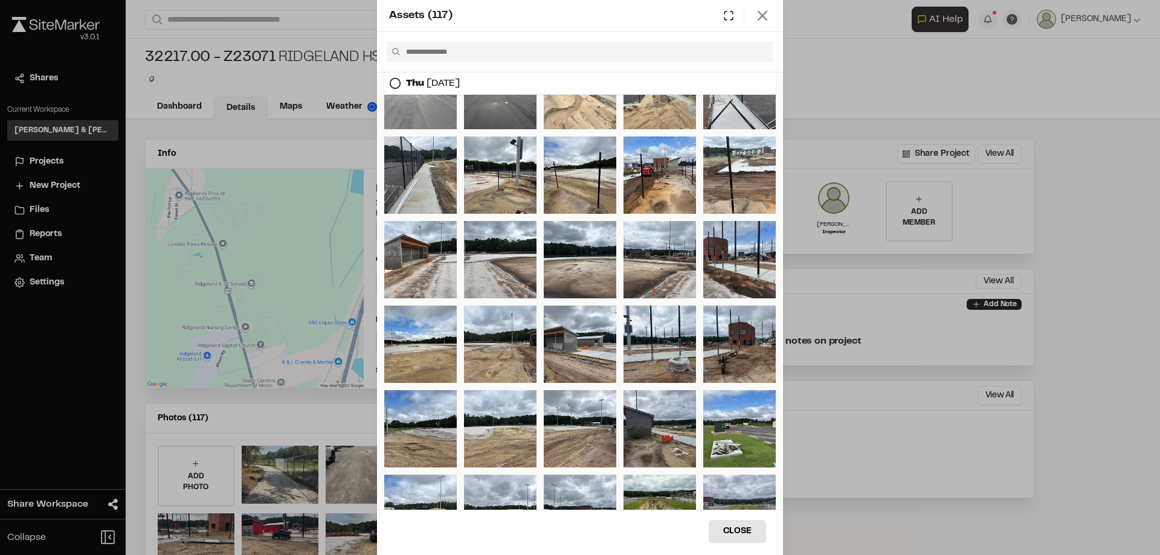
click at [758, 18] on icon at bounding box center [762, 15] width 17 height 17
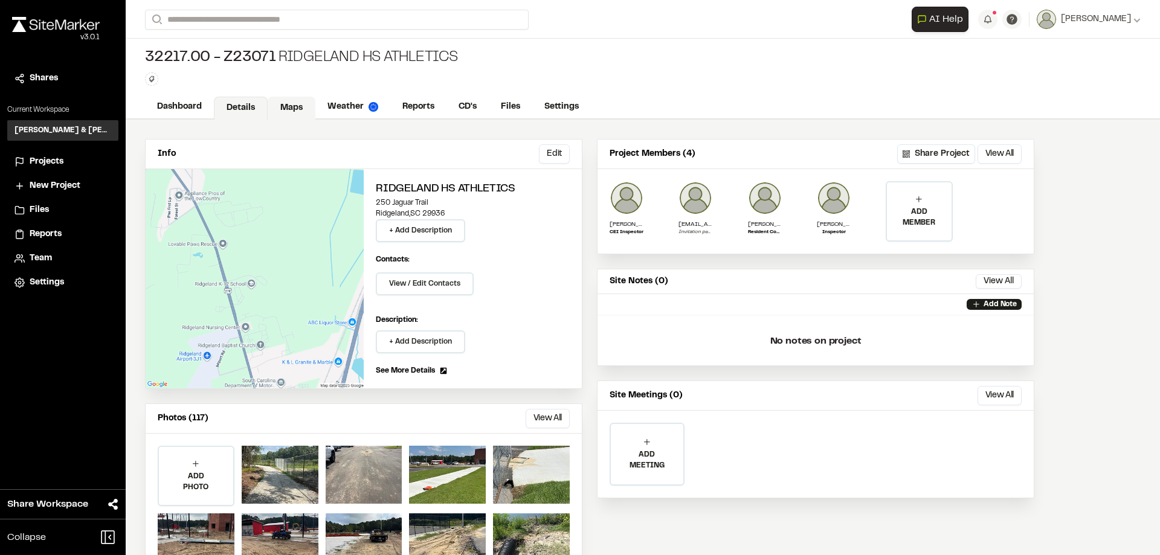
click at [292, 111] on link "Maps" at bounding box center [292, 108] width 48 height 23
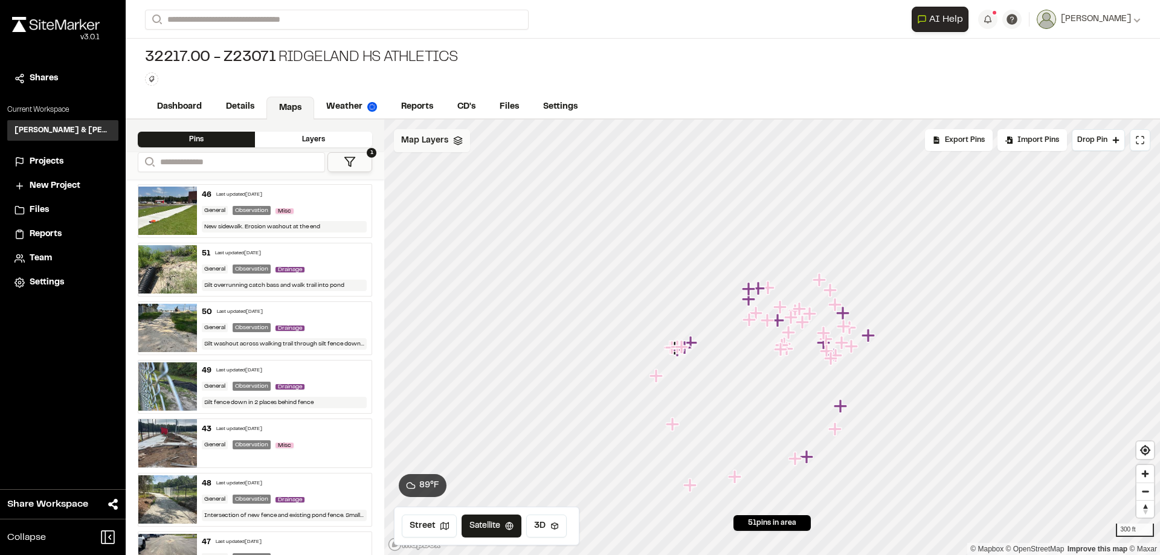
click at [461, 148] on div "Map Layers" at bounding box center [432, 140] width 76 height 23
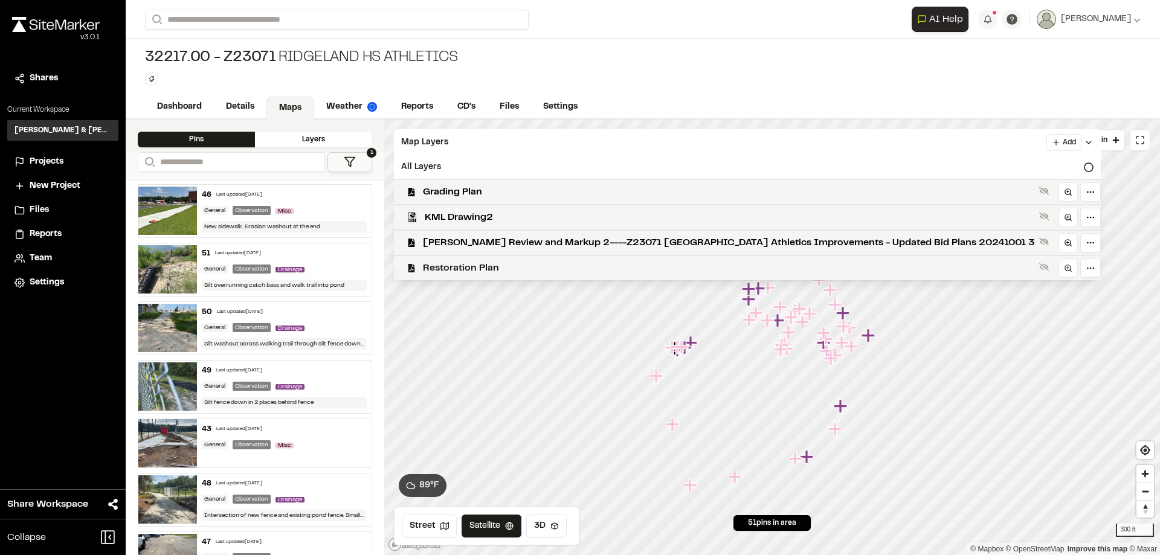
click at [488, 271] on span "Restoration Plan" at bounding box center [728, 268] width 611 height 15
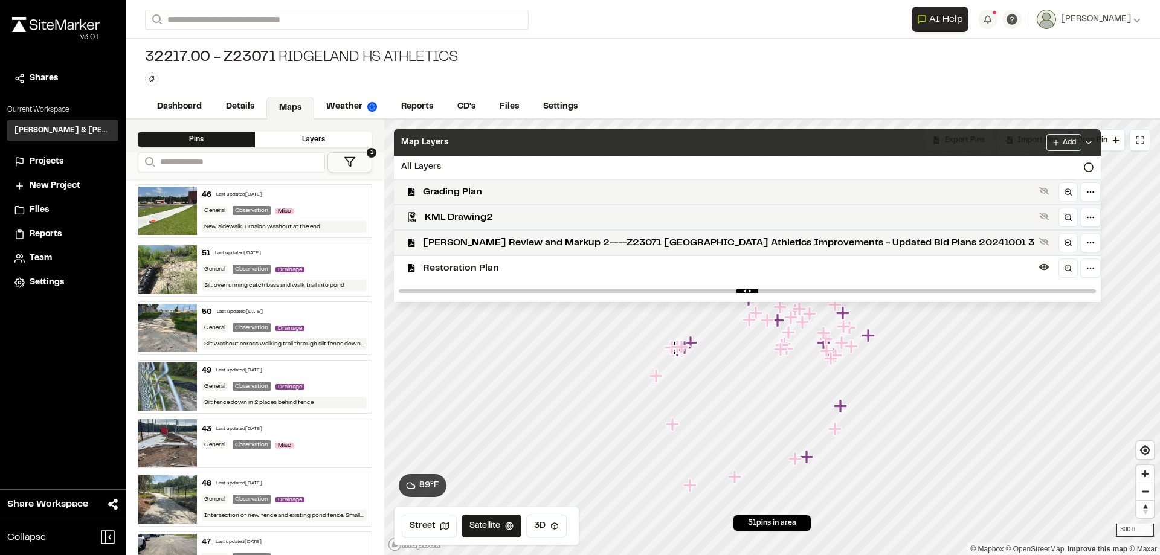
click at [499, 144] on div "Map Layers Add" at bounding box center [747, 142] width 707 height 27
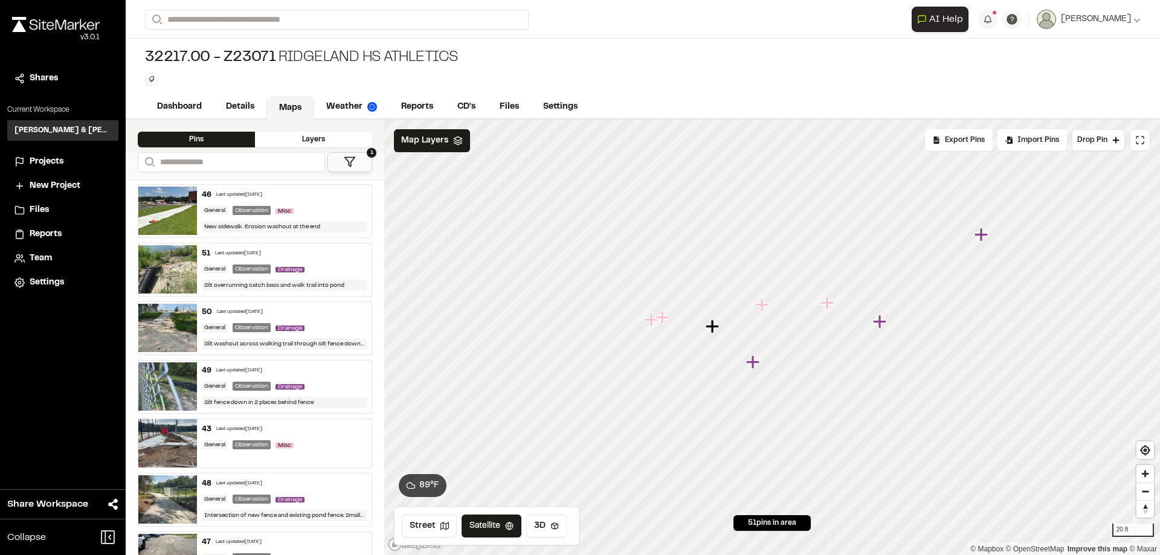
click at [662, 320] on icon "Map marker" at bounding box center [662, 317] width 13 height 13
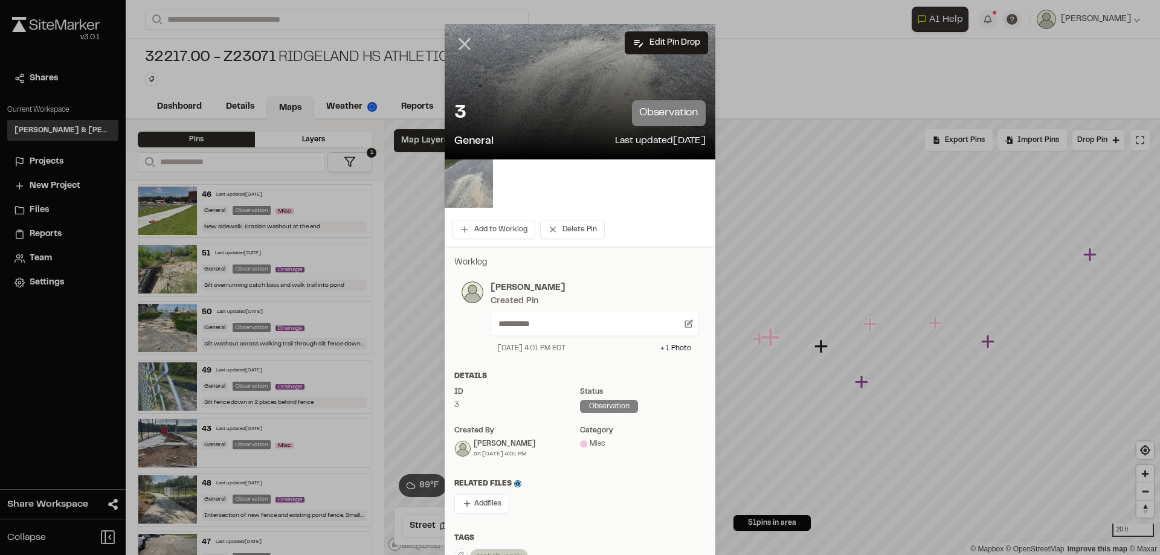
click at [461, 42] on line at bounding box center [465, 44] width 10 height 10
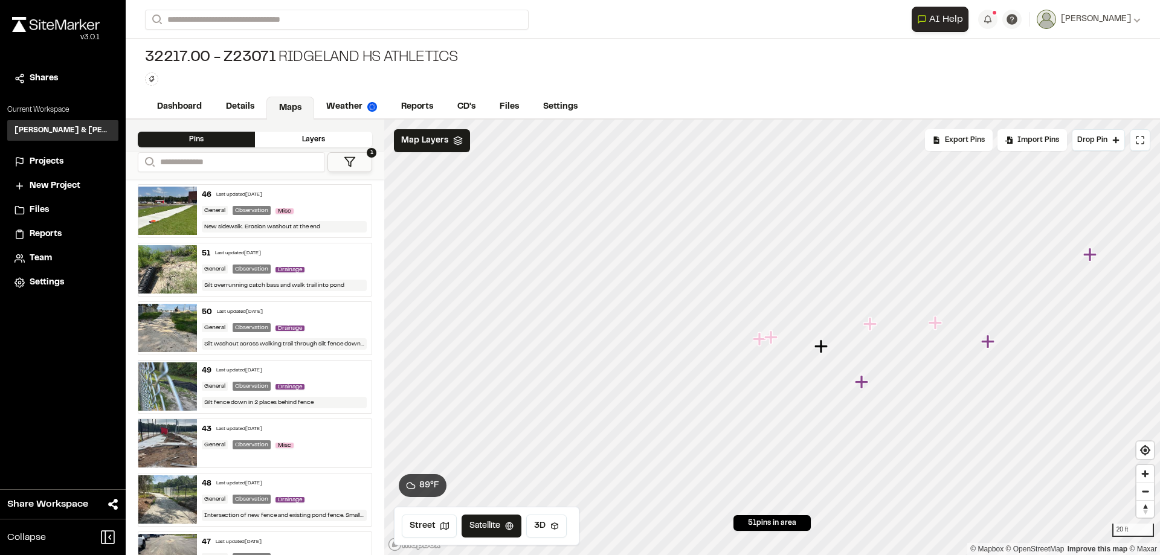
click at [758, 343] on icon "Map marker" at bounding box center [759, 338] width 13 height 13
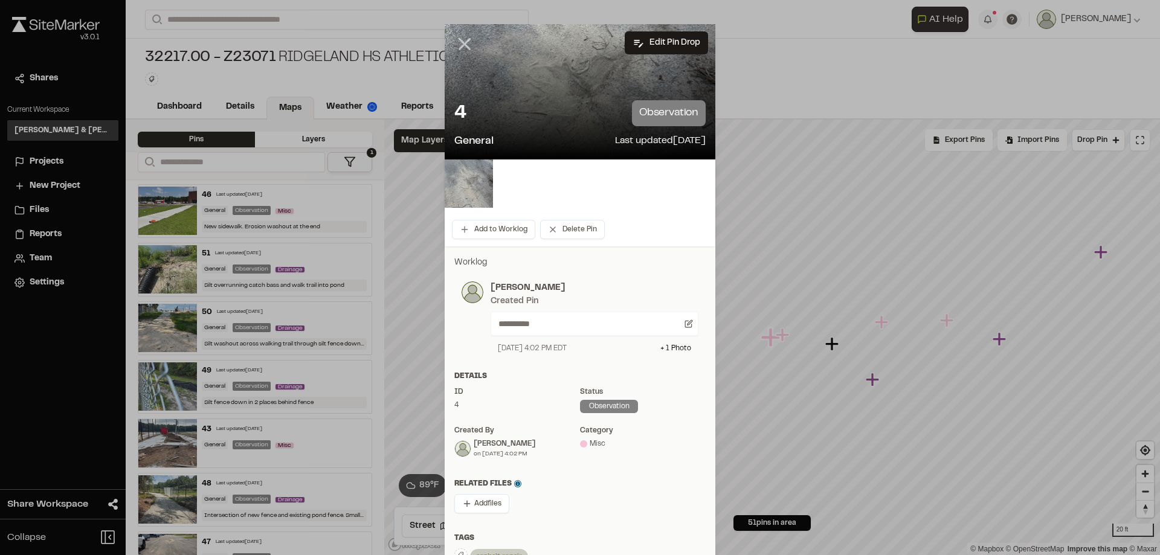
click at [460, 47] on line at bounding box center [465, 44] width 10 height 10
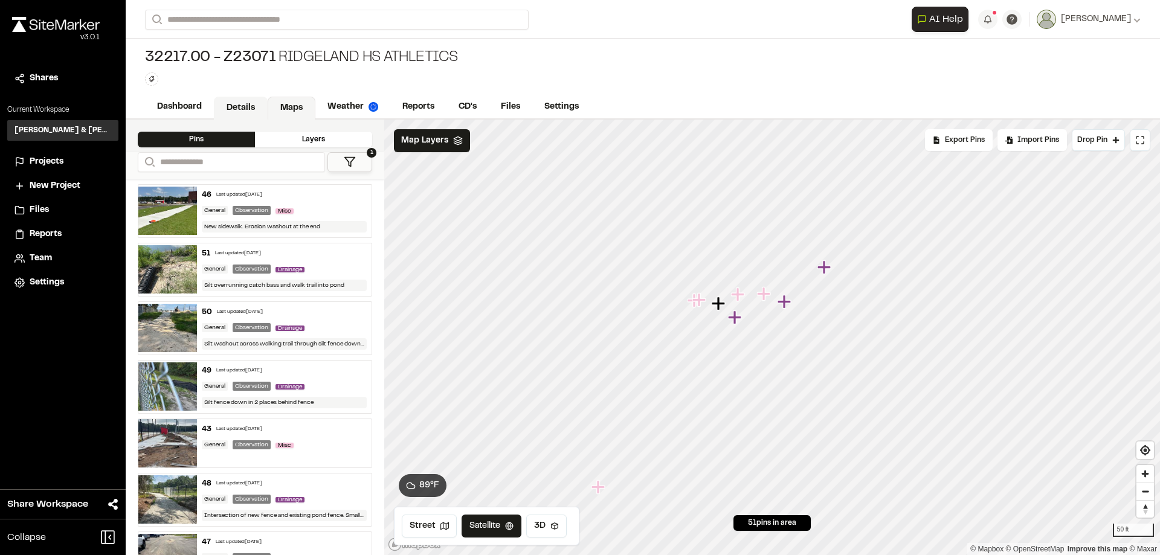
click at [227, 104] on link "Details" at bounding box center [241, 108] width 54 height 23
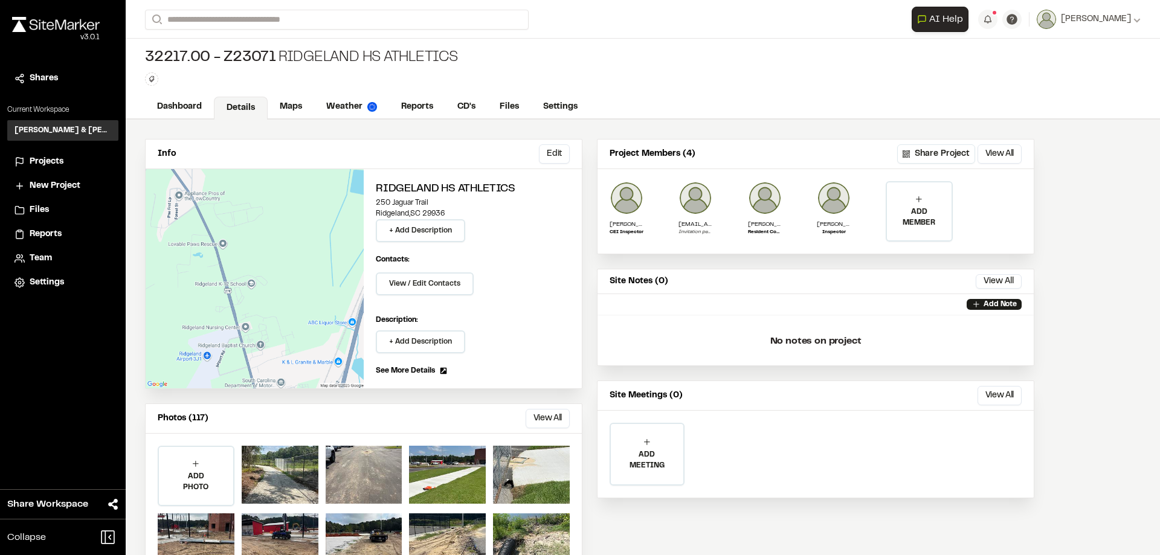
click at [45, 158] on span "Projects" at bounding box center [47, 161] width 34 height 13
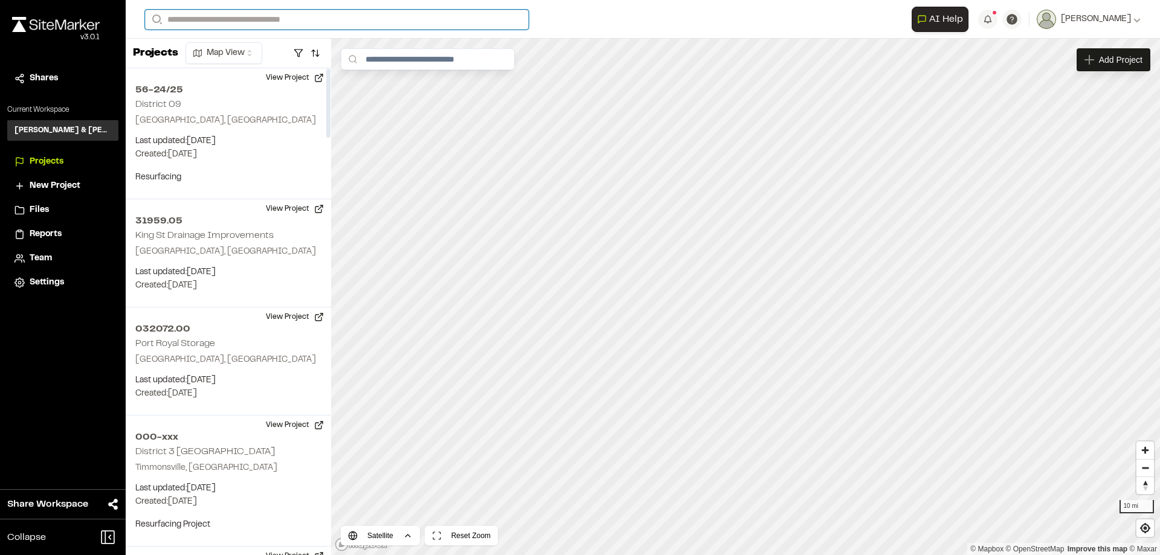
click at [269, 14] on input "Search" at bounding box center [337, 20] width 384 height 20
type input "****"
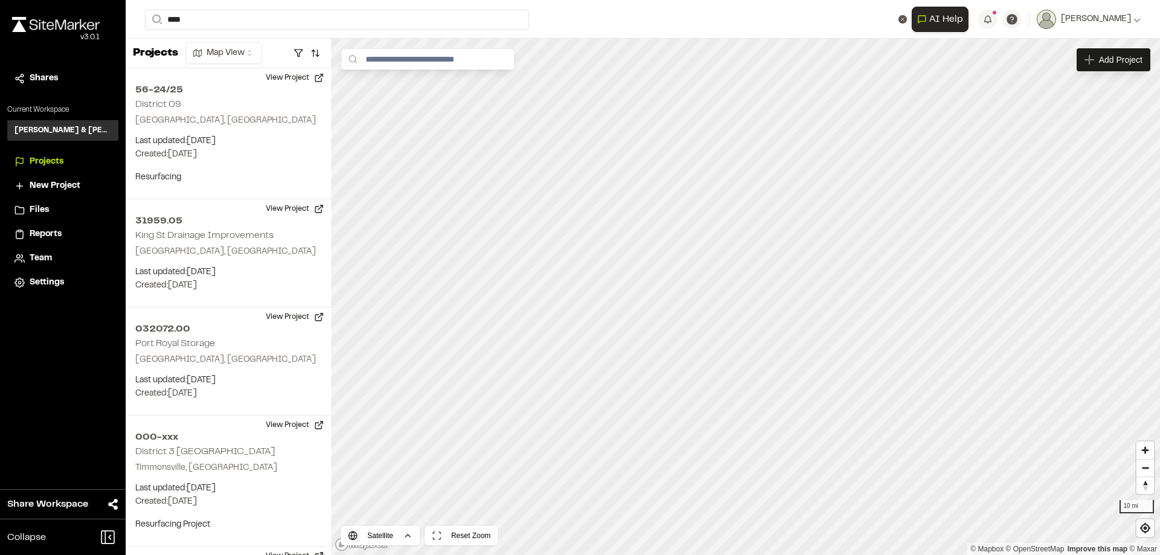
click at [263, 42] on p "032090.00 Roseida Glen MHP" at bounding box center [253, 48] width 201 height 15
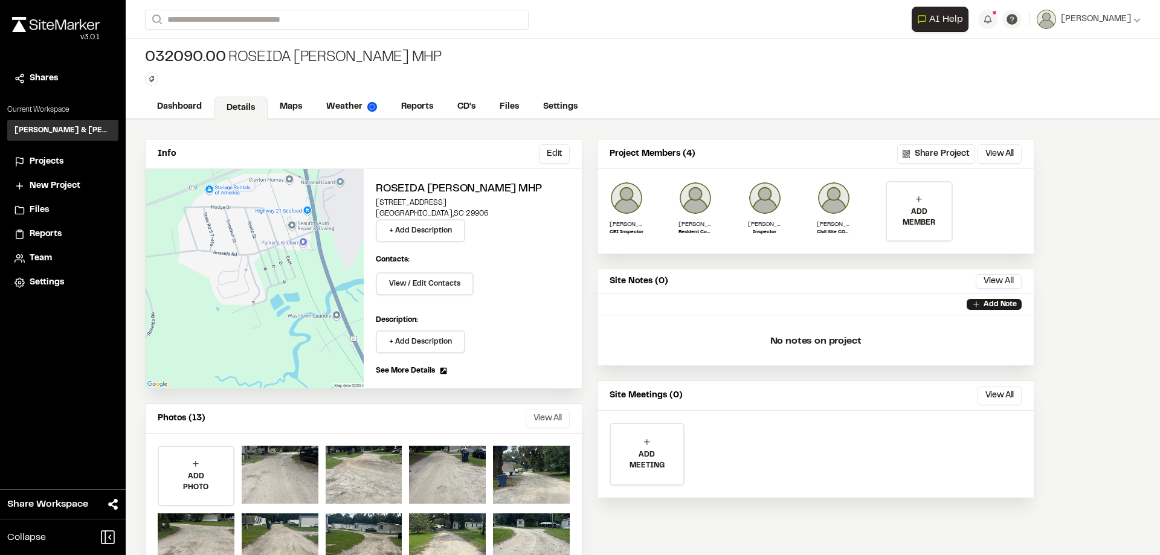
click at [540, 422] on button "View All" at bounding box center [548, 418] width 44 height 19
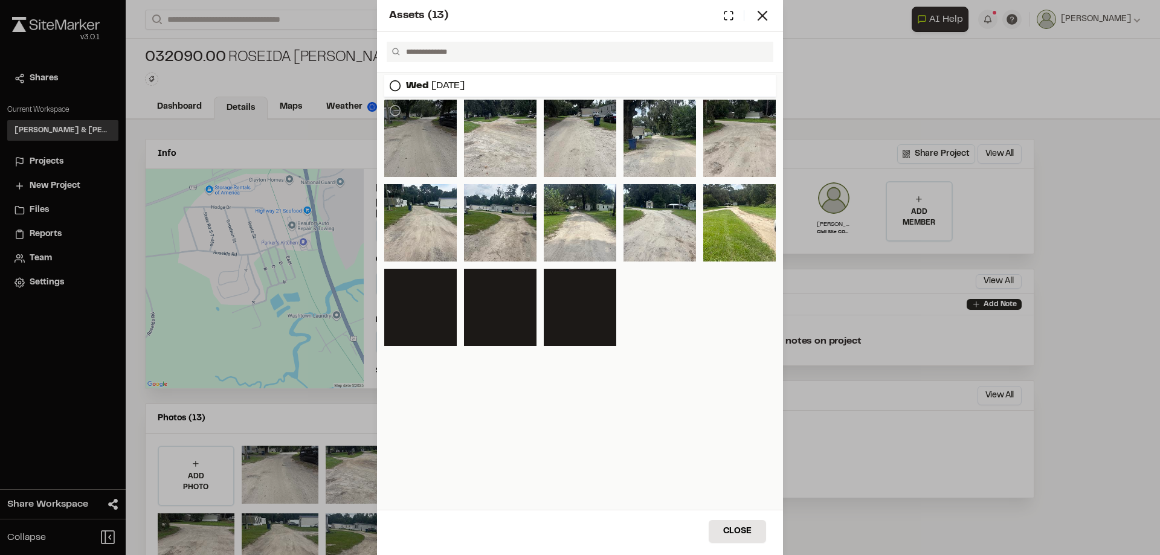
click at [396, 145] on div at bounding box center [420, 138] width 73 height 77
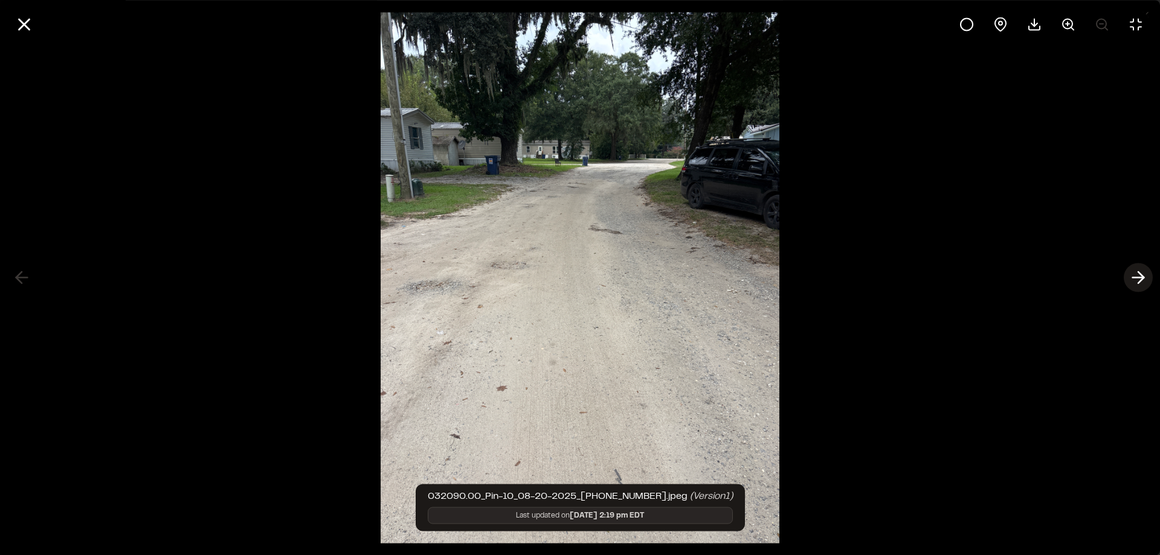
click at [1142, 276] on polyline at bounding box center [1140, 277] width 5 height 11
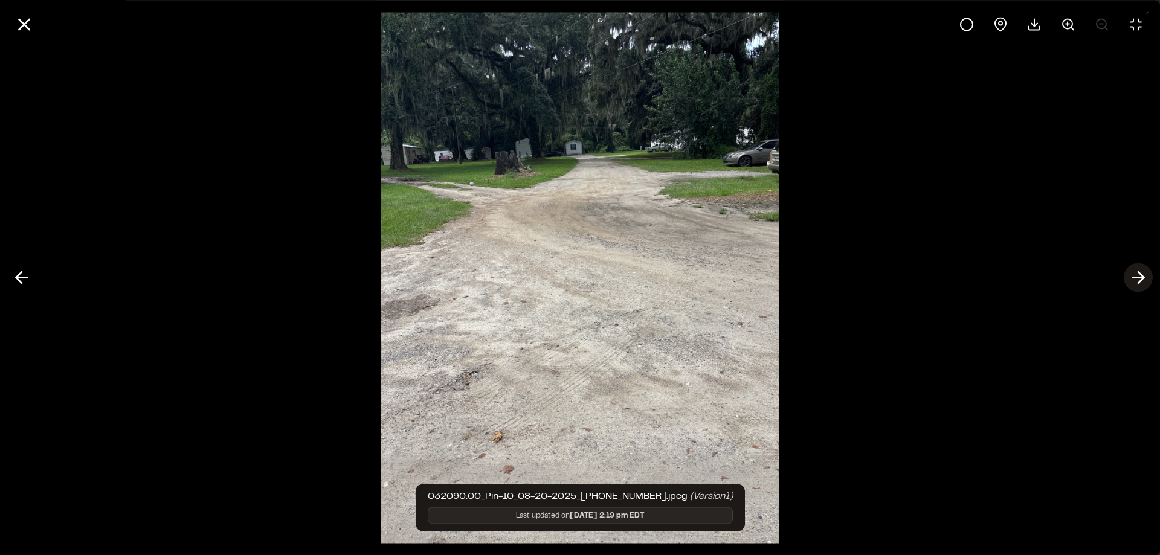
click at [1144, 277] on polyline at bounding box center [1140, 277] width 5 height 11
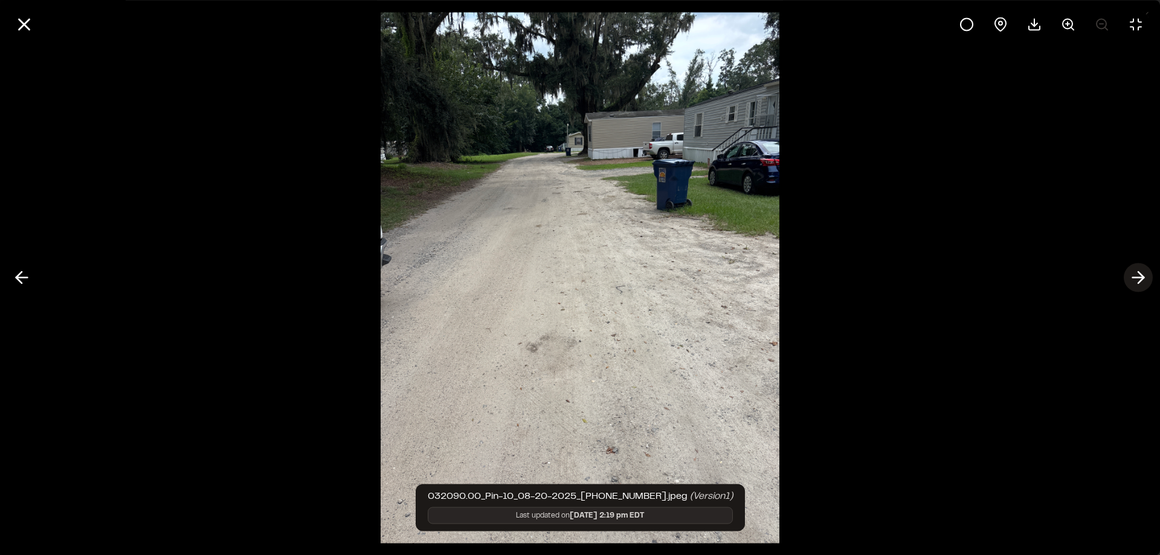
click at [1145, 277] on icon at bounding box center [1138, 278] width 19 height 21
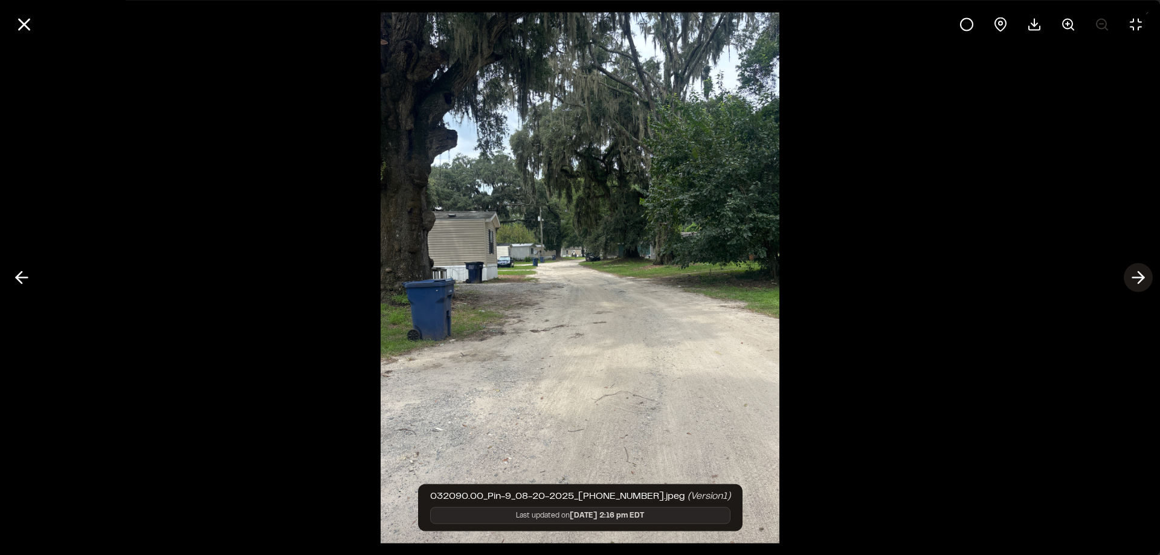
click at [1145, 277] on icon at bounding box center [1138, 278] width 19 height 21
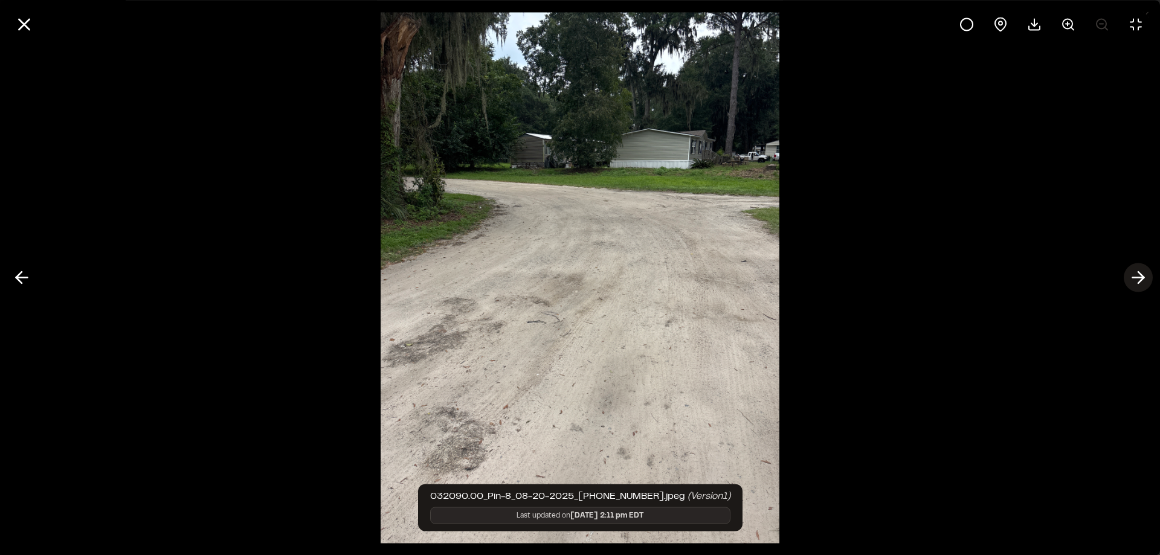
click at [1145, 277] on icon at bounding box center [1138, 278] width 19 height 21
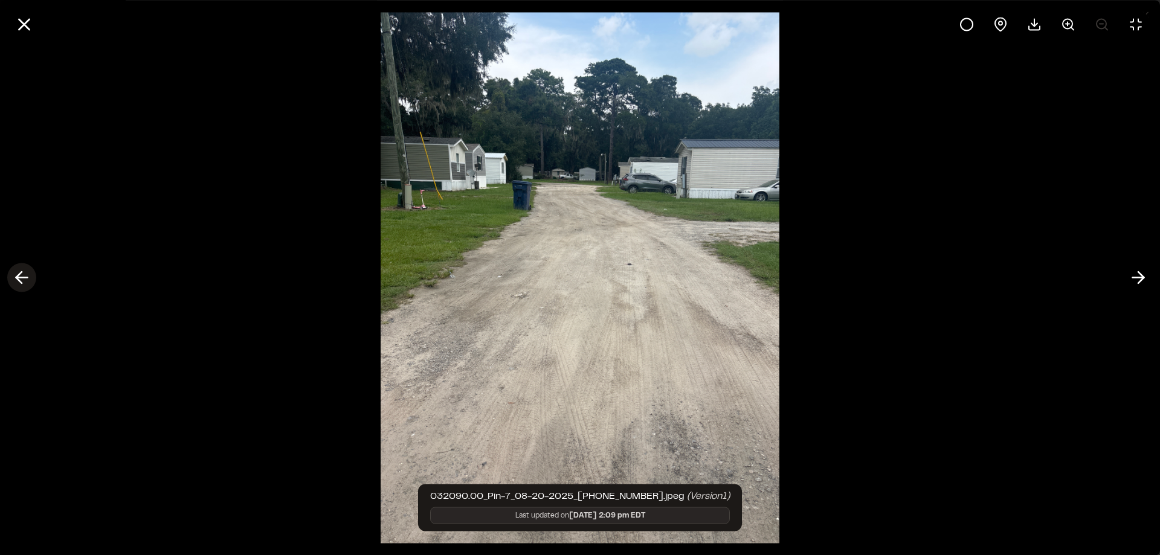
click at [24, 278] on line at bounding box center [21, 278] width 11 height 0
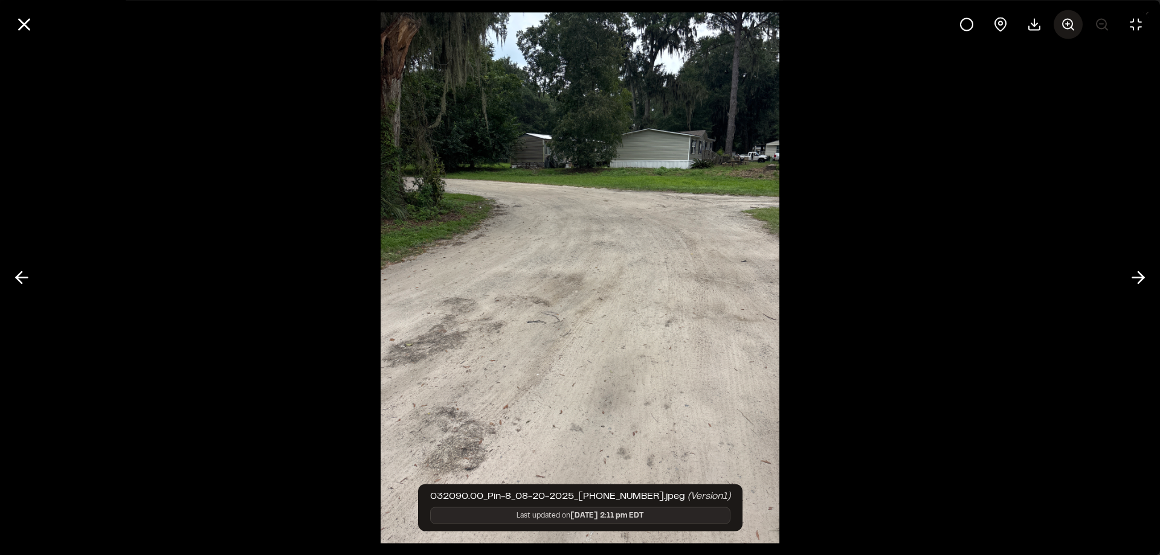
click at [1062, 23] on icon at bounding box center [1068, 24] width 15 height 15
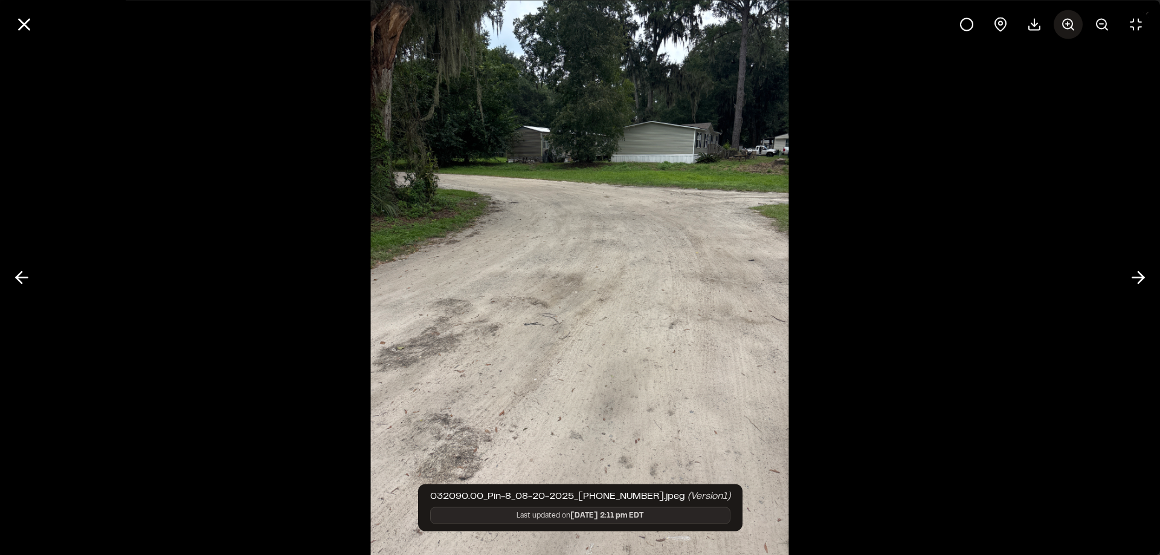
click at [1069, 26] on icon at bounding box center [1068, 24] width 15 height 15
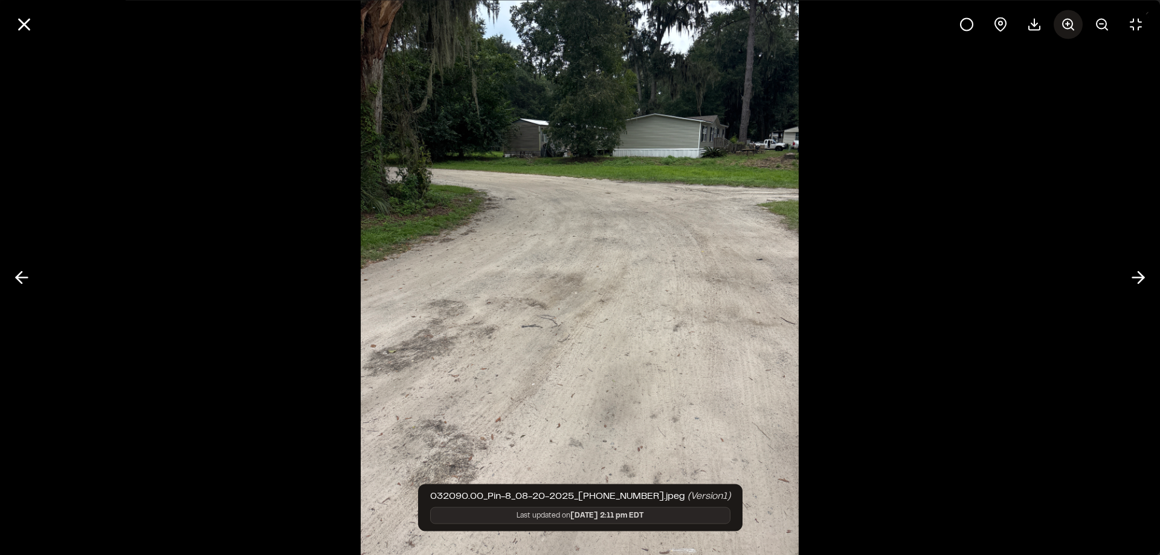
click at [1069, 26] on icon at bounding box center [1068, 24] width 15 height 15
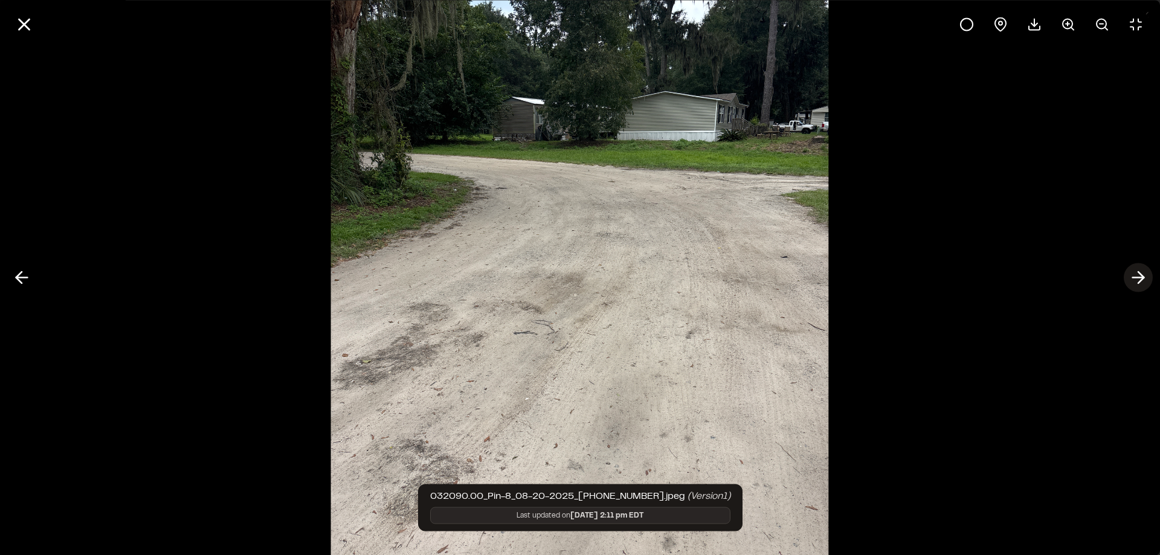
click at [1145, 273] on icon at bounding box center [1138, 278] width 19 height 21
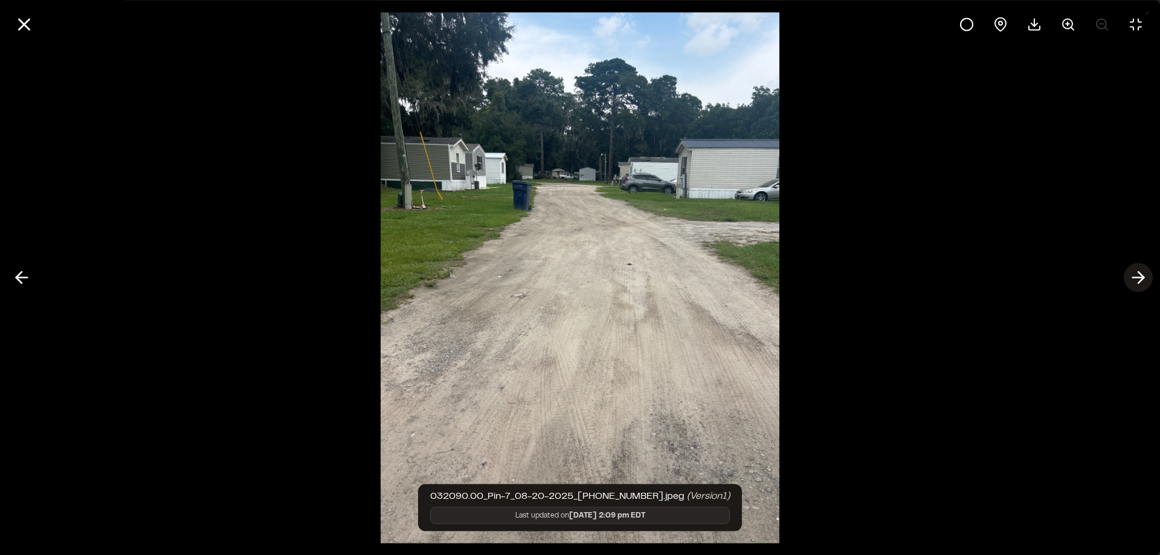
click at [1145, 273] on icon at bounding box center [1138, 278] width 19 height 21
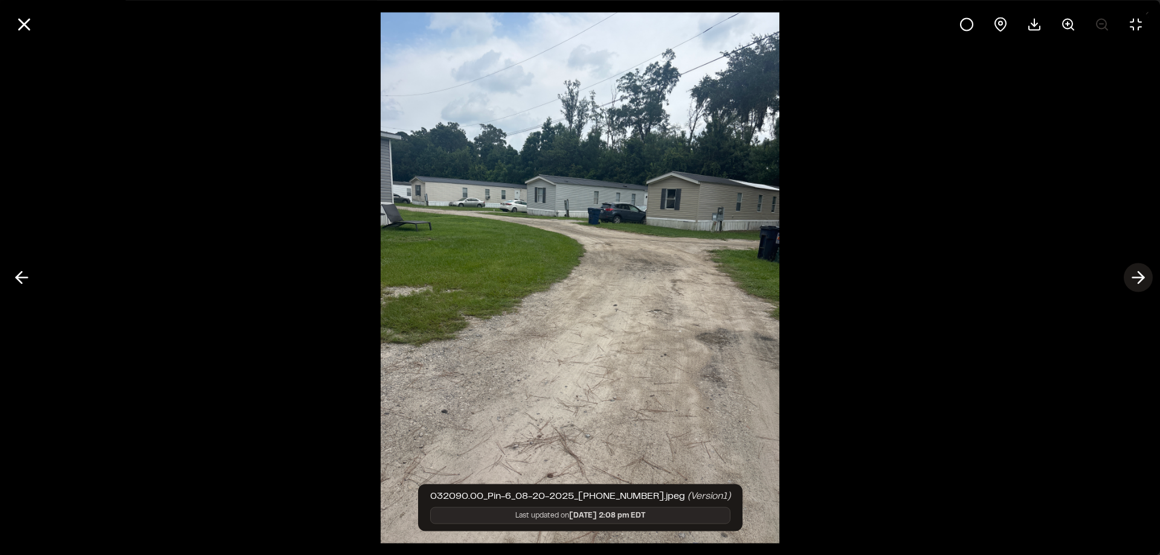
click at [1145, 273] on icon at bounding box center [1138, 278] width 19 height 21
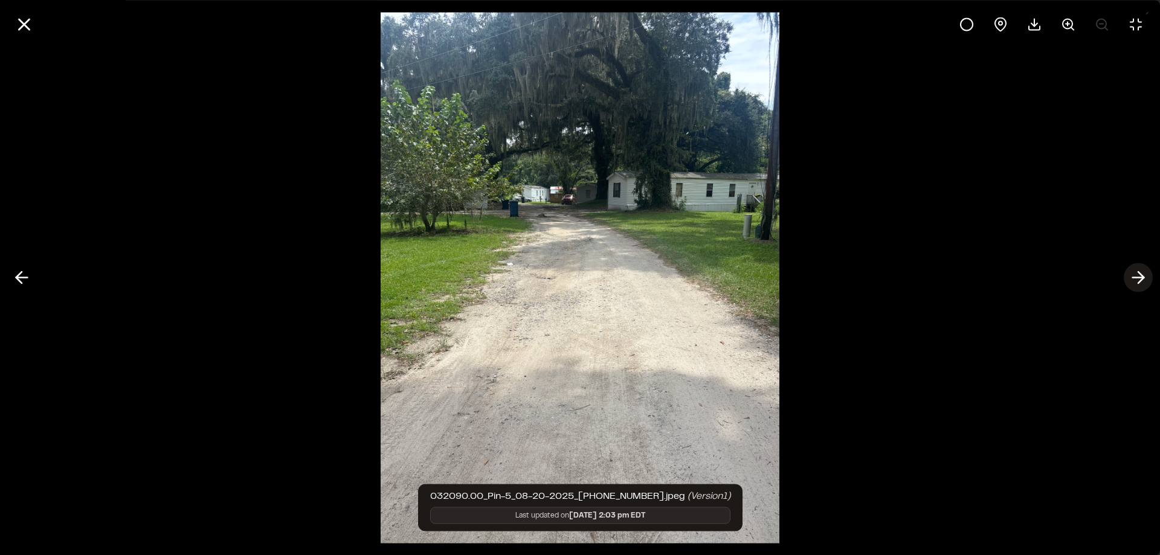
click at [1145, 273] on icon at bounding box center [1138, 278] width 19 height 21
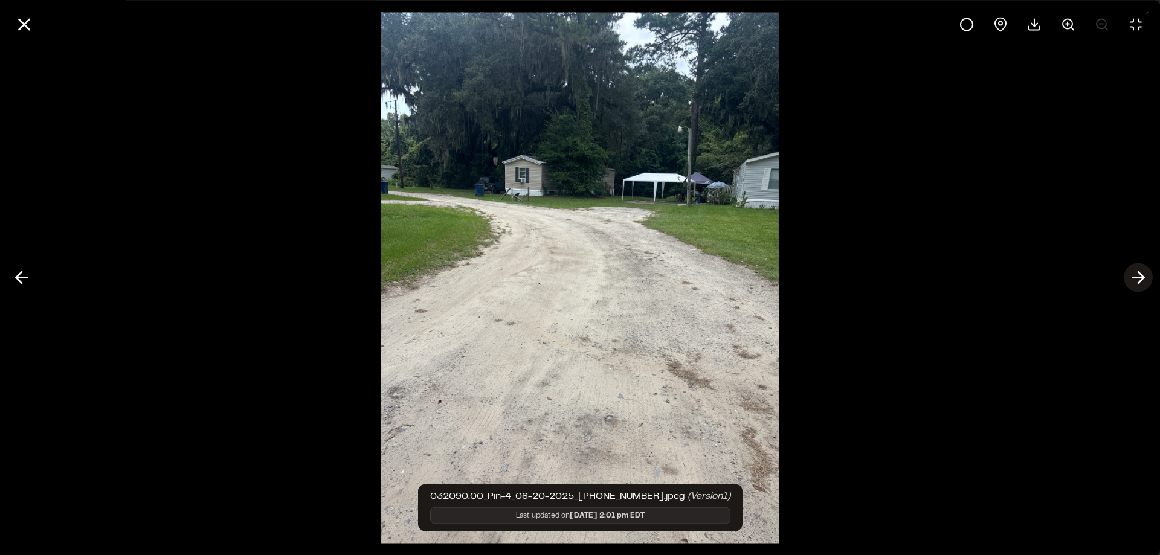
click at [1145, 273] on icon at bounding box center [1138, 278] width 19 height 21
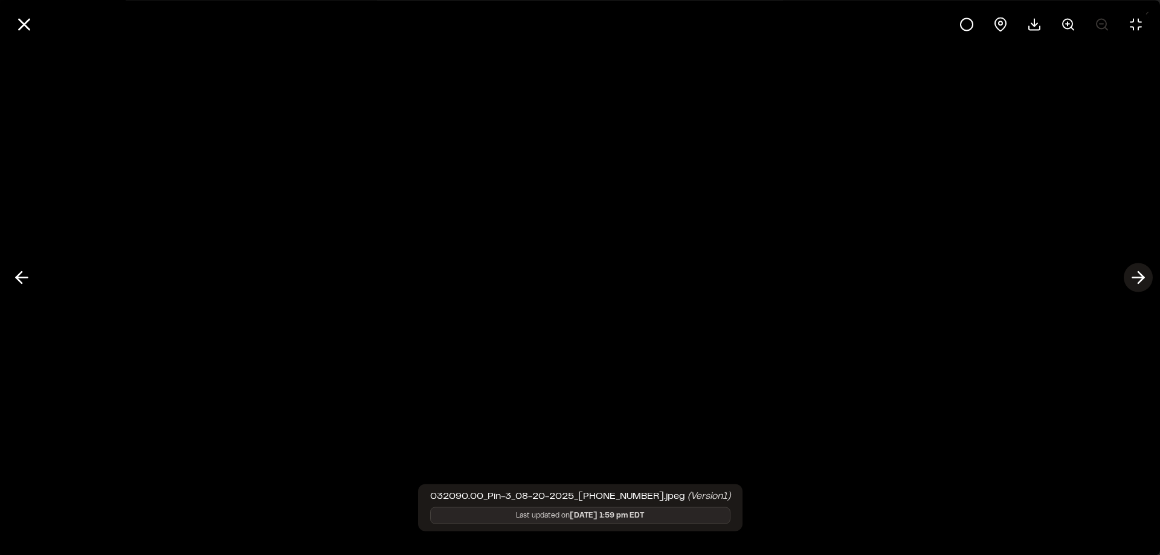
click at [1141, 283] on icon at bounding box center [1138, 278] width 19 height 21
click at [1140, 277] on icon at bounding box center [1138, 278] width 19 height 21
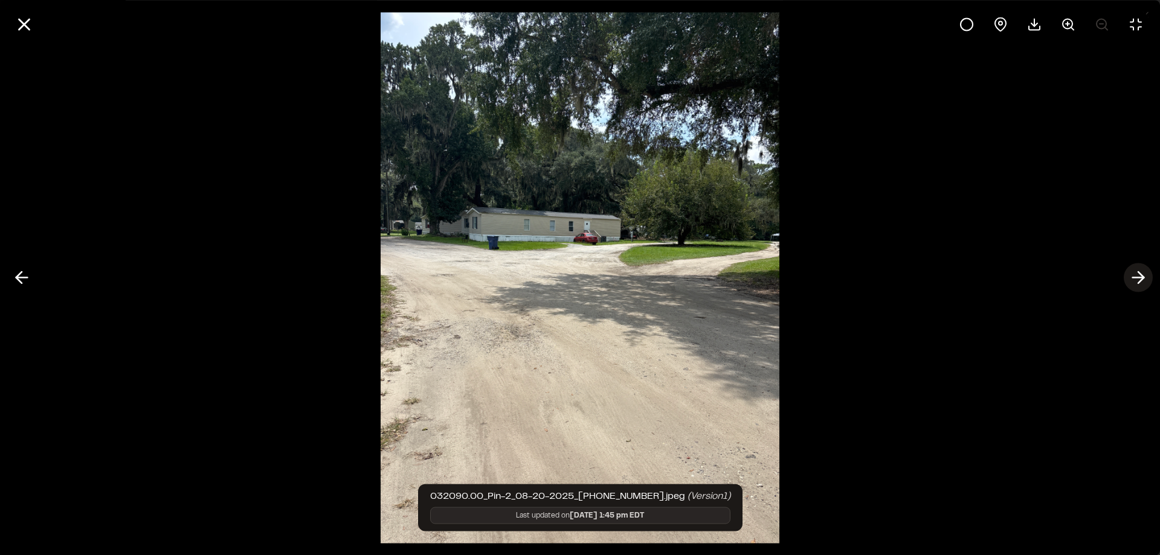
click at [1140, 277] on icon at bounding box center [1138, 278] width 19 height 21
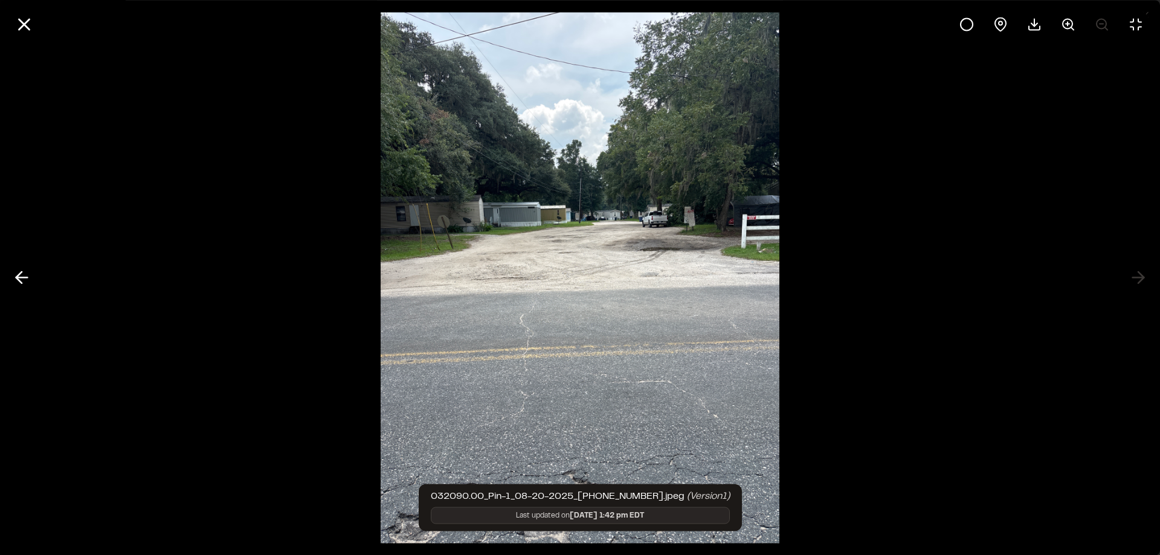
click at [1134, 276] on div at bounding box center [580, 277] width 1160 height 555
click at [30, 30] on icon at bounding box center [24, 24] width 21 height 21
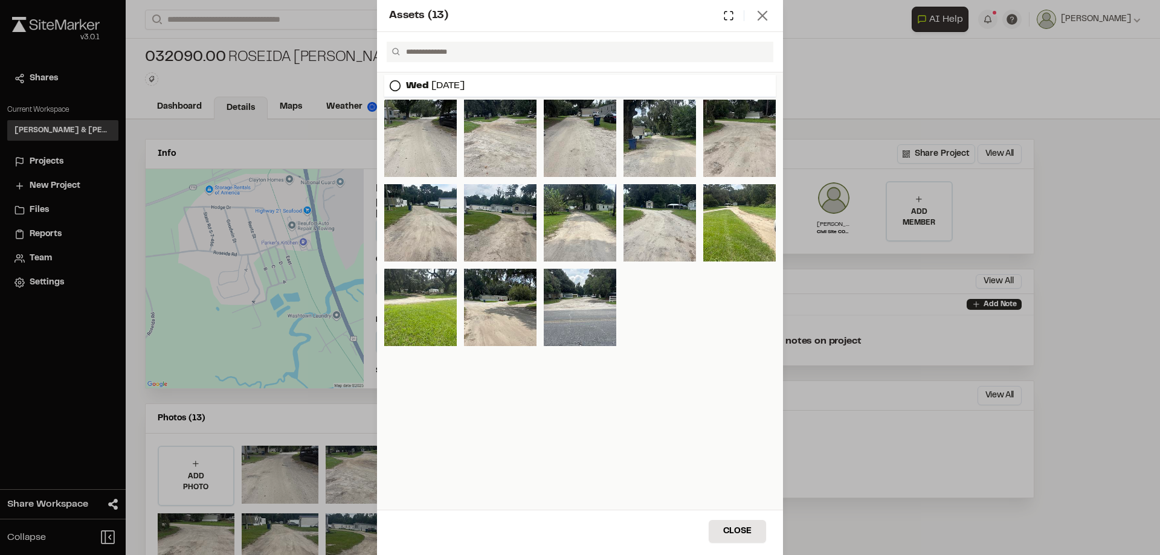
click at [766, 16] on icon at bounding box center [762, 15] width 17 height 17
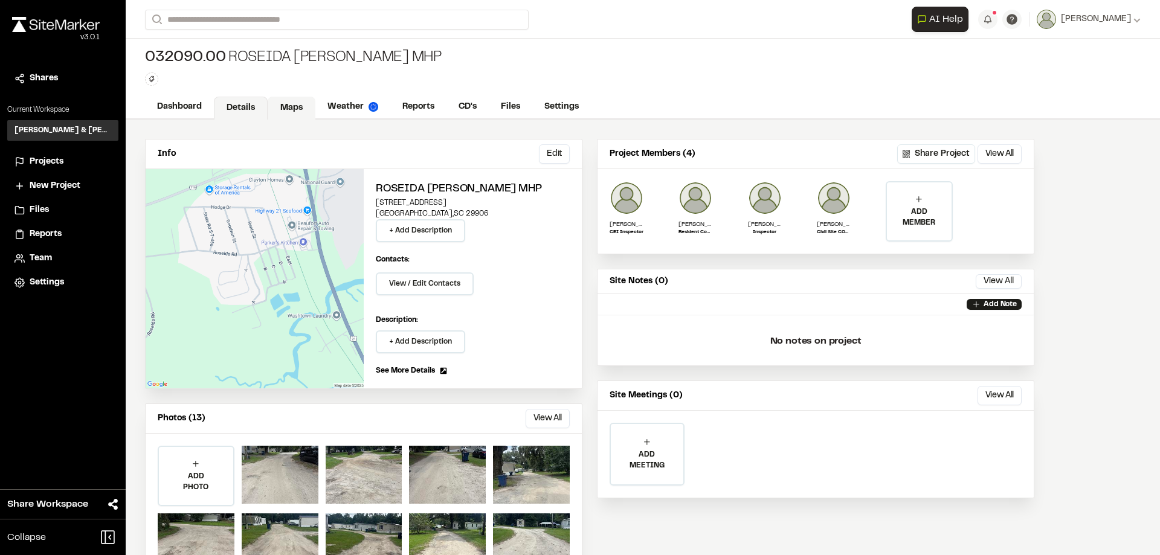
click at [306, 105] on link "Maps" at bounding box center [292, 108] width 48 height 23
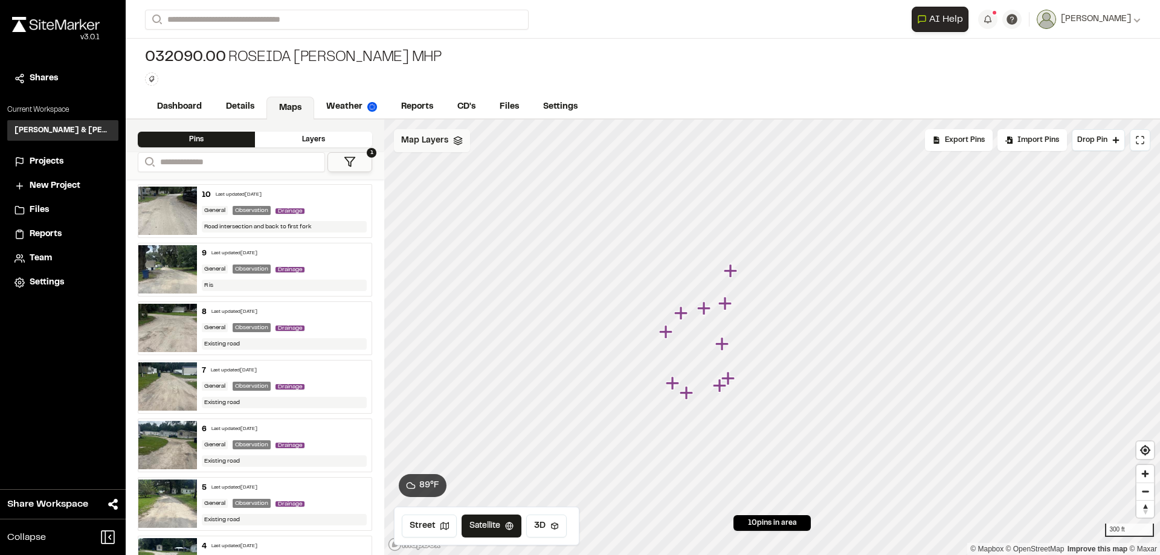
click at [438, 148] on div "Map Layers" at bounding box center [432, 140] width 76 height 23
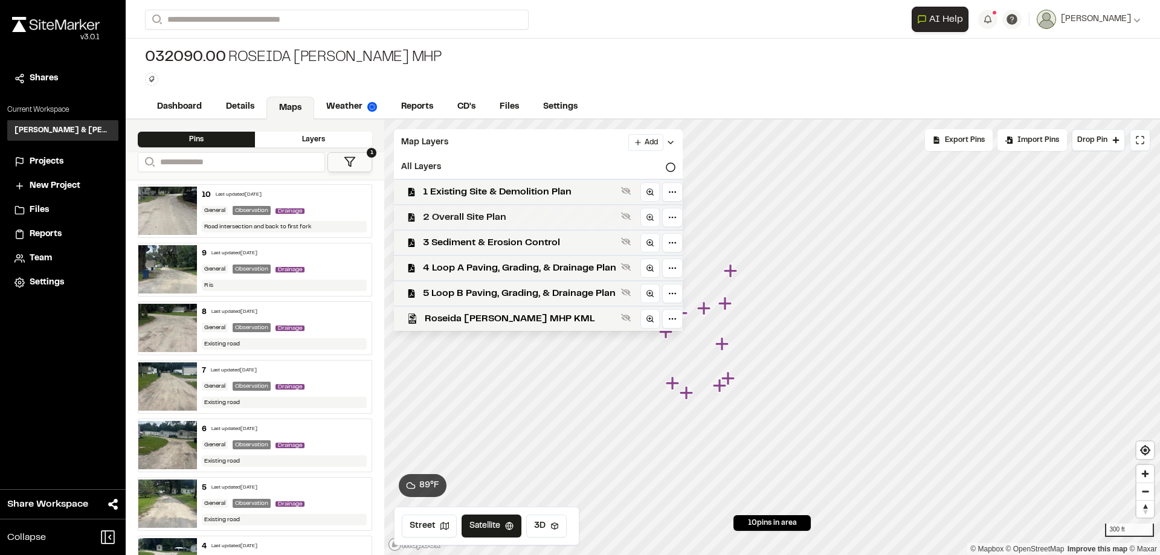
click at [498, 216] on span "2 Overall Site Plan" at bounding box center [519, 217] width 193 height 15
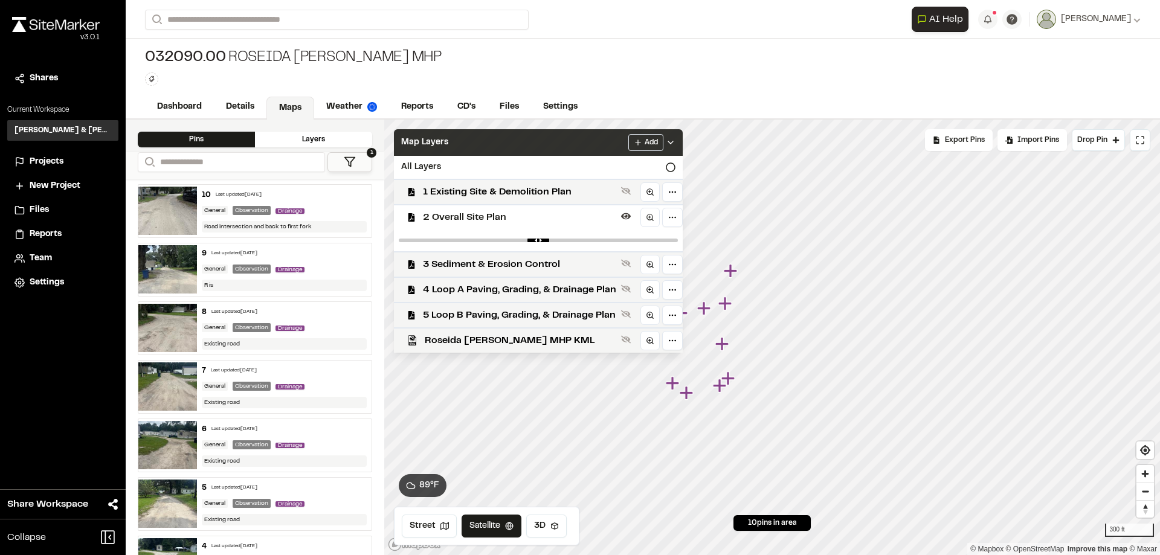
click at [555, 144] on div "Map Layers Add" at bounding box center [538, 142] width 289 height 27
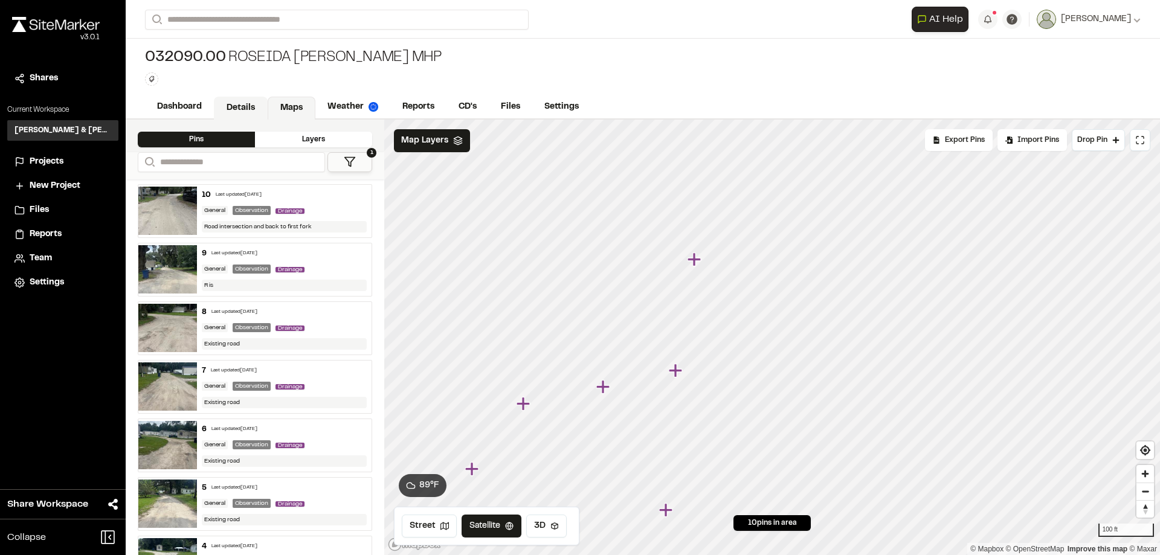
click at [237, 113] on link "Details" at bounding box center [241, 108] width 54 height 23
